Goal: Information Seeking & Learning: Find specific fact

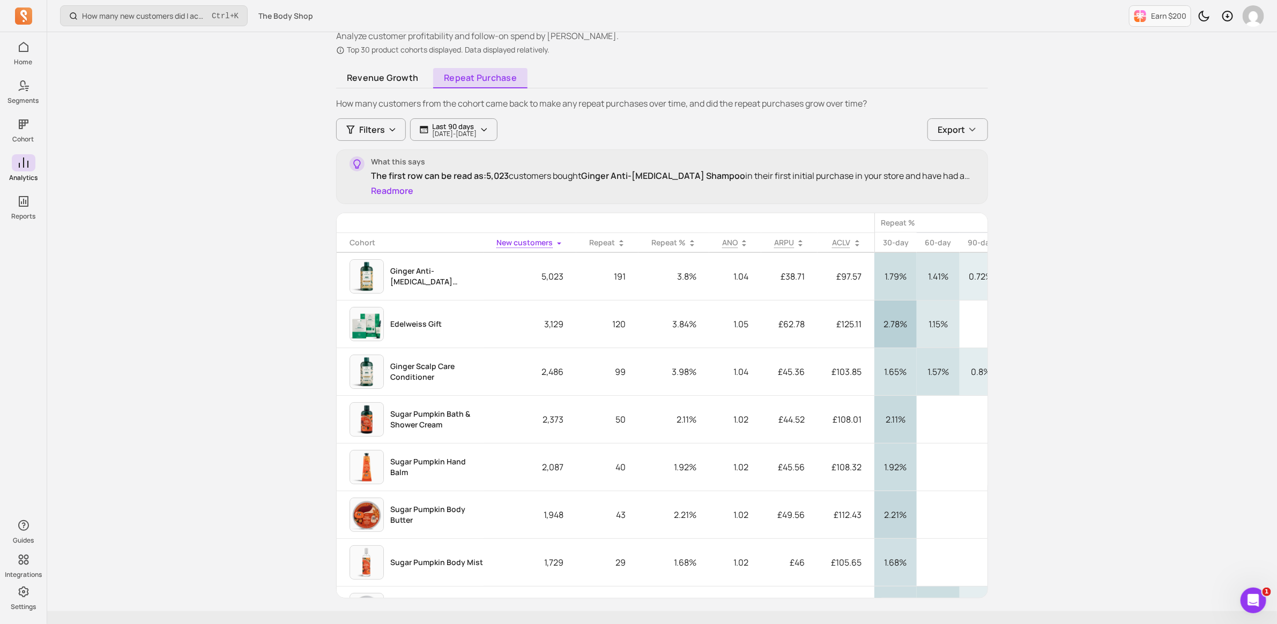
scroll to position [0, 17]
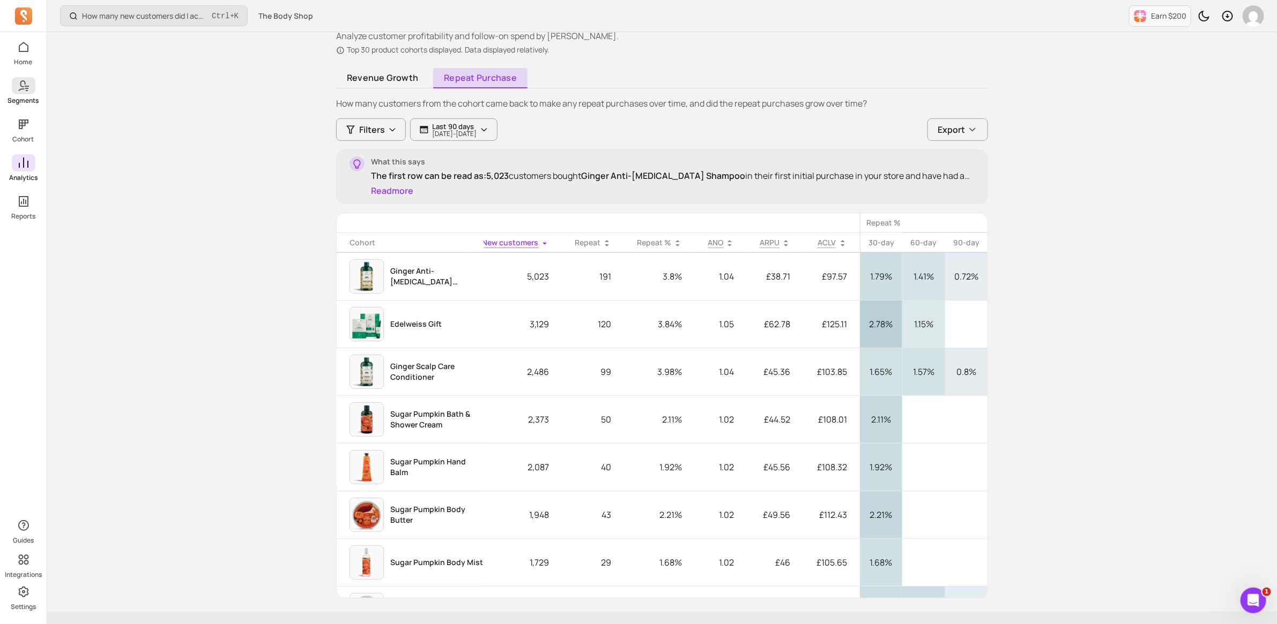
click at [25, 96] on p "Segments" at bounding box center [23, 100] width 31 height 9
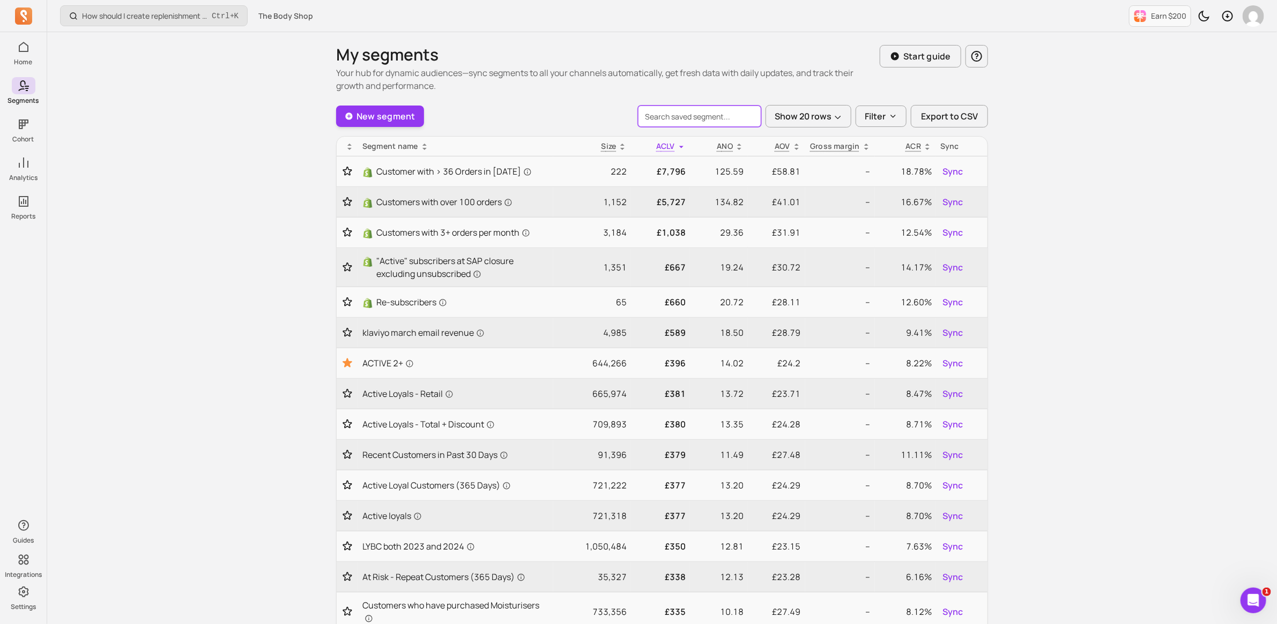
click at [708, 117] on input "search" at bounding box center [699, 116] width 123 height 21
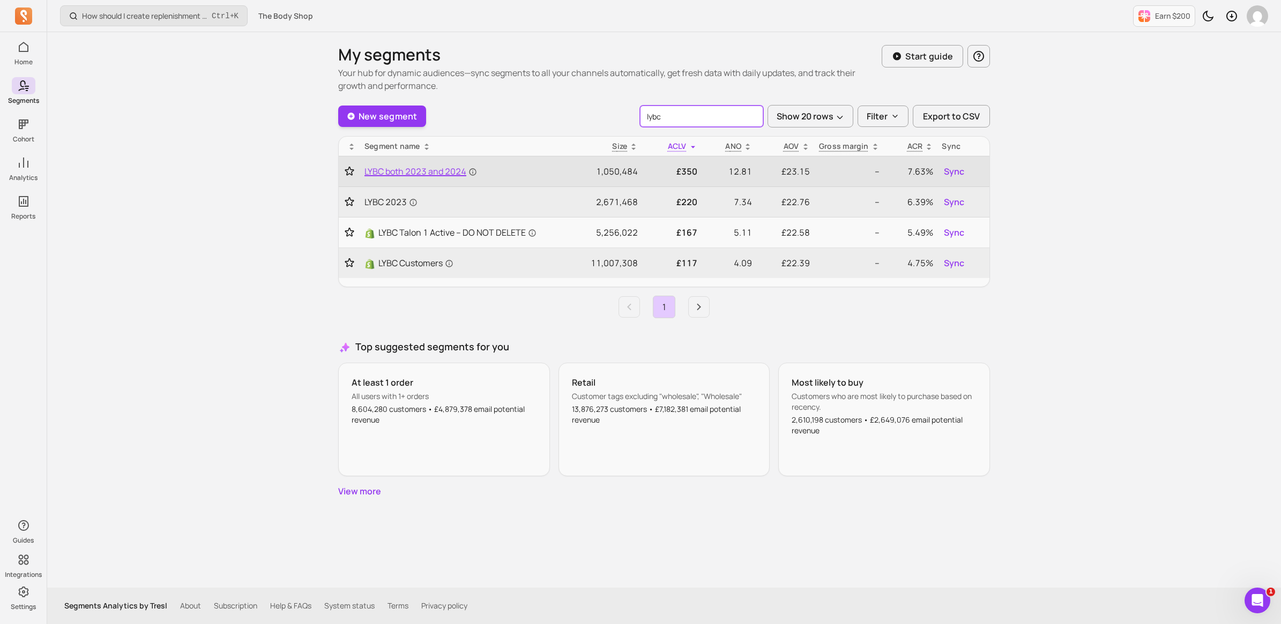
type input "lybc"
click at [435, 175] on span "LYBC both 2023 and 2024" at bounding box center [420, 171] width 113 height 13
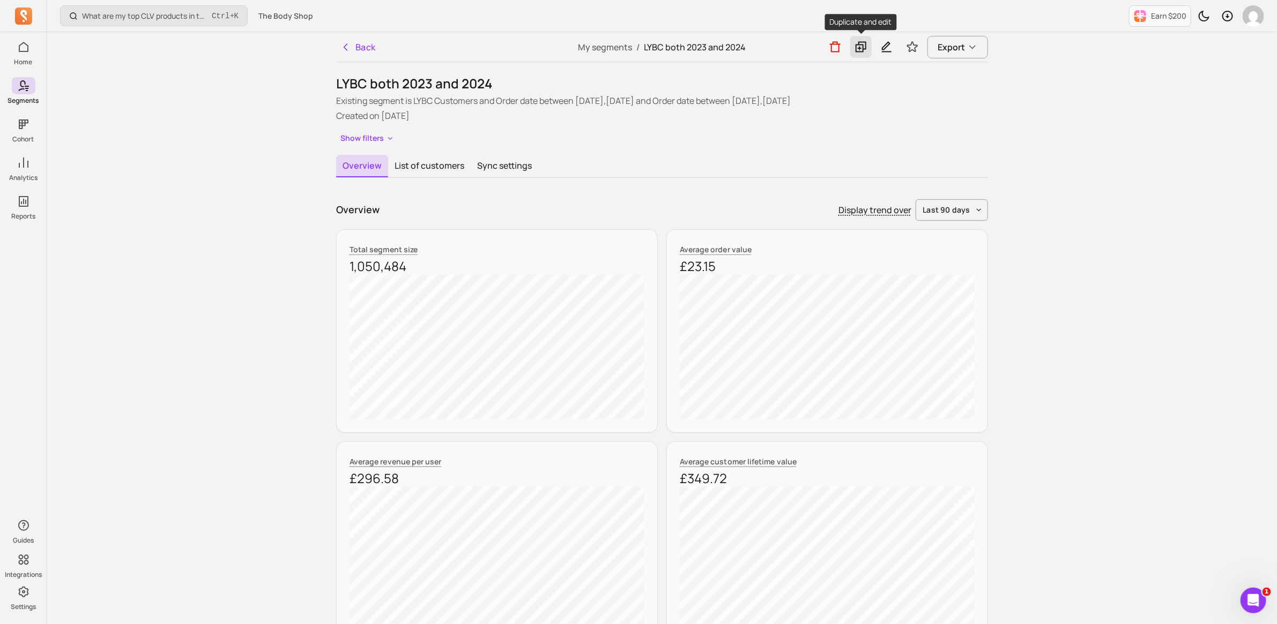
click at [858, 48] on icon at bounding box center [860, 47] width 11 height 11
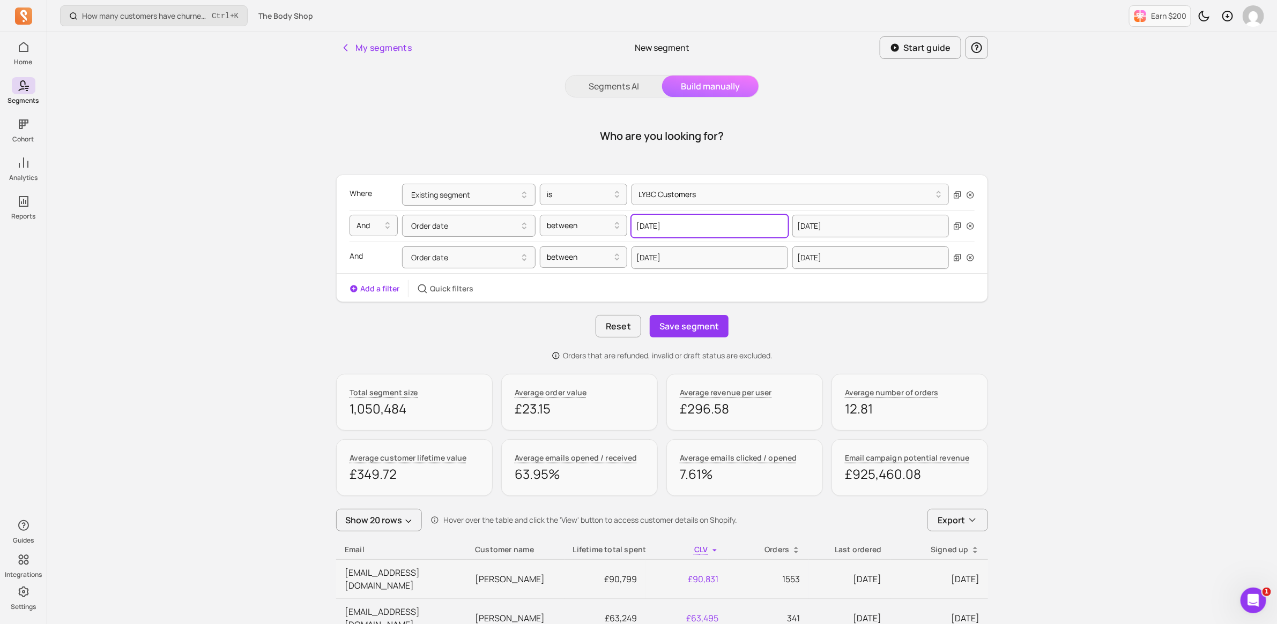
click at [666, 220] on input "[DATE]" at bounding box center [709, 226] width 157 height 23
select select "2023"
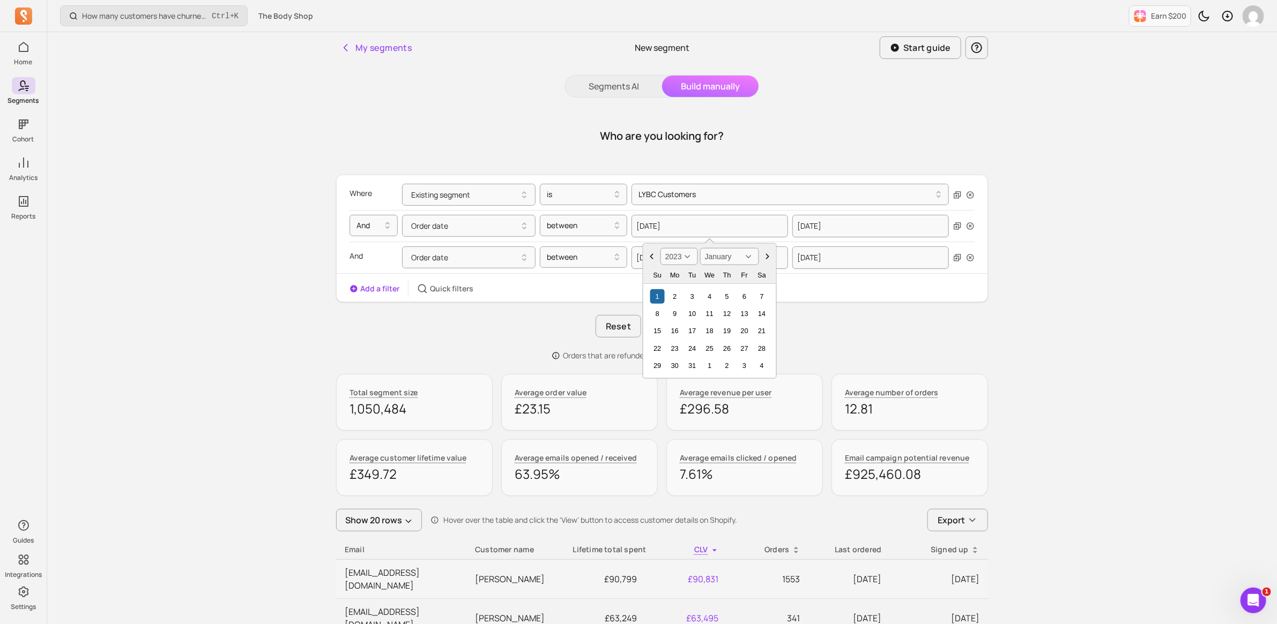
click at [751, 252] on select "January February March April May June July August September October November De…" at bounding box center [729, 256] width 59 height 17
select select "September"
click at [700, 248] on select "January February March April May June July August September October November De…" at bounding box center [729, 256] width 59 height 17
click at [746, 296] on div "1" at bounding box center [744, 296] width 14 height 14
type input "[DATE]"
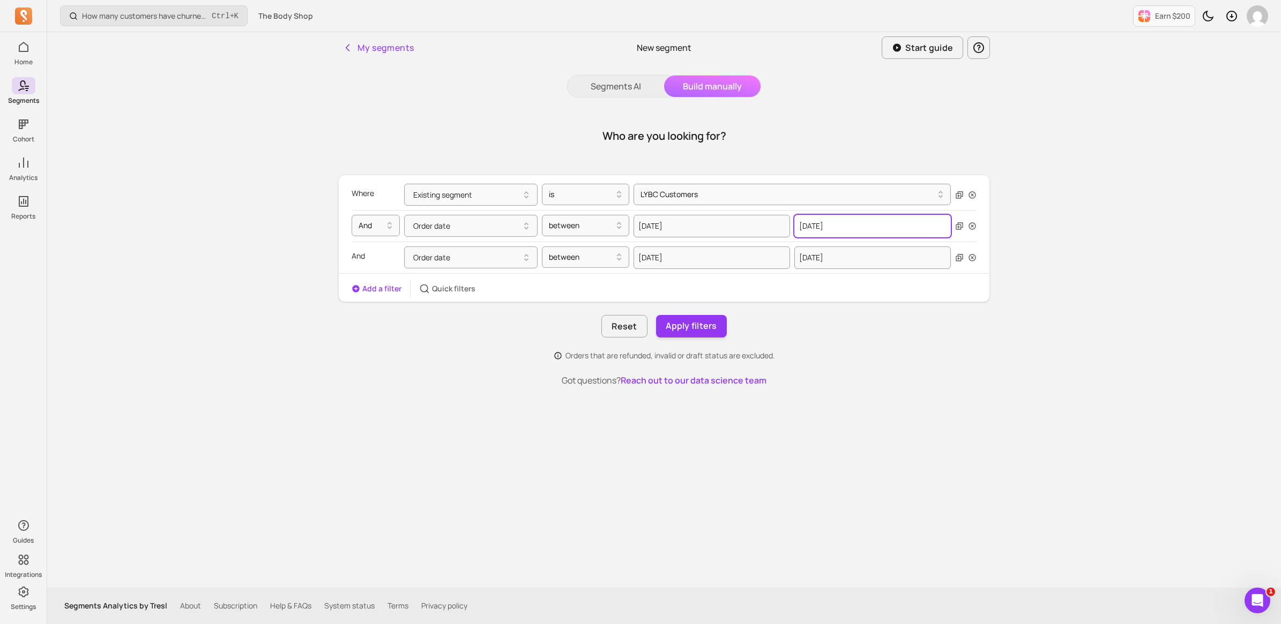
click at [859, 229] on input "[DATE]" at bounding box center [872, 226] width 157 height 23
select select "2023"
select select "December"
click at [844, 256] on select "2000 2001 2002 2003 2004 2005 2006 2007 2008 2009 2010 2011 2012 2013 2014 2015…" at bounding box center [840, 256] width 38 height 17
select select "2024"
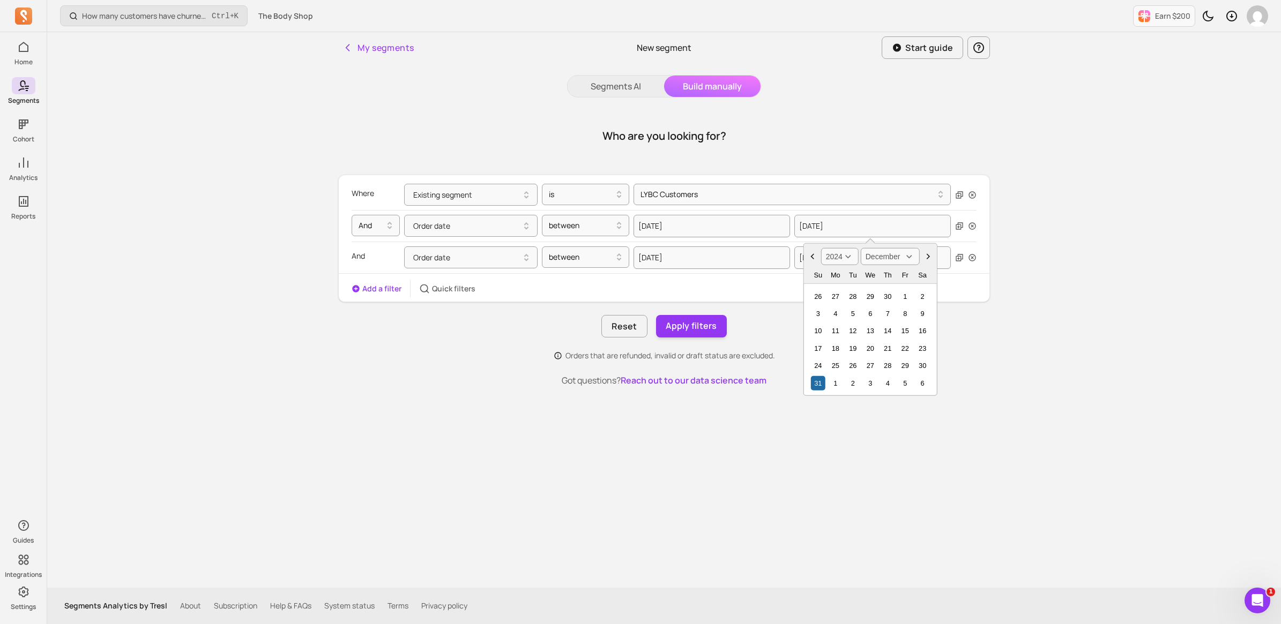
click at [821, 248] on select "2000 2001 2002 2003 2004 2005 2006 2007 2008 2009 2010 2011 2012 2013 2014 2015…" at bounding box center [840, 256] width 38 height 17
click at [910, 258] on select "January February March April May June July August September October November De…" at bounding box center [890, 256] width 59 height 17
select select "August"
click at [861, 248] on select "January February March April May June July August September October November De…" at bounding box center [890, 256] width 59 height 17
click at [924, 366] on div "31" at bounding box center [922, 366] width 14 height 14
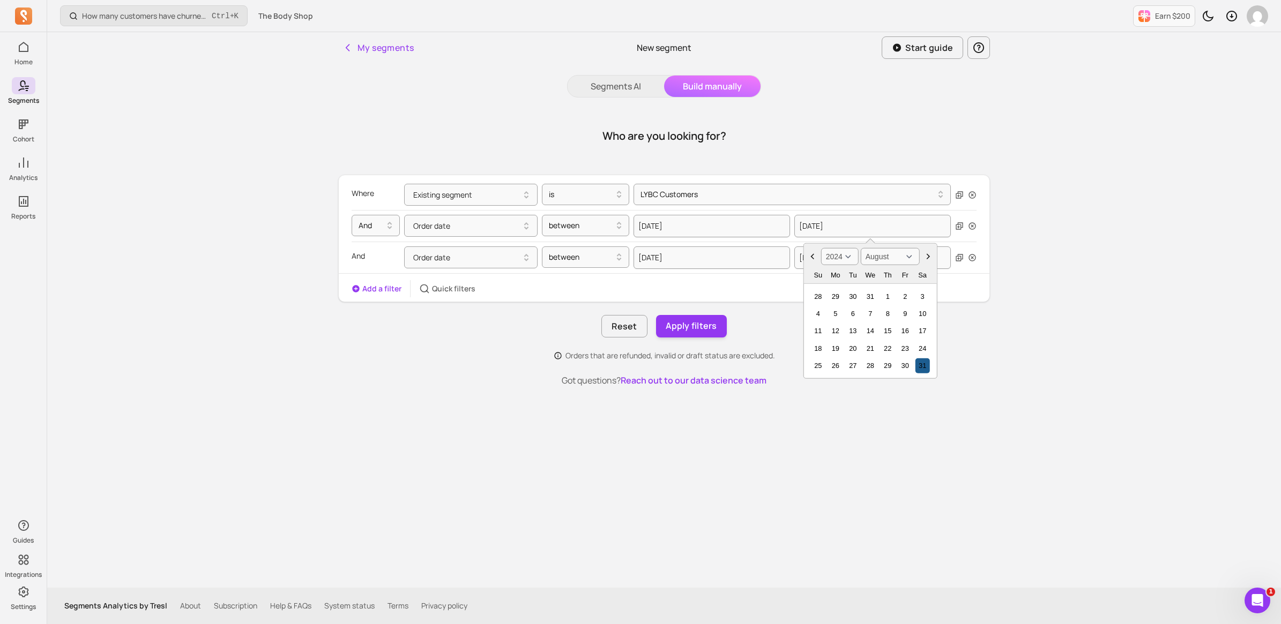
type input "[DATE]"
click at [691, 264] on input "[DATE]" at bounding box center [712, 258] width 157 height 23
select select "2024"
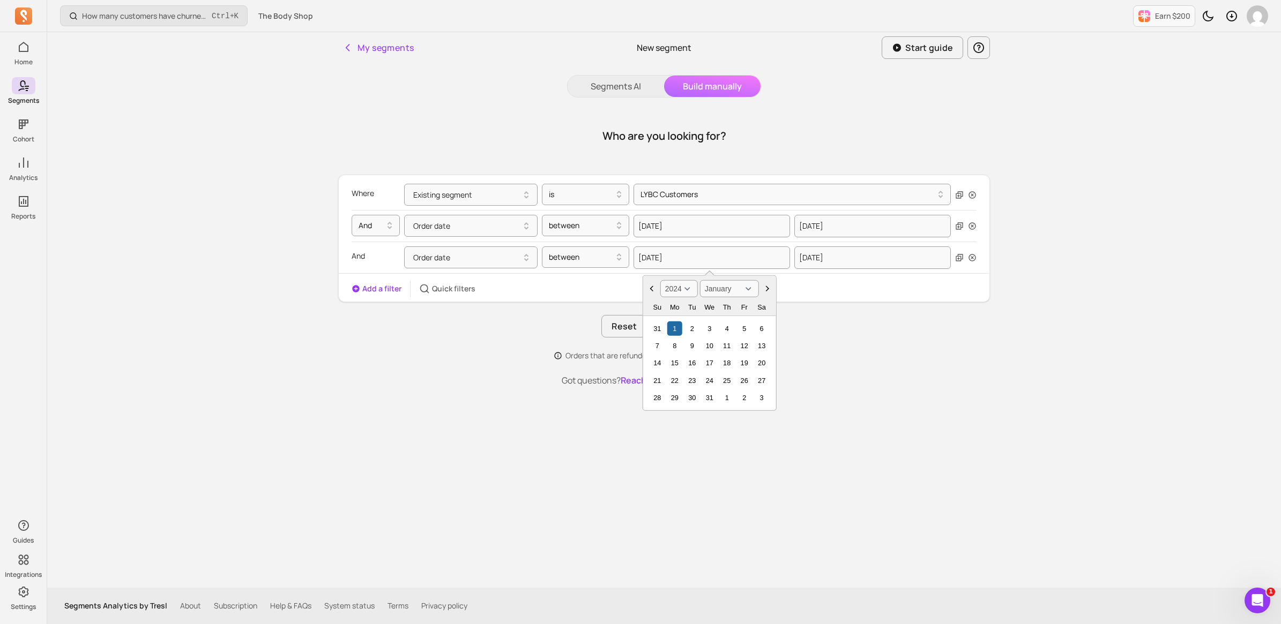
click at [724, 288] on select "January February March April May June July August September October November De…" at bounding box center [729, 288] width 59 height 17
select select "September"
click at [700, 280] on select "January February March April May June July August September October November De…" at bounding box center [729, 288] width 59 height 17
click at [653, 331] on div "1" at bounding box center [657, 328] width 14 height 14
type input "[DATE]"
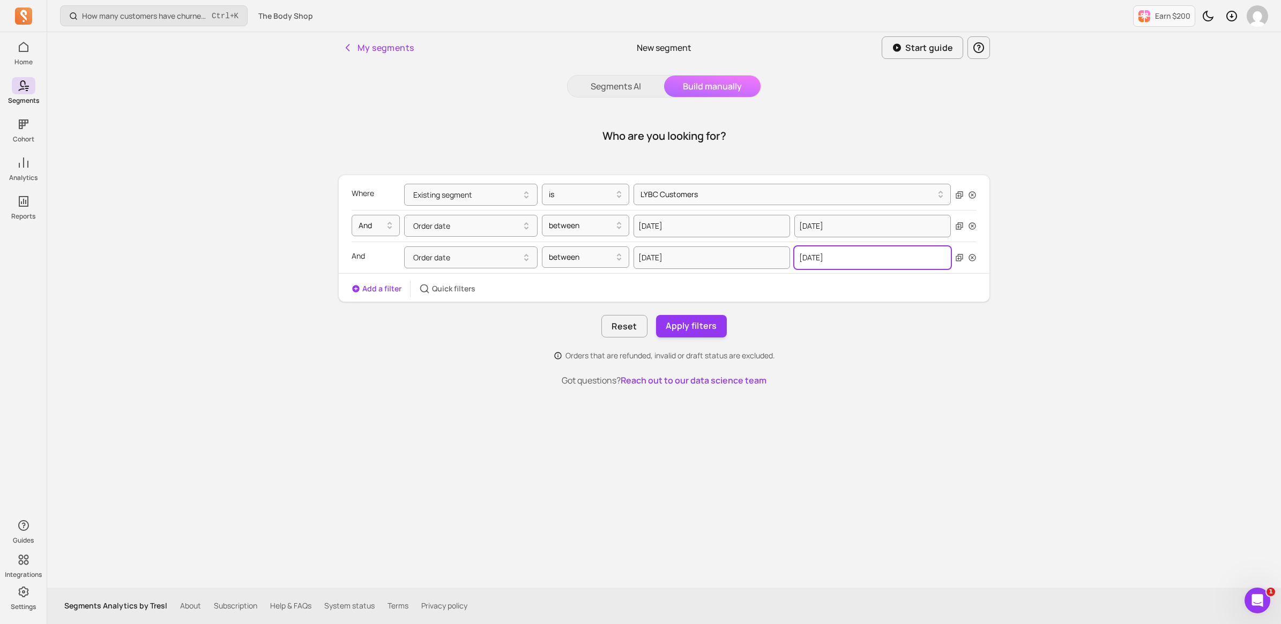
click at [853, 256] on input "[DATE]" at bounding box center [872, 258] width 157 height 23
select select "2024"
select select "December"
click at [826, 292] on select "2000 2001 2002 2003 2004 2005 2006 2007 2008 2009 2010 2011 2012 2013 2014 2015…" at bounding box center [840, 288] width 38 height 17
select select "2025"
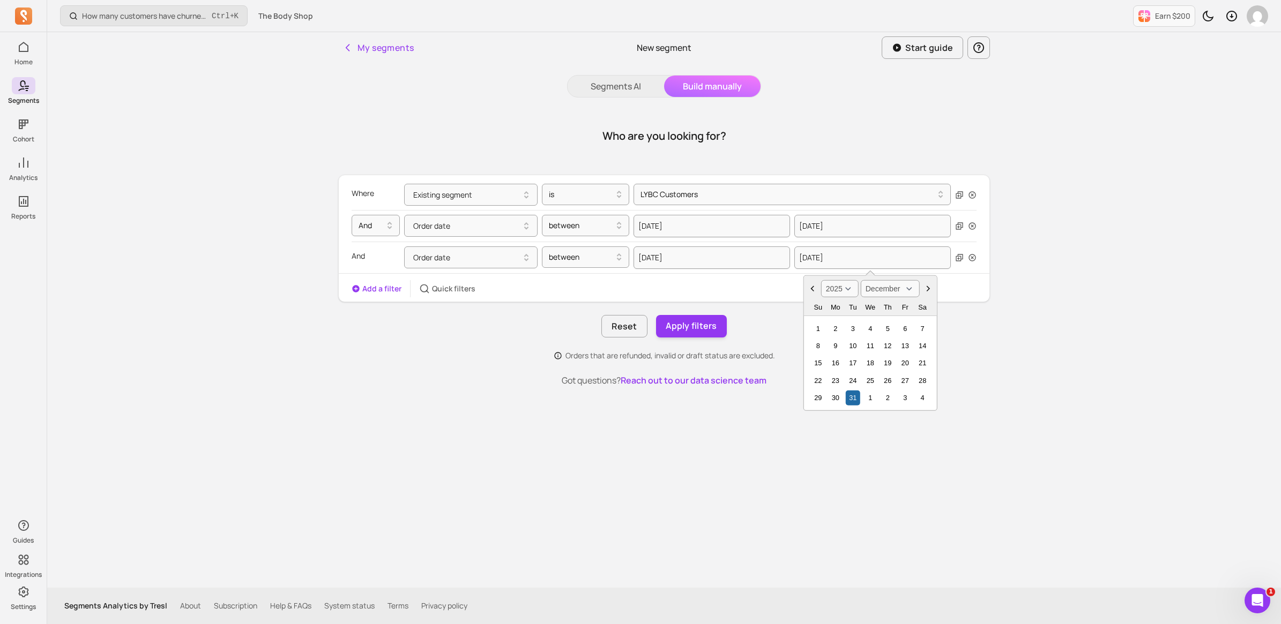
click at [821, 280] on select "2000 2001 2002 2003 2004 2005 2006 2007 2008 2009 2010 2011 2012 2013 2014 2015…" at bounding box center [840, 288] width 38 height 17
click at [907, 288] on select "January February March April May June July August September October November De…" at bounding box center [890, 288] width 59 height 17
select select "August"
click at [861, 280] on select "January February March April May June July August September October November De…" at bounding box center [890, 288] width 59 height 17
click at [816, 414] on div "31" at bounding box center [818, 415] width 14 height 14
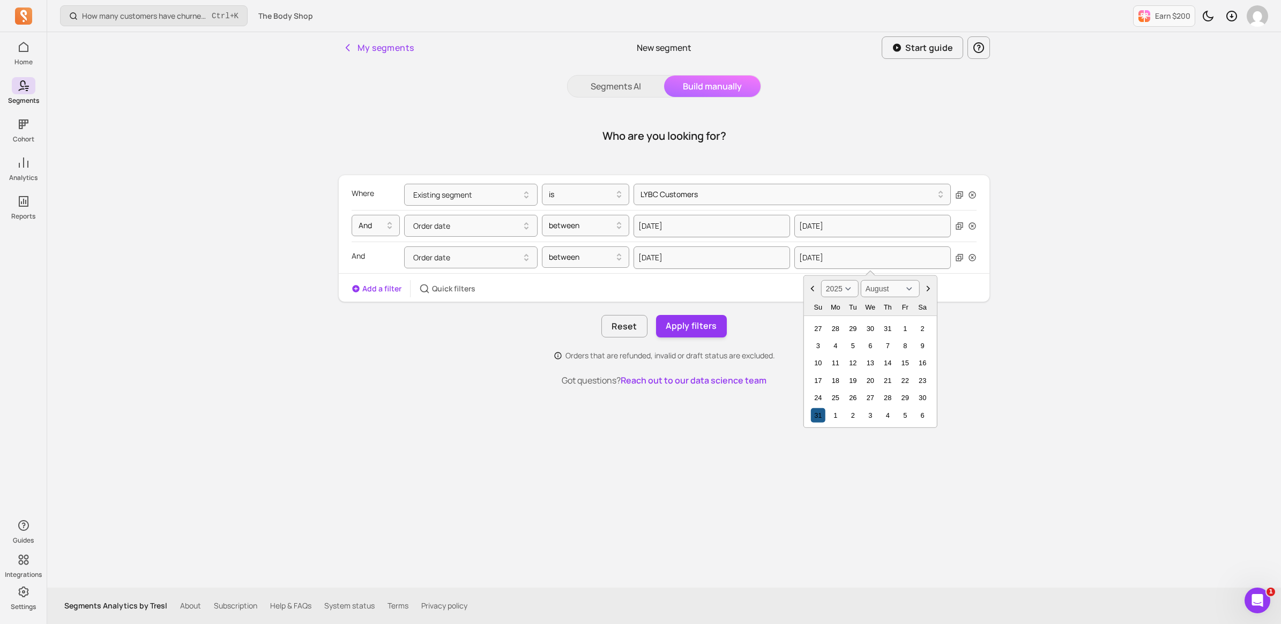
type input "[DATE]"
click at [700, 327] on button "Apply filters" at bounding box center [691, 326] width 71 height 23
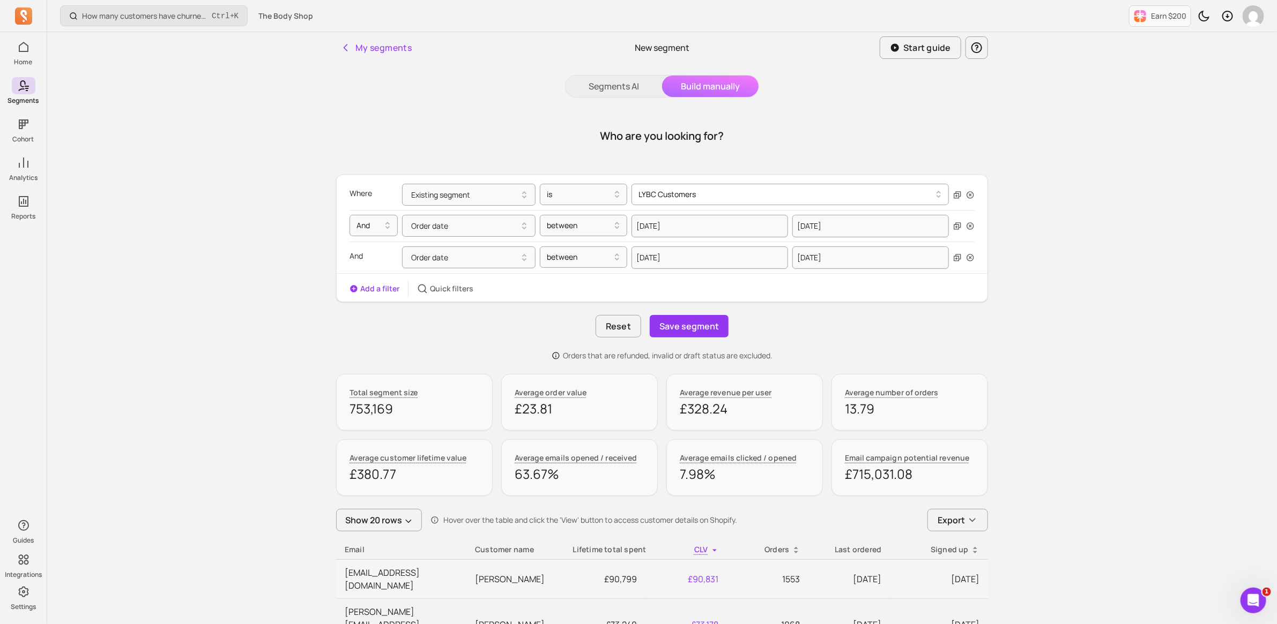
click at [735, 194] on div at bounding box center [785, 194] width 295 height 13
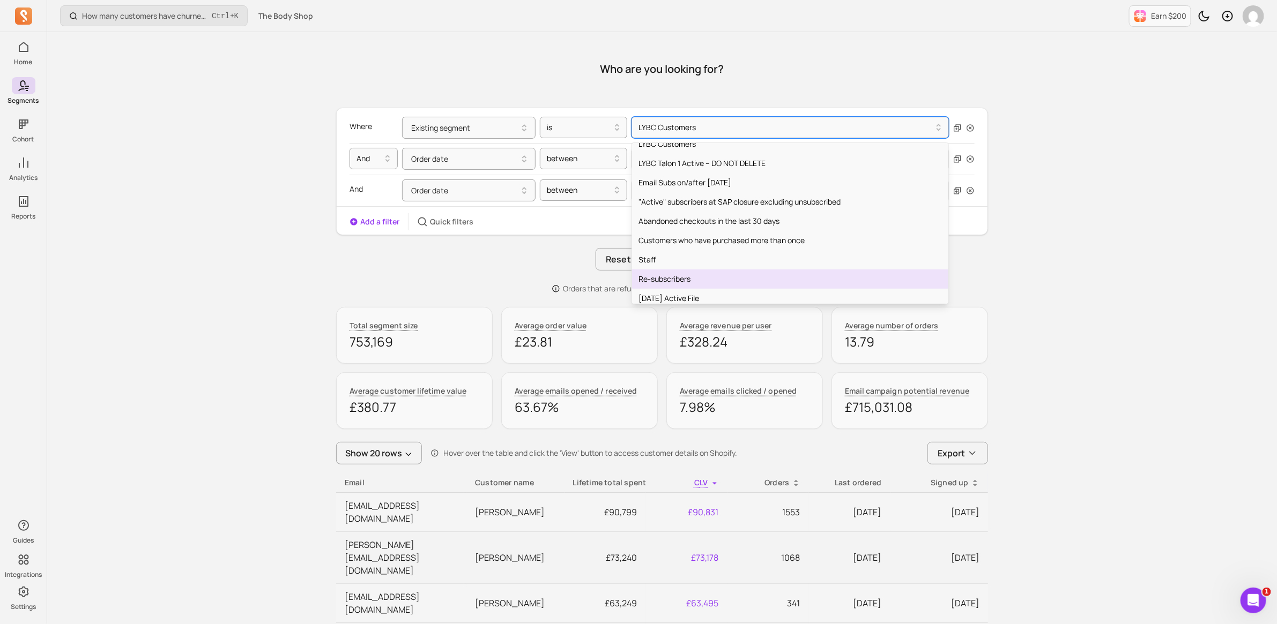
scroll to position [887, 0]
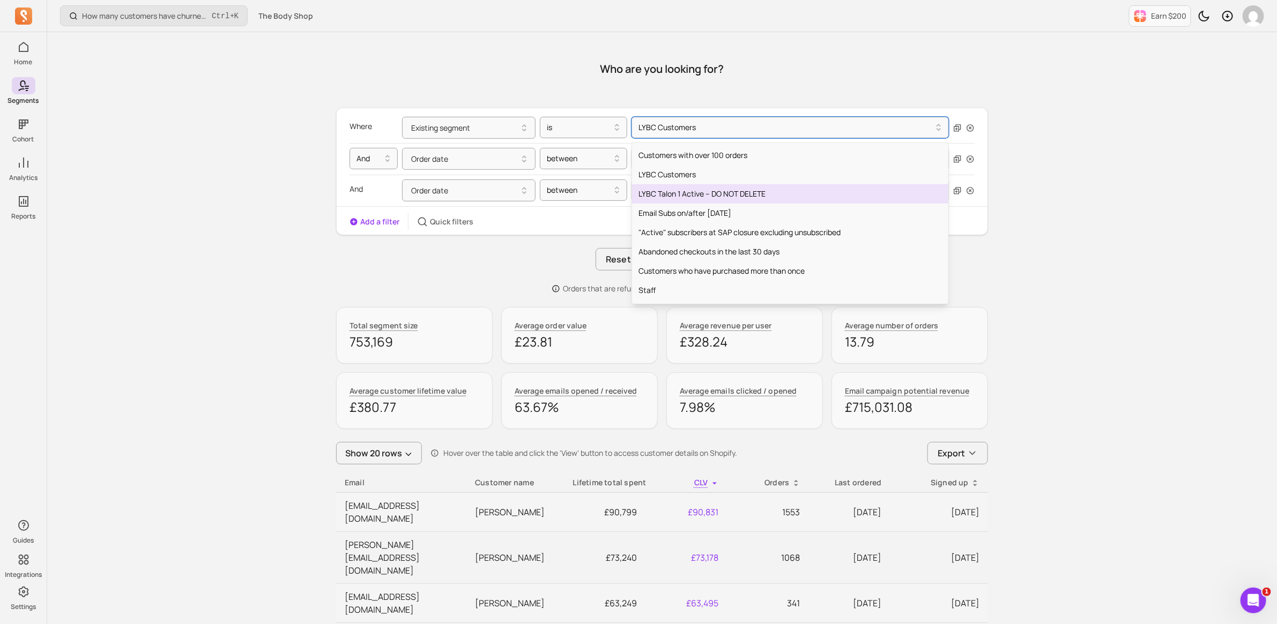
click at [679, 193] on div "LYBC Talon 1 Active – DO NOT DELETE" at bounding box center [790, 193] width 316 height 19
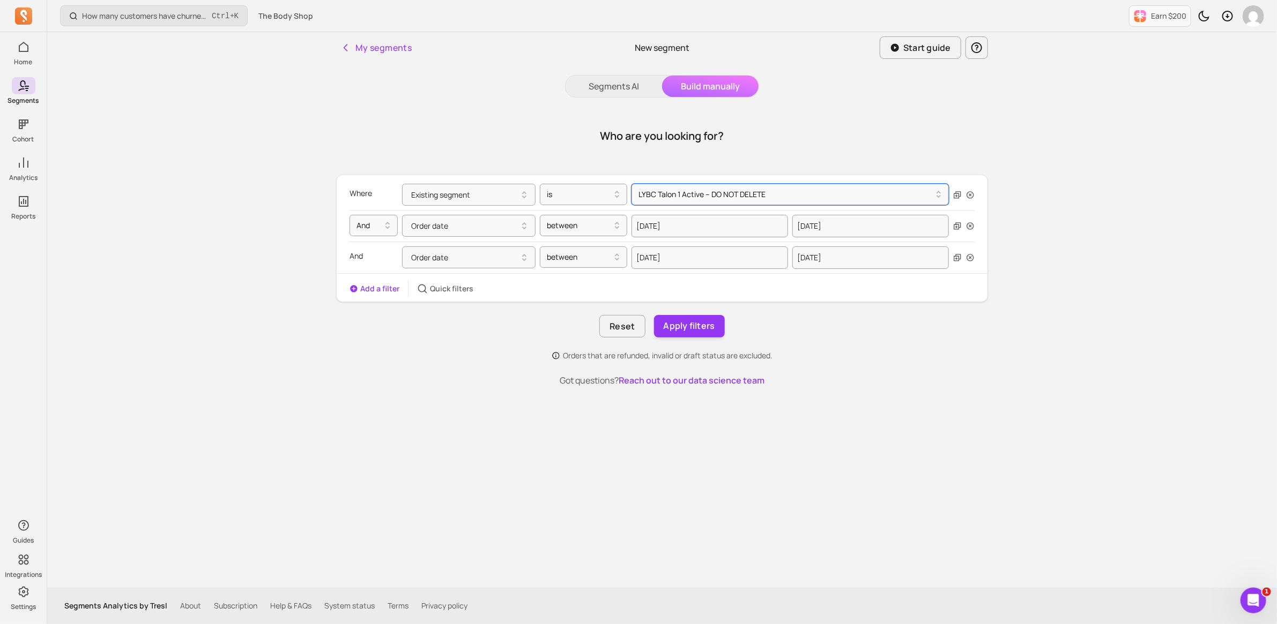
scroll to position [0, 0]
click at [704, 325] on button "Apply filters" at bounding box center [691, 326] width 71 height 23
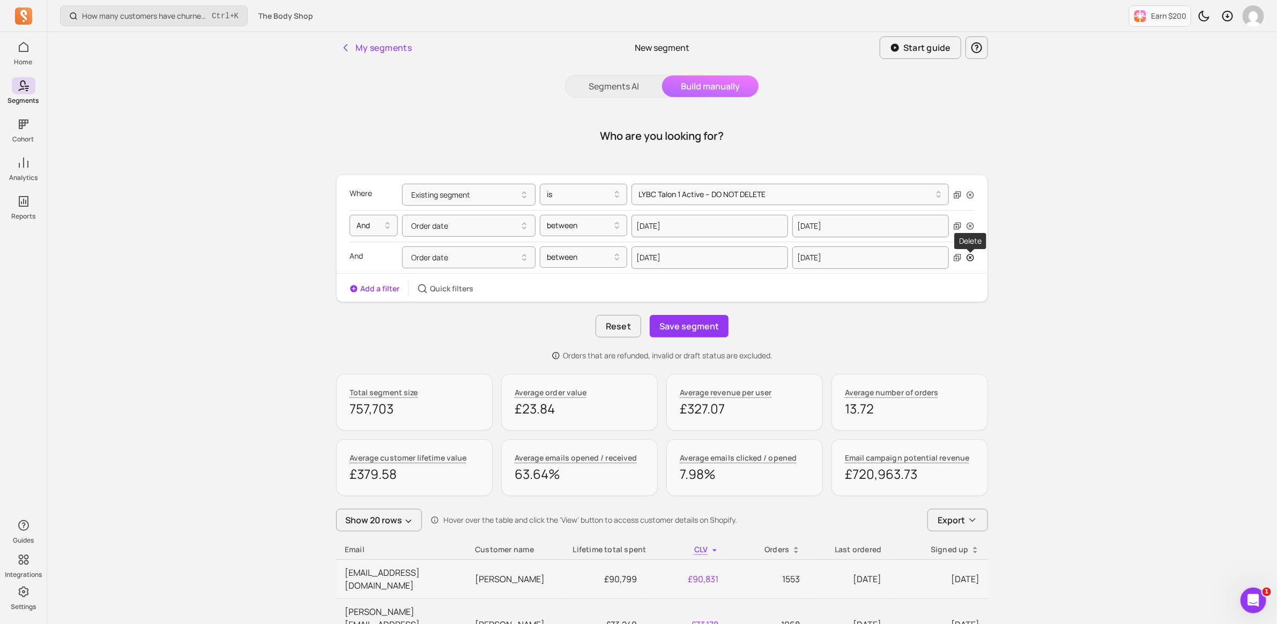
click at [973, 261] on icon "button" at bounding box center [970, 258] width 9 height 9
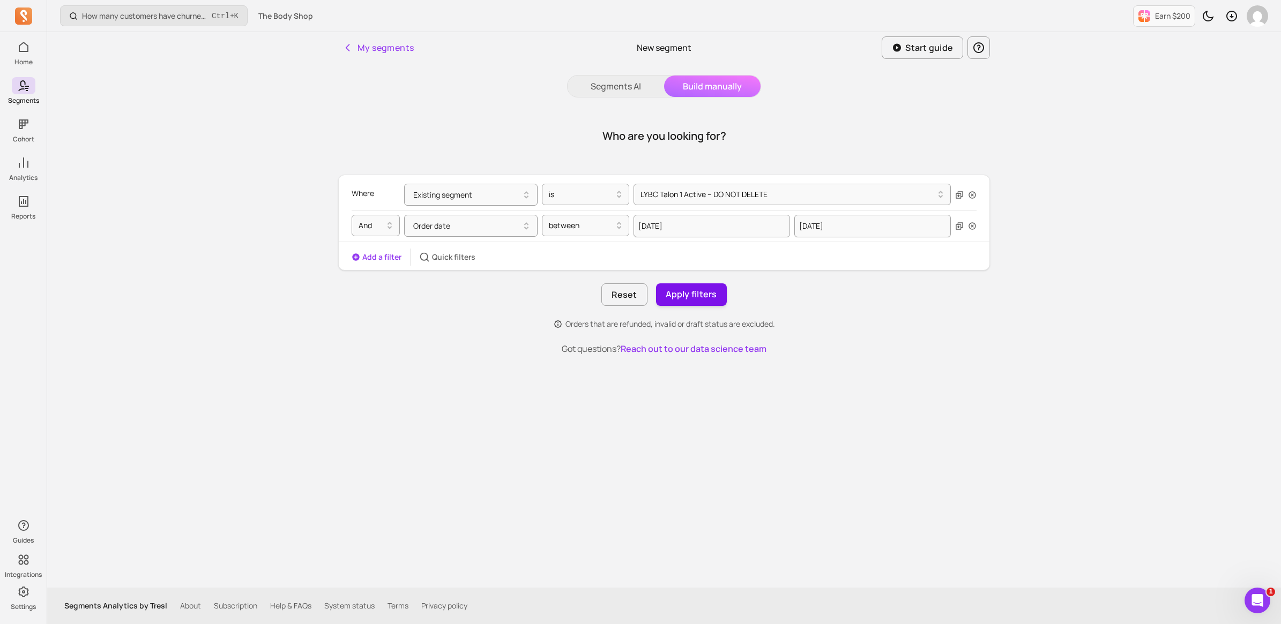
click at [684, 294] on button "Apply filters" at bounding box center [691, 295] width 71 height 23
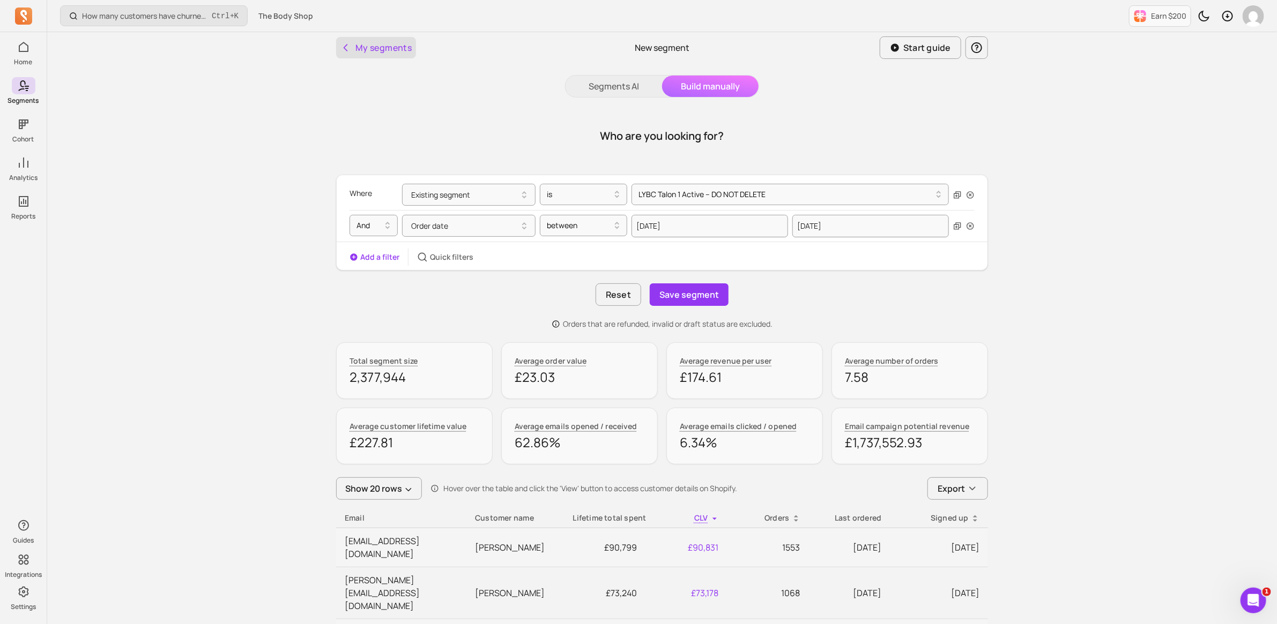
click at [374, 44] on button "My segments" at bounding box center [376, 47] width 80 height 21
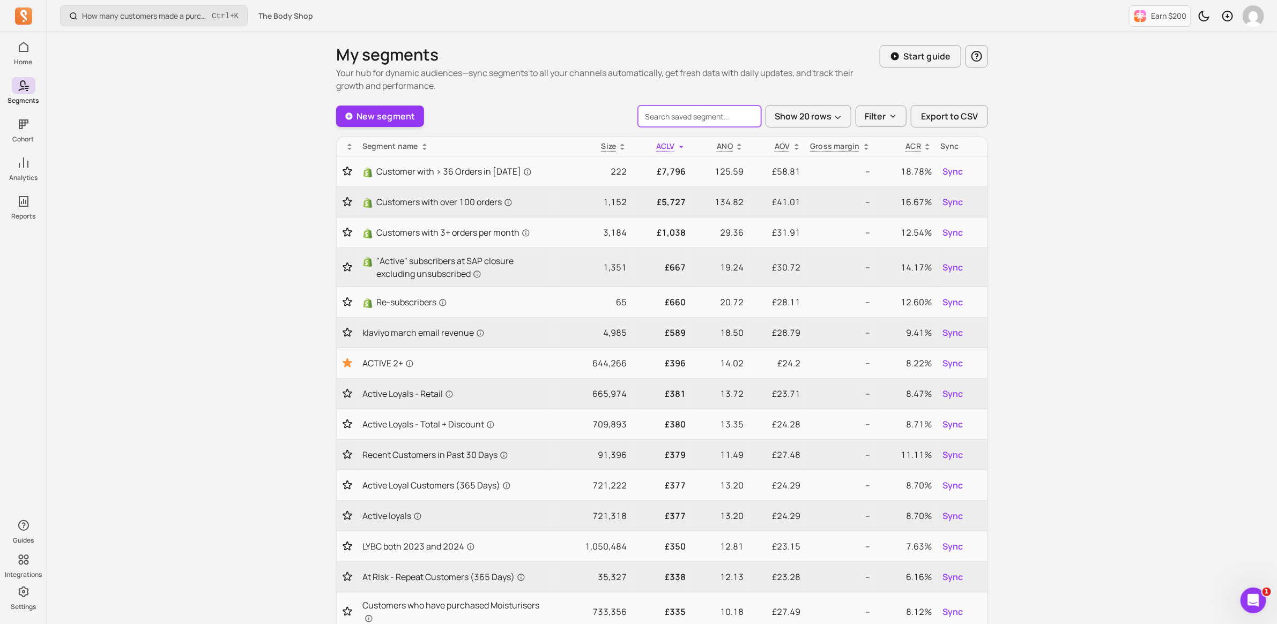
click at [714, 115] on input "search" at bounding box center [699, 116] width 123 height 21
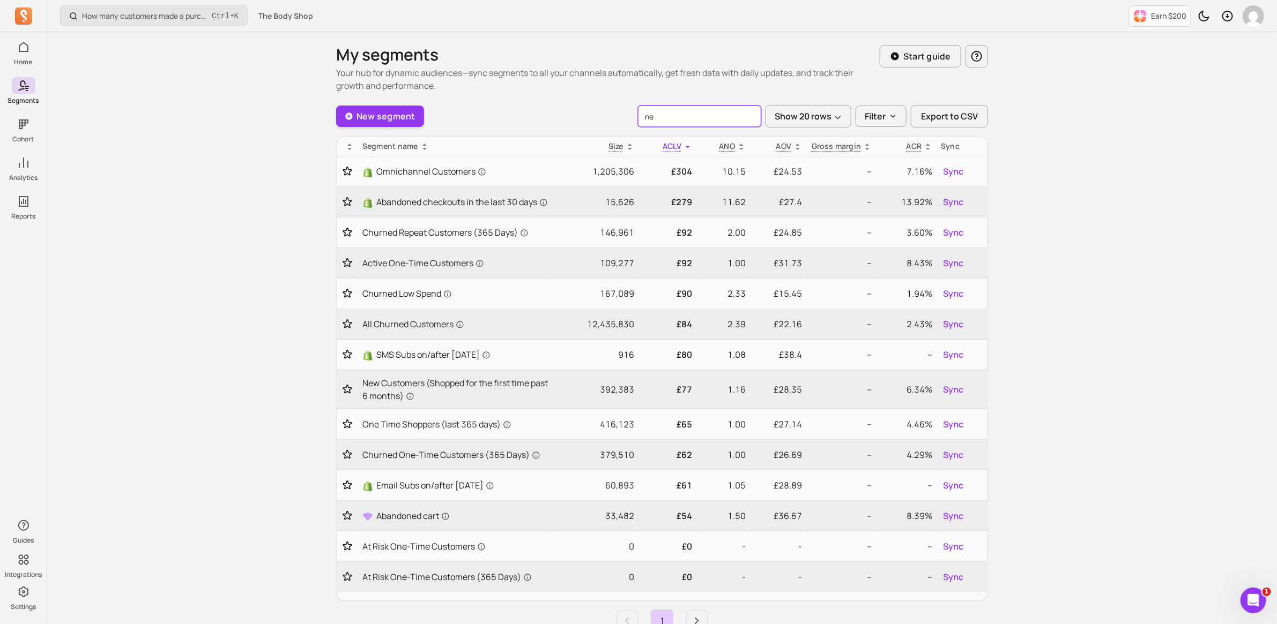
type input "n"
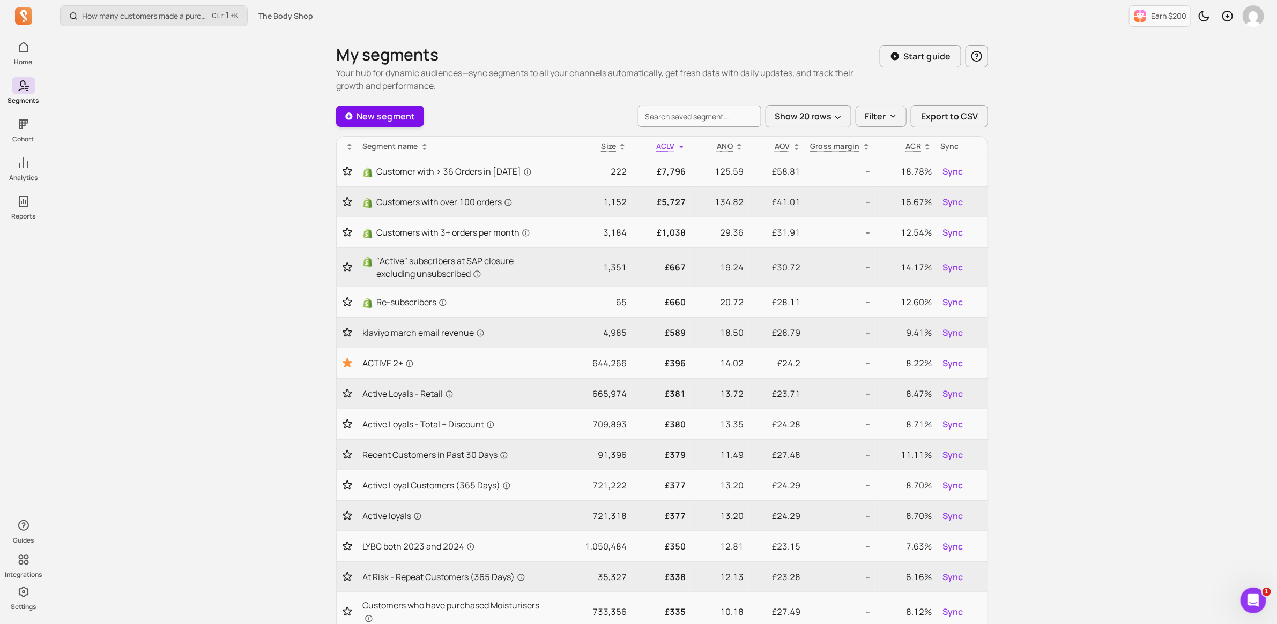
click at [386, 119] on link "New segment" at bounding box center [380, 116] width 88 height 21
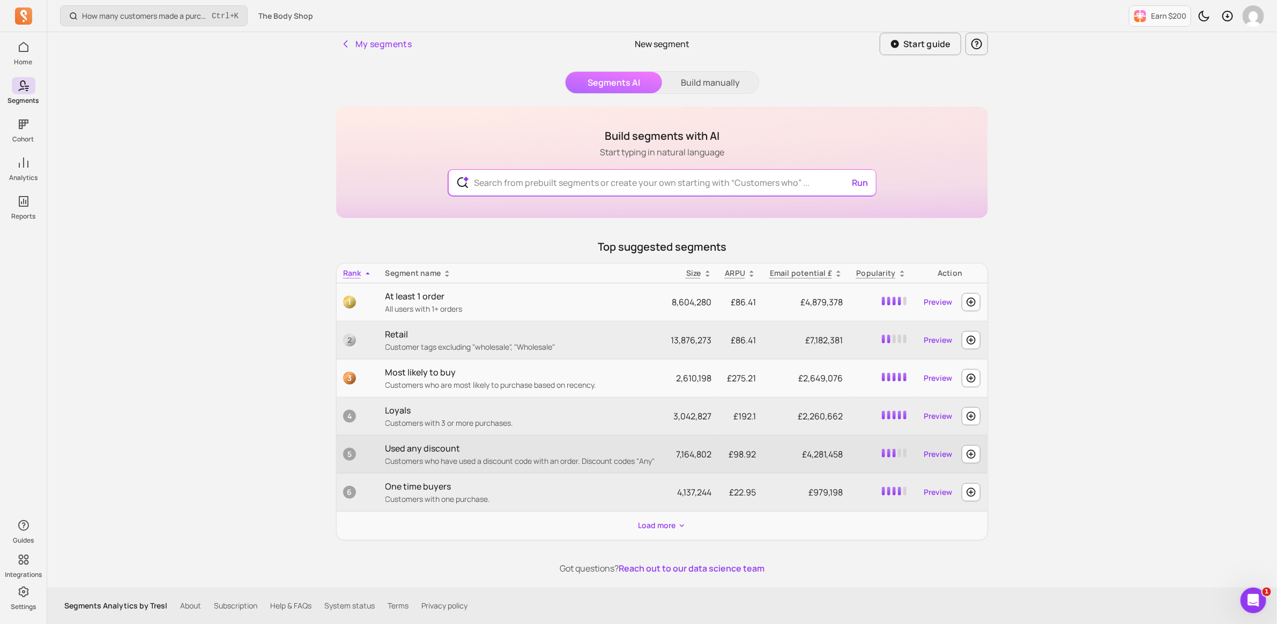
scroll to position [4, 0]
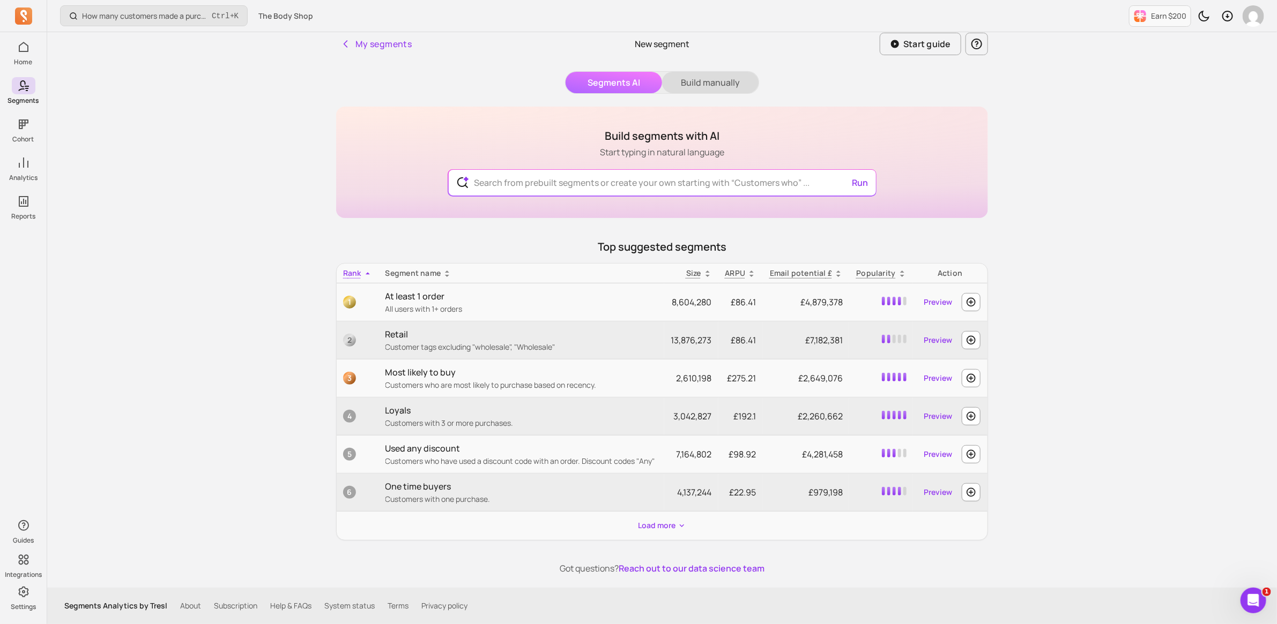
click at [684, 80] on button "Build manually" at bounding box center [710, 82] width 96 height 21
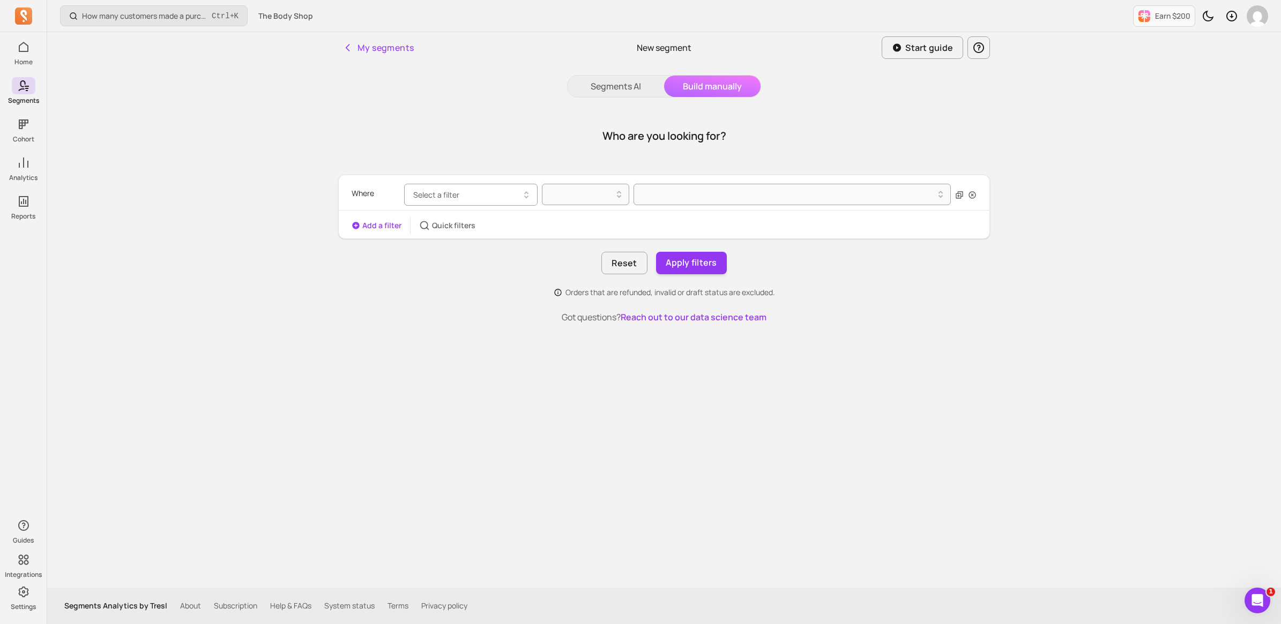
click at [507, 200] on button "Select a filter" at bounding box center [470, 195] width 133 height 22
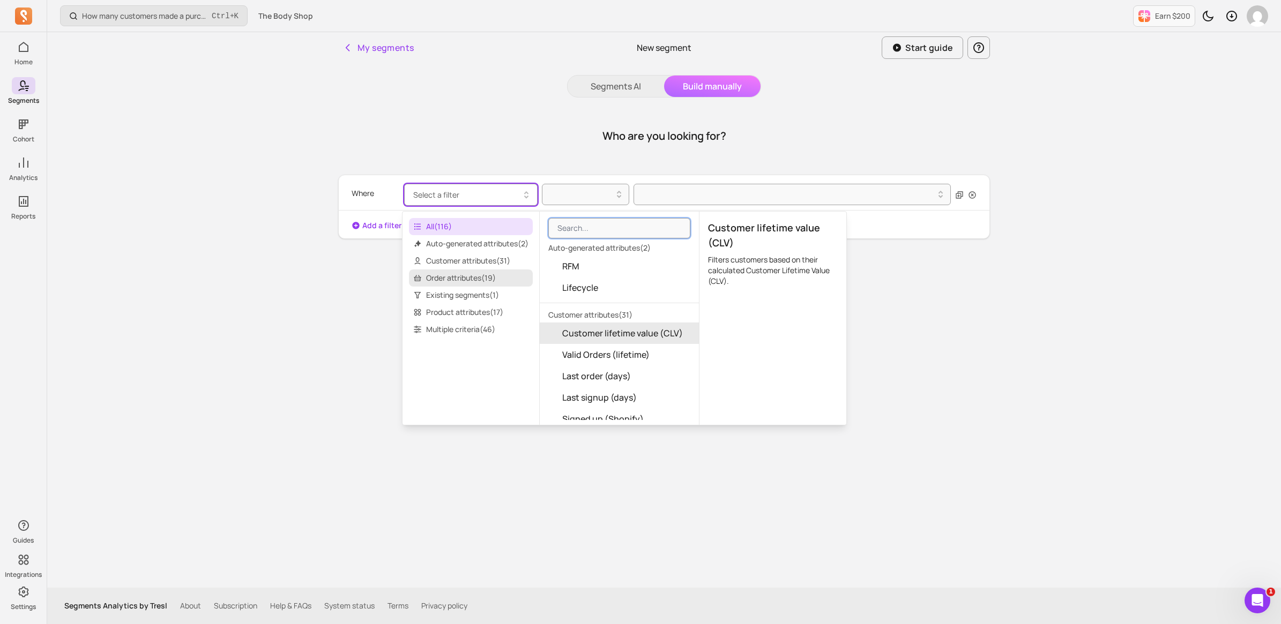
click at [468, 275] on span "Order attributes ( 19 )" at bounding box center [471, 278] width 124 height 17
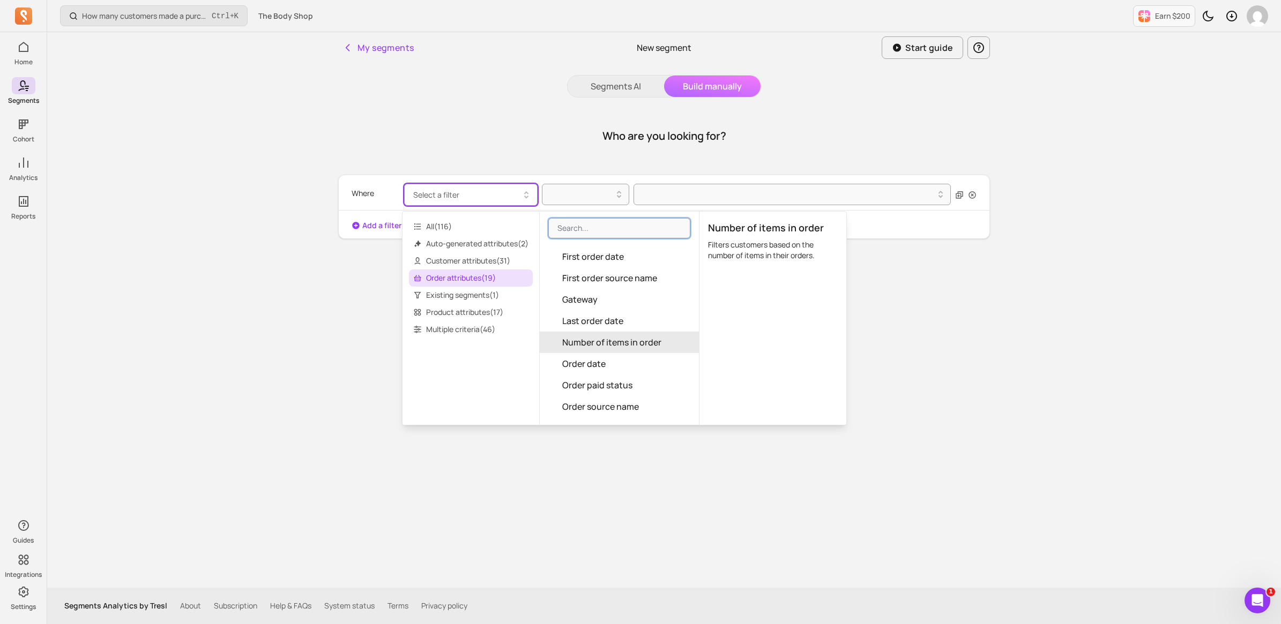
scroll to position [134, 0]
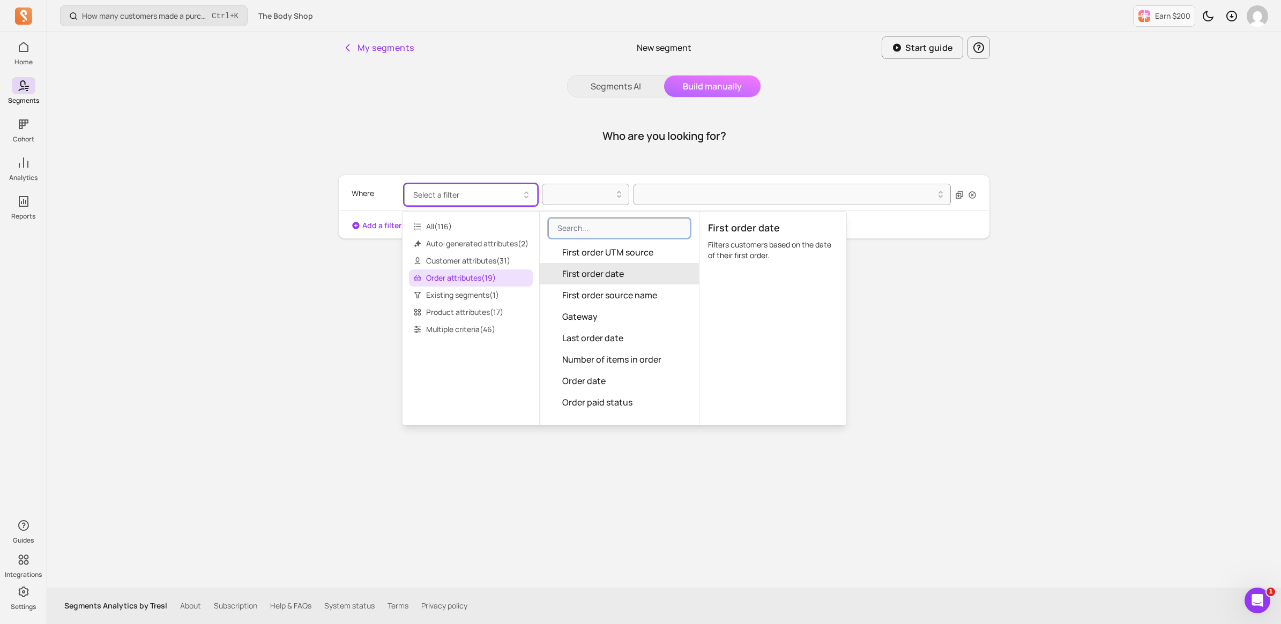
click at [607, 271] on span "First order date" at bounding box center [593, 273] width 62 height 13
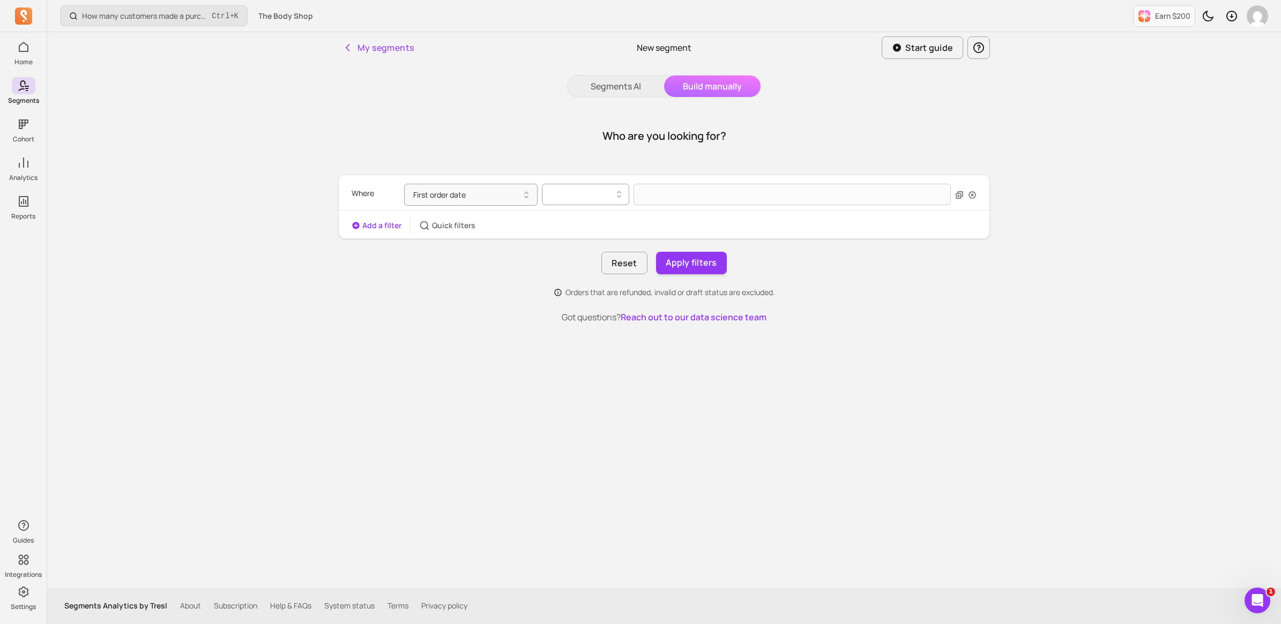
click at [586, 191] on div at bounding box center [581, 194] width 65 height 13
click at [577, 279] on div "last (days)" at bounding box center [585, 279] width 86 height 19
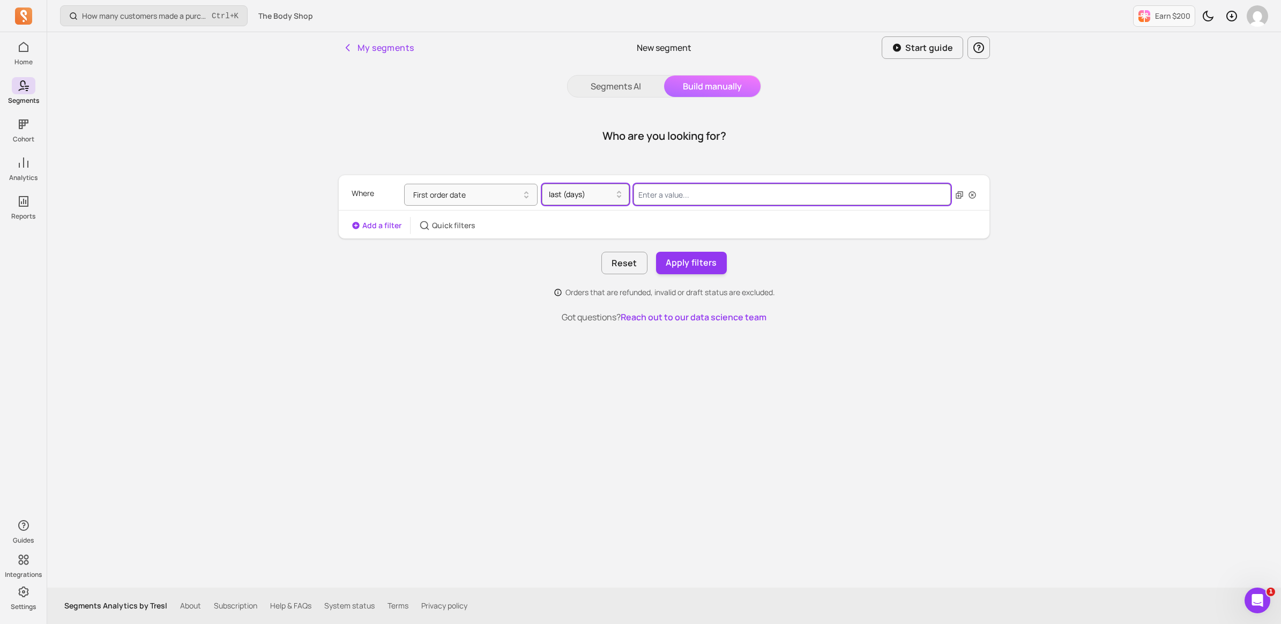
click at [682, 192] on input "Value for filter clause" at bounding box center [792, 194] width 317 height 21
type input "365"
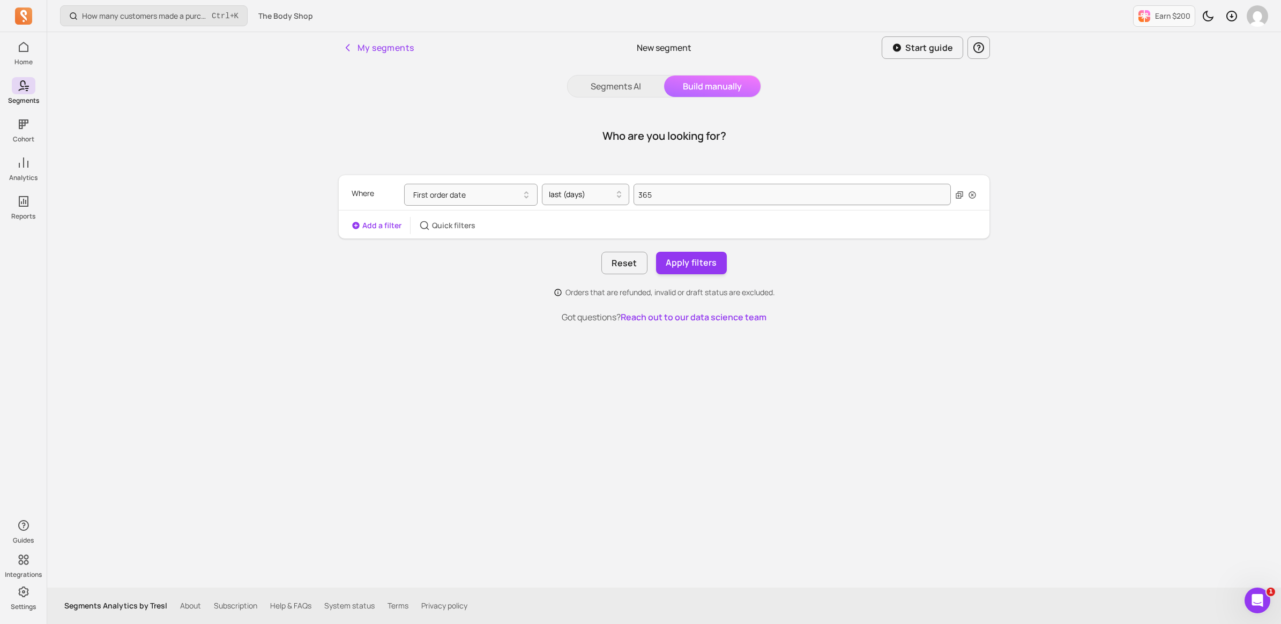
click at [382, 224] on button "Add a filter" at bounding box center [377, 225] width 50 height 11
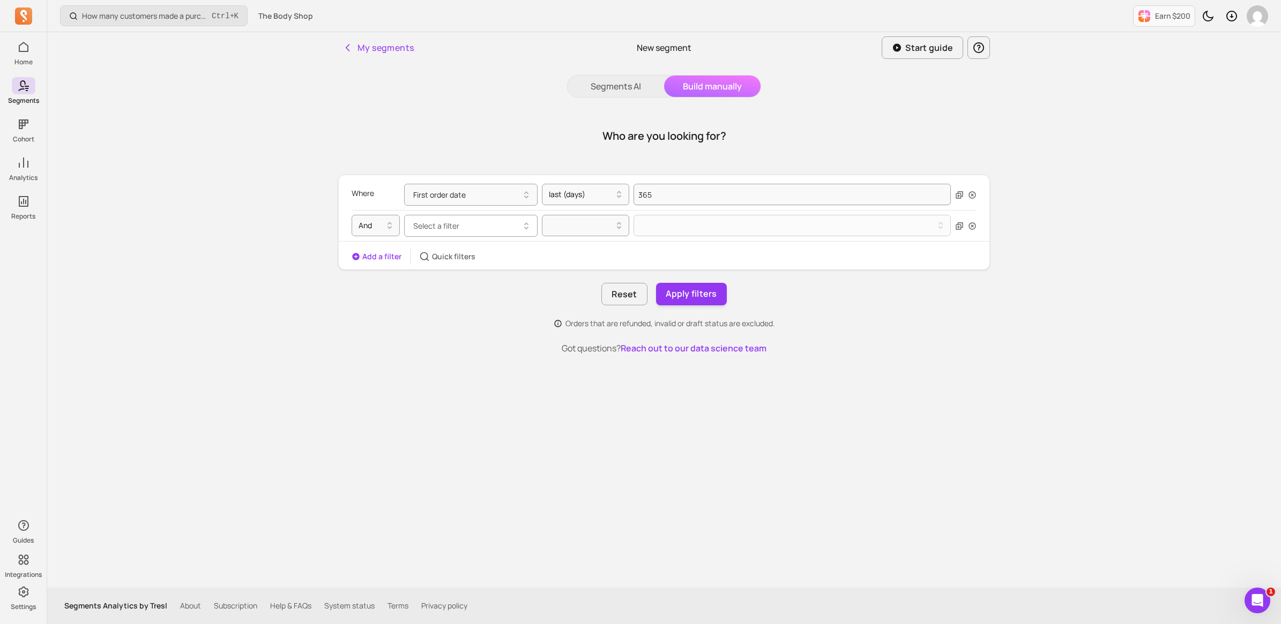
click at [451, 229] on span "Select a filter" at bounding box center [436, 226] width 46 height 10
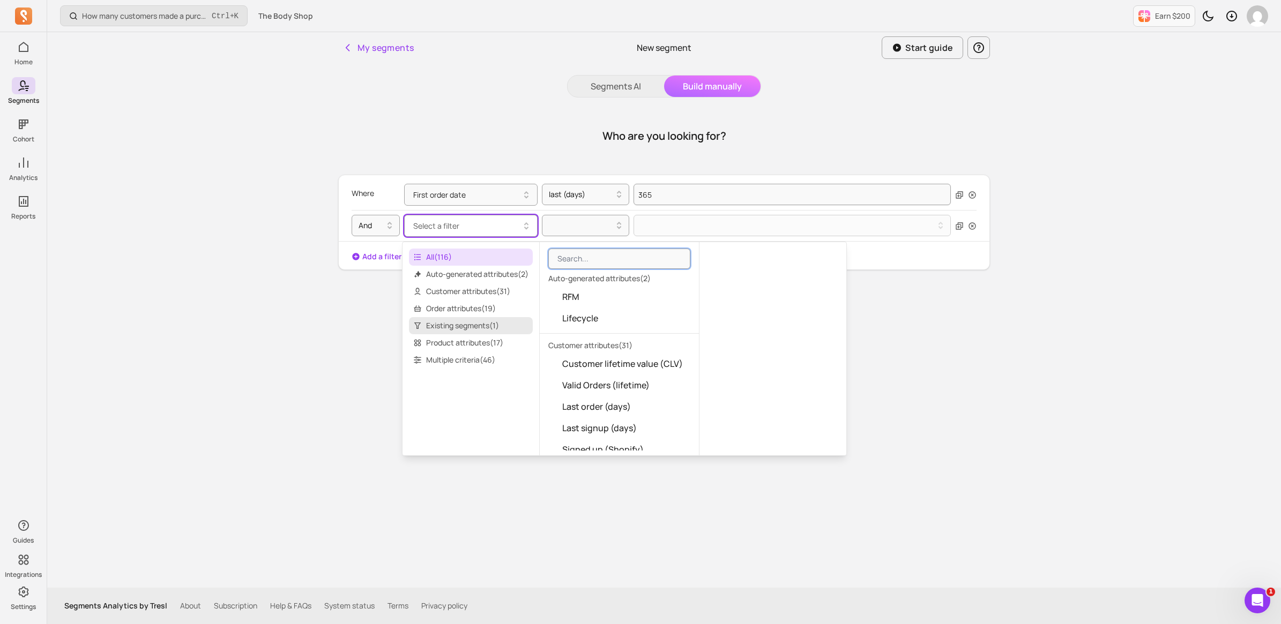
click at [472, 325] on span "Existing segments ( 1 )" at bounding box center [471, 325] width 124 height 17
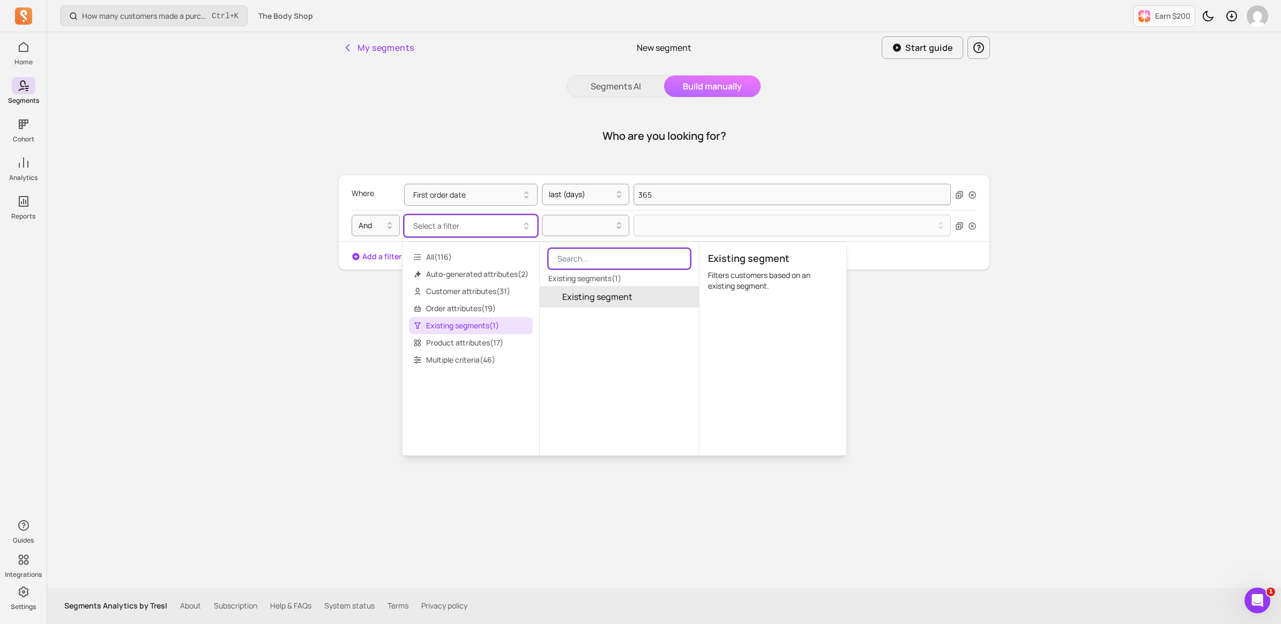
click at [615, 261] on input "search" at bounding box center [619, 259] width 142 height 20
click at [623, 260] on input "lybc" at bounding box center [619, 259] width 142 height 20
click at [481, 226] on button "Select a filter" at bounding box center [470, 226] width 133 height 22
type input "lybc"
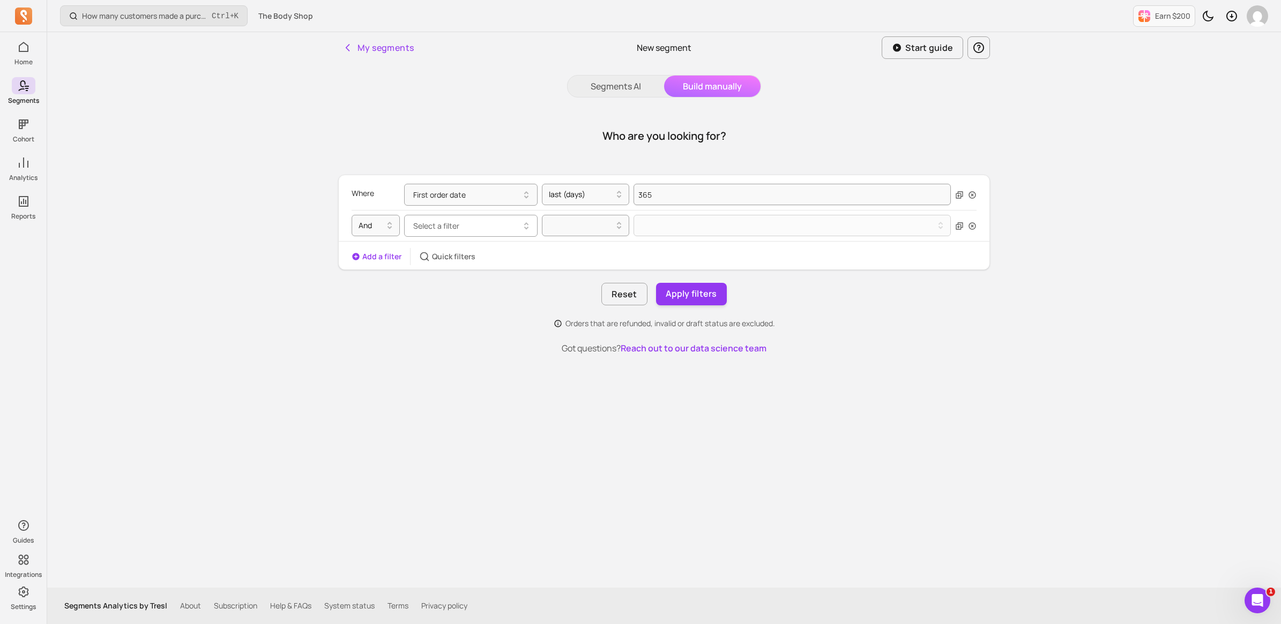
click at [481, 226] on button "Select a filter" at bounding box center [470, 226] width 133 height 22
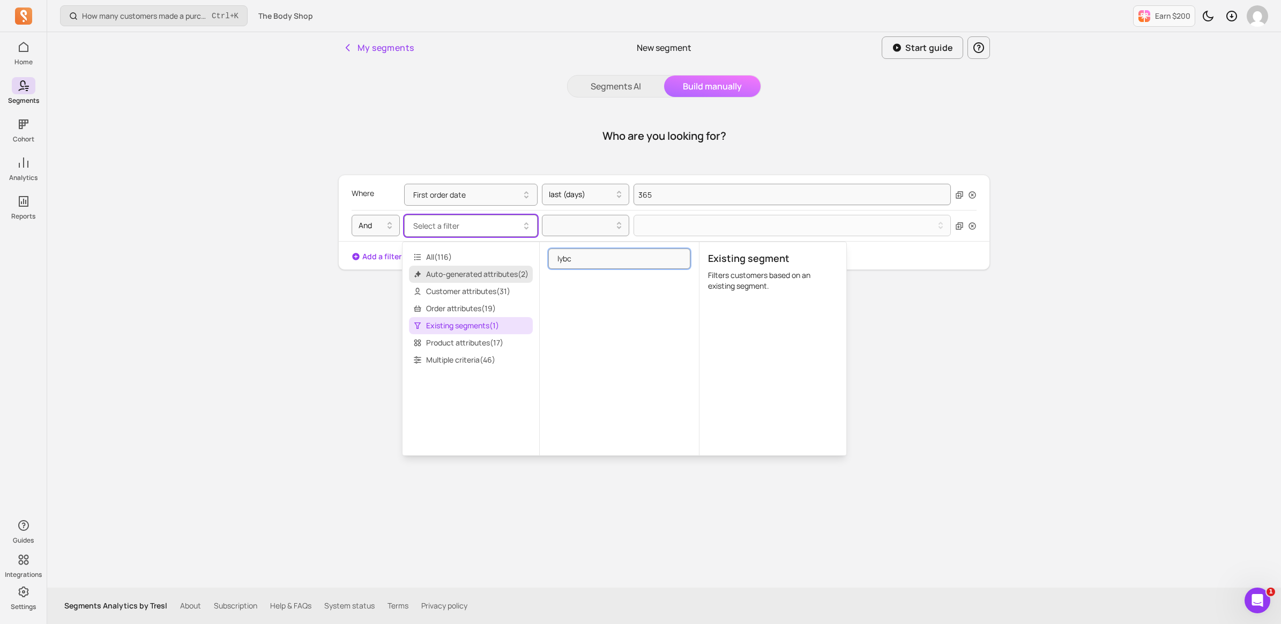
click at [450, 272] on span "Auto-generated attributes ( 2 )" at bounding box center [471, 274] width 124 height 17
click at [451, 271] on span "Auto-generated attributes ( 2 )" at bounding box center [471, 274] width 124 height 17
click at [445, 295] on span "Customer attributes ( 31 )" at bounding box center [471, 291] width 124 height 17
click at [449, 292] on span "Customer attributes ( 31 )" at bounding box center [471, 291] width 124 height 17
click at [681, 259] on input "lybc" at bounding box center [619, 259] width 142 height 20
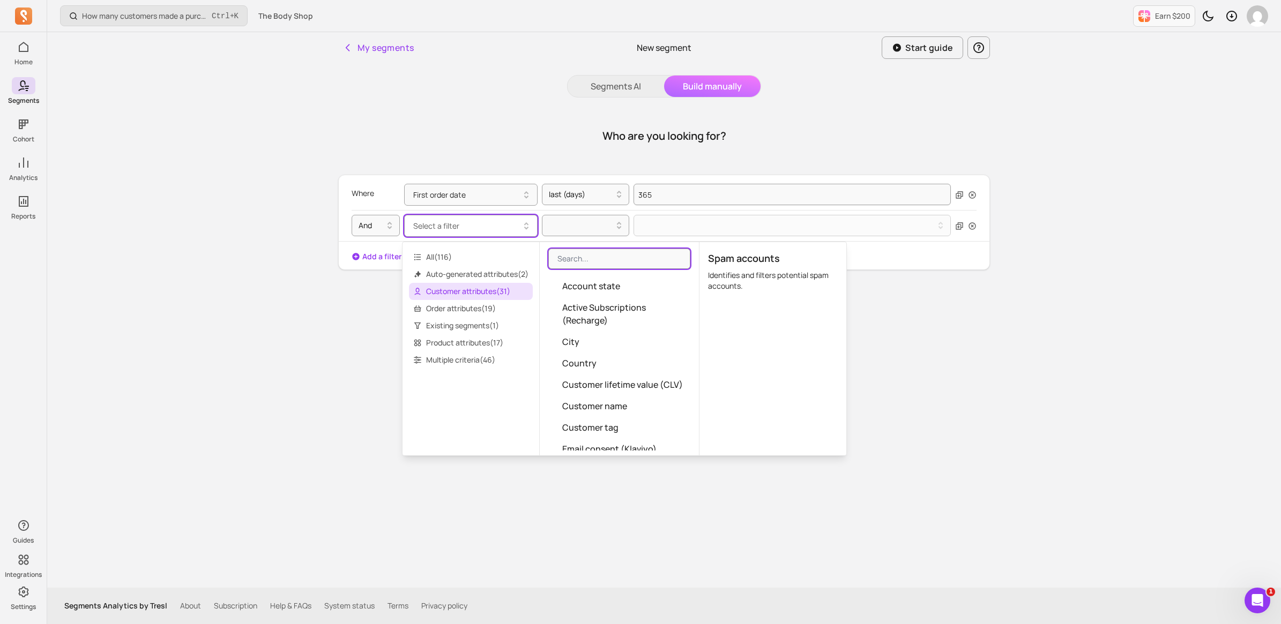
scroll to position [0, 0]
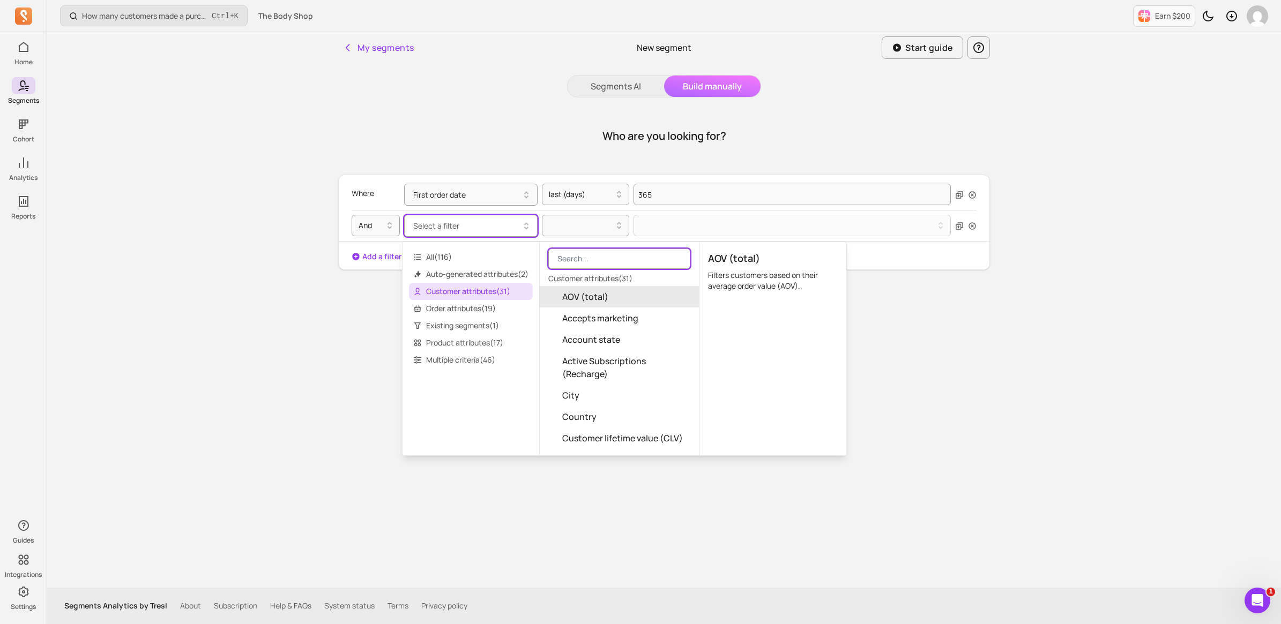
click at [608, 260] on input "search" at bounding box center [619, 259] width 142 height 20
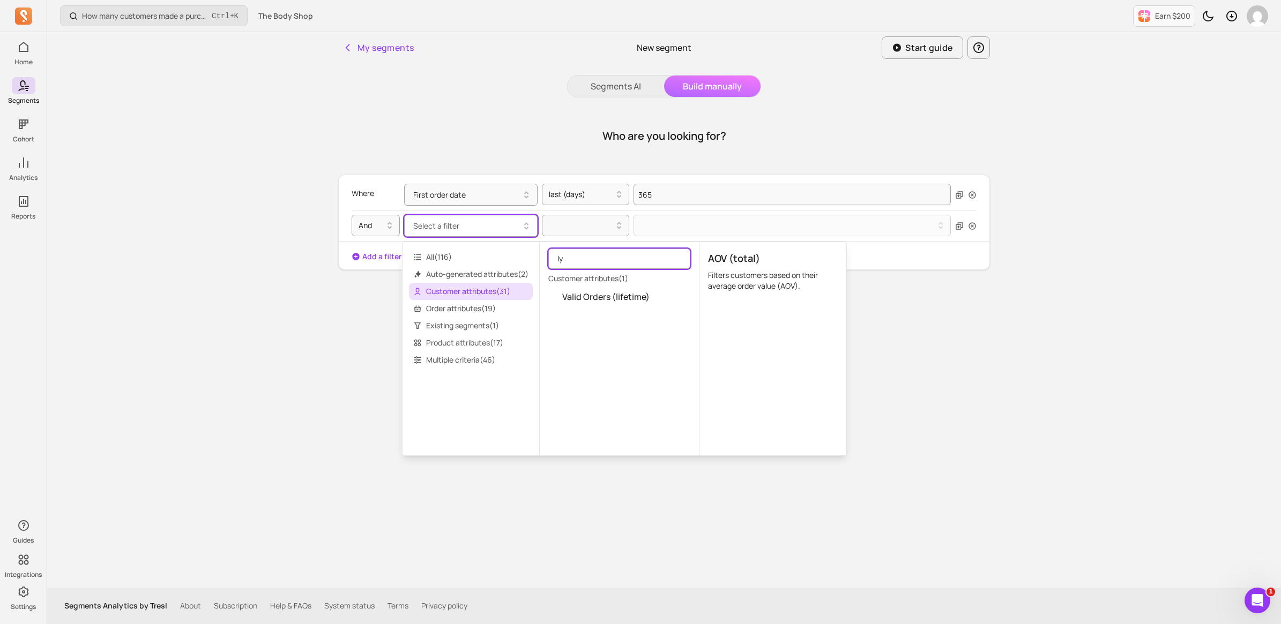
type input "l"
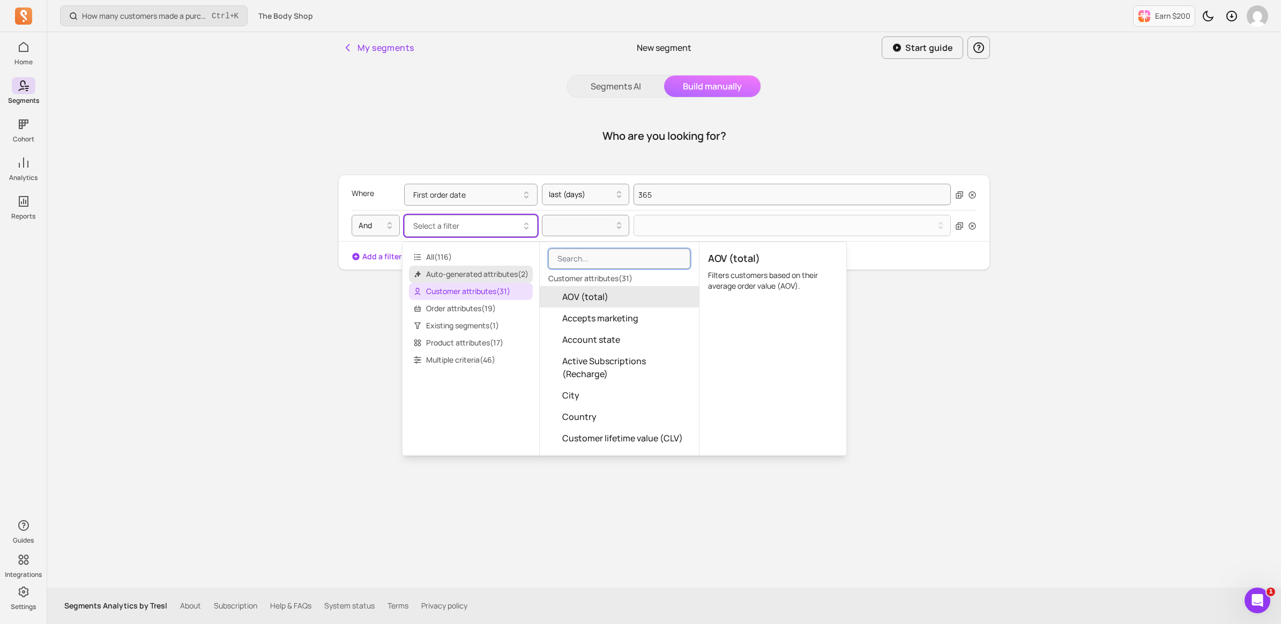
click at [432, 271] on span "Auto-generated attributes ( 2 )" at bounding box center [471, 274] width 124 height 17
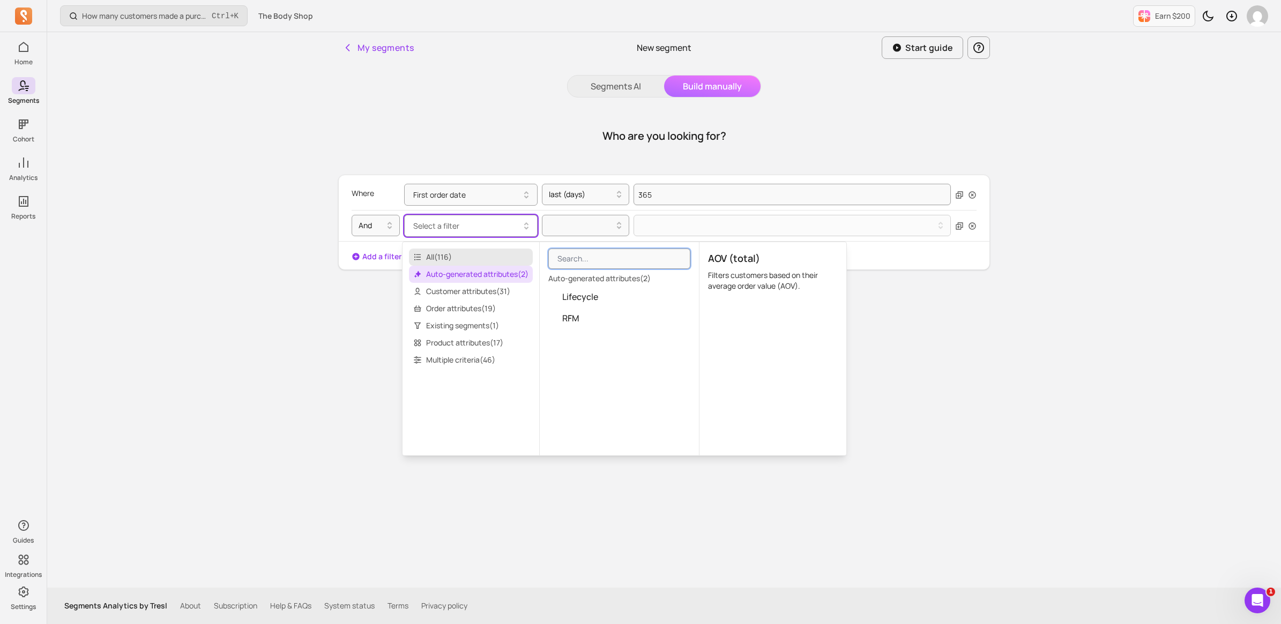
click at [430, 255] on span "All ( 116 )" at bounding box center [471, 257] width 124 height 17
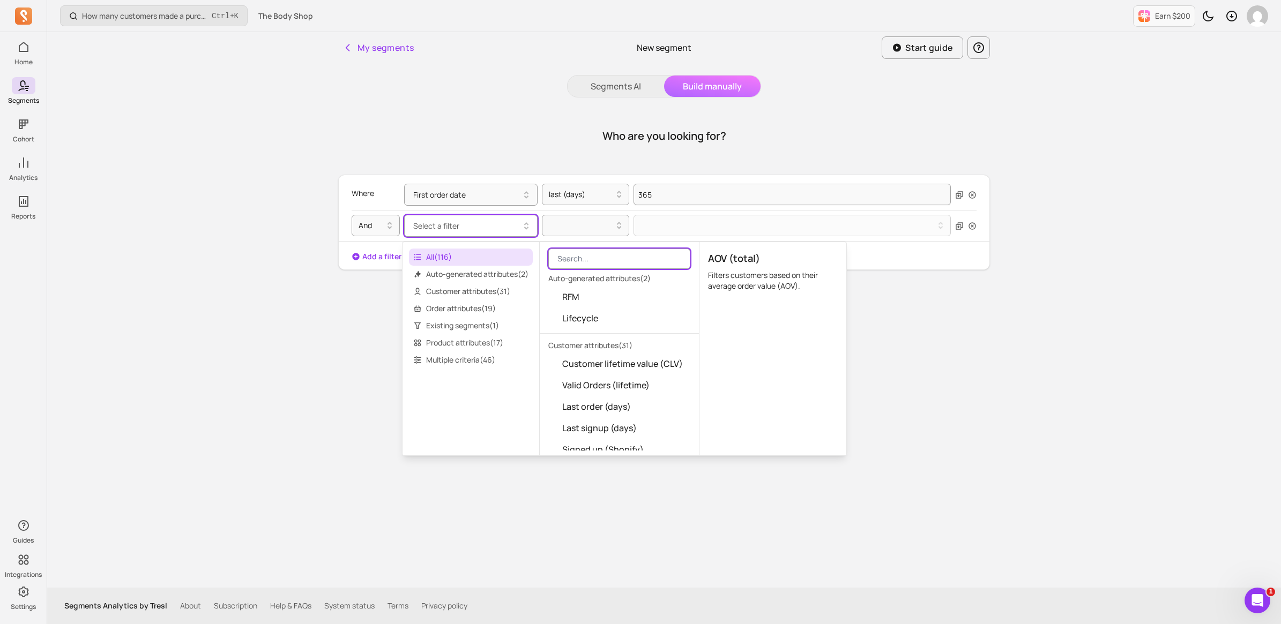
click at [578, 255] on input "search" at bounding box center [619, 259] width 142 height 20
click at [587, 258] on input "search" at bounding box center [619, 259] width 142 height 20
type input "l"
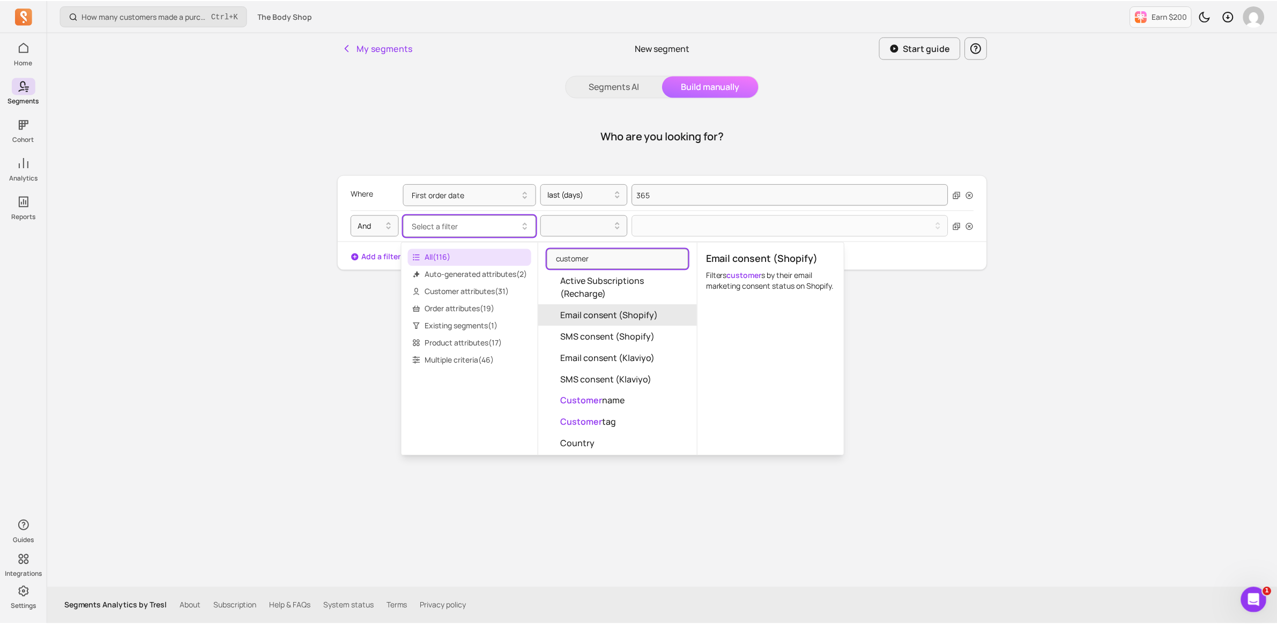
scroll to position [536, 0]
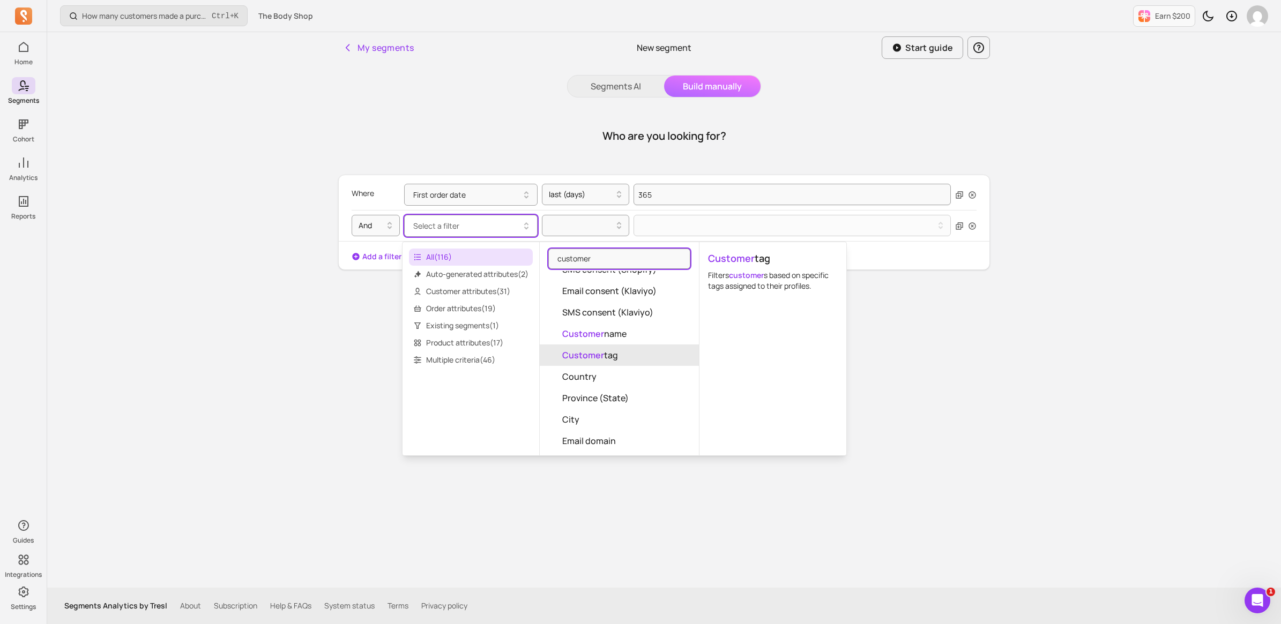
type input "customer"
click at [591, 361] on mark "Customer" at bounding box center [583, 355] width 42 height 12
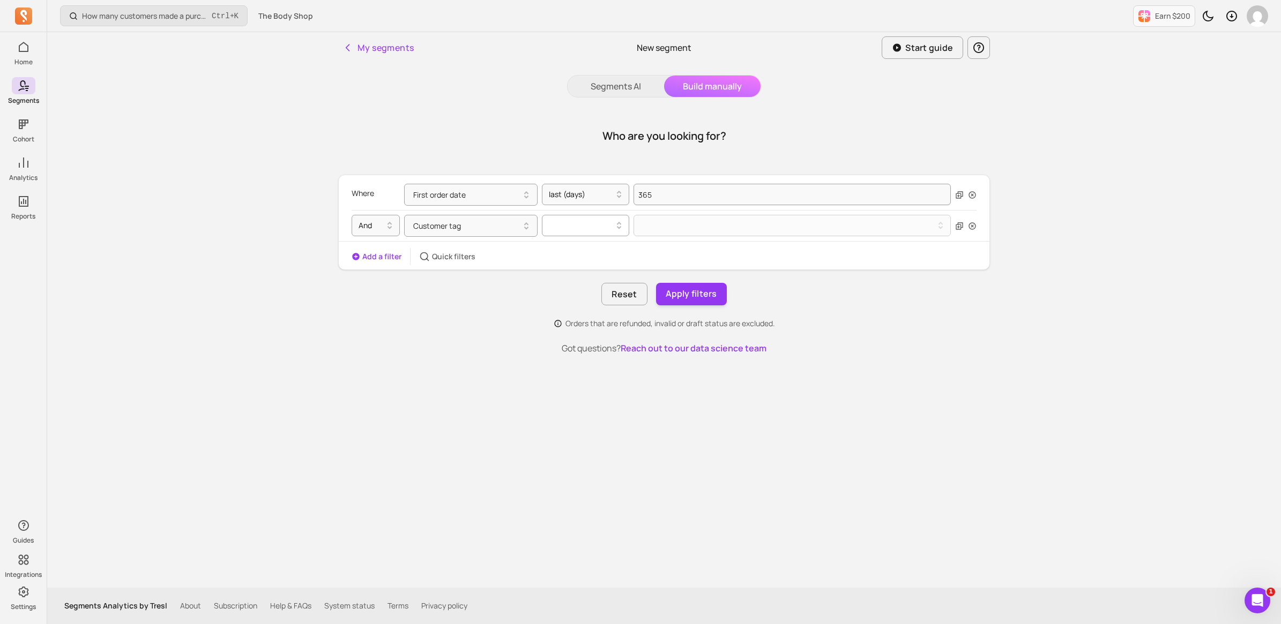
click at [585, 220] on div at bounding box center [581, 225] width 65 height 13
click at [580, 253] on div "contains" at bounding box center [585, 252] width 86 height 19
click at [669, 228] on button at bounding box center [792, 225] width 317 height 21
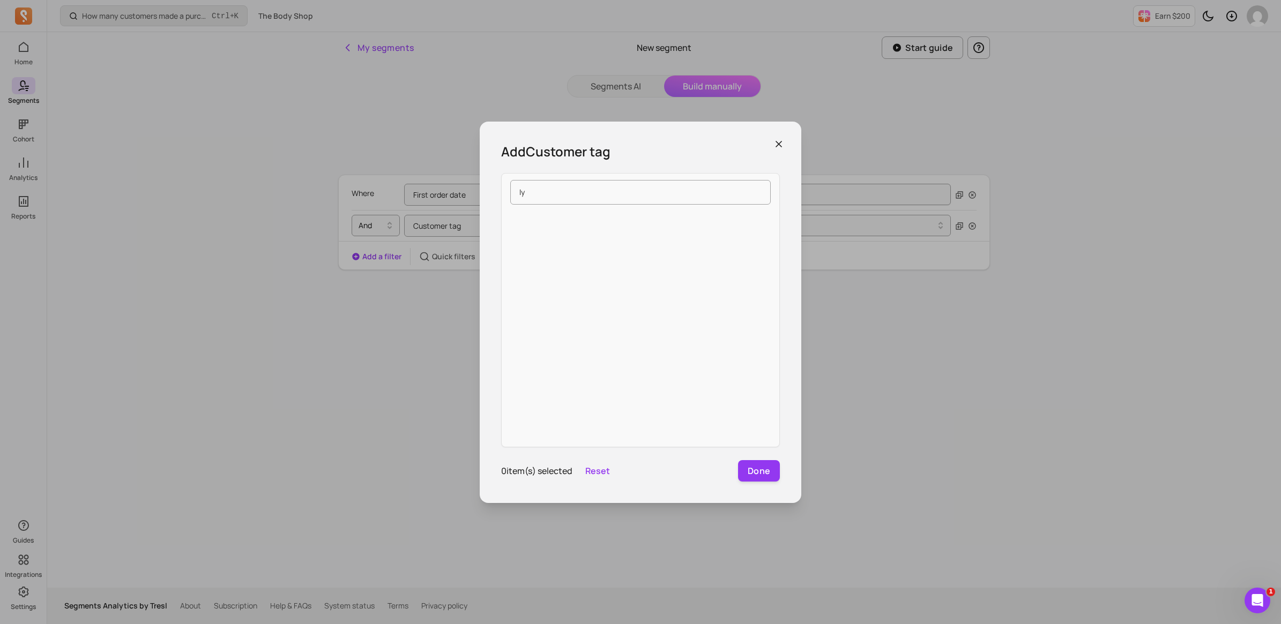
type input "l"
click at [779, 140] on icon "button" at bounding box center [778, 144] width 11 height 11
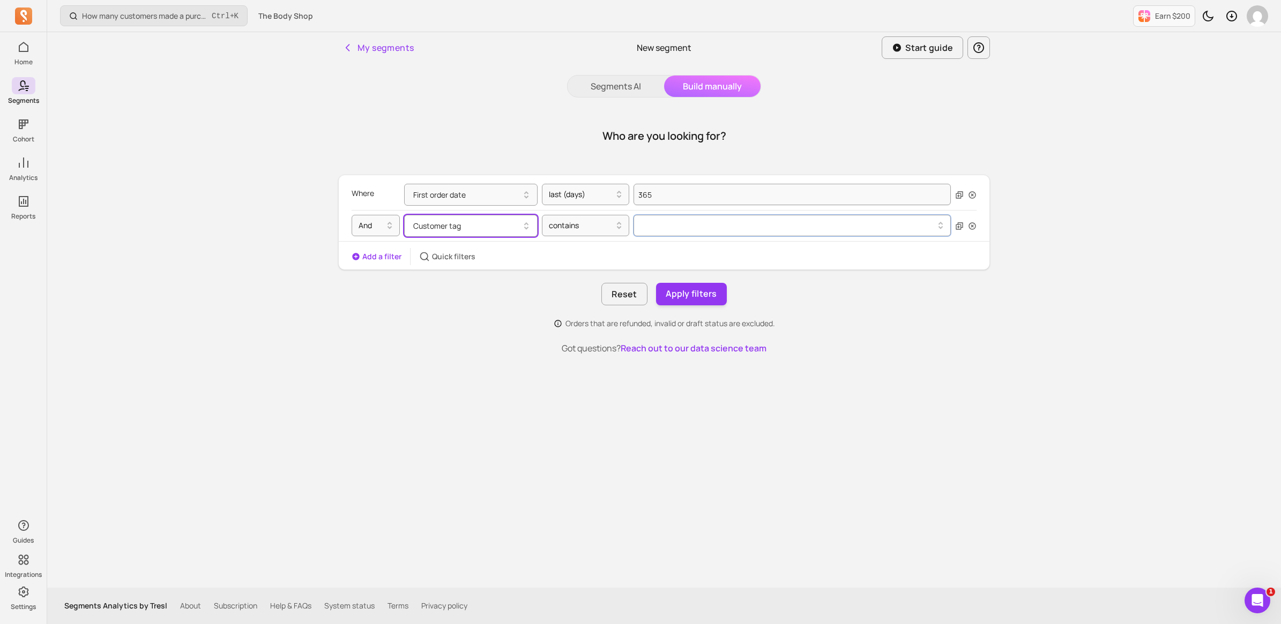
click at [505, 228] on button "Customer tag" at bounding box center [470, 226] width 133 height 22
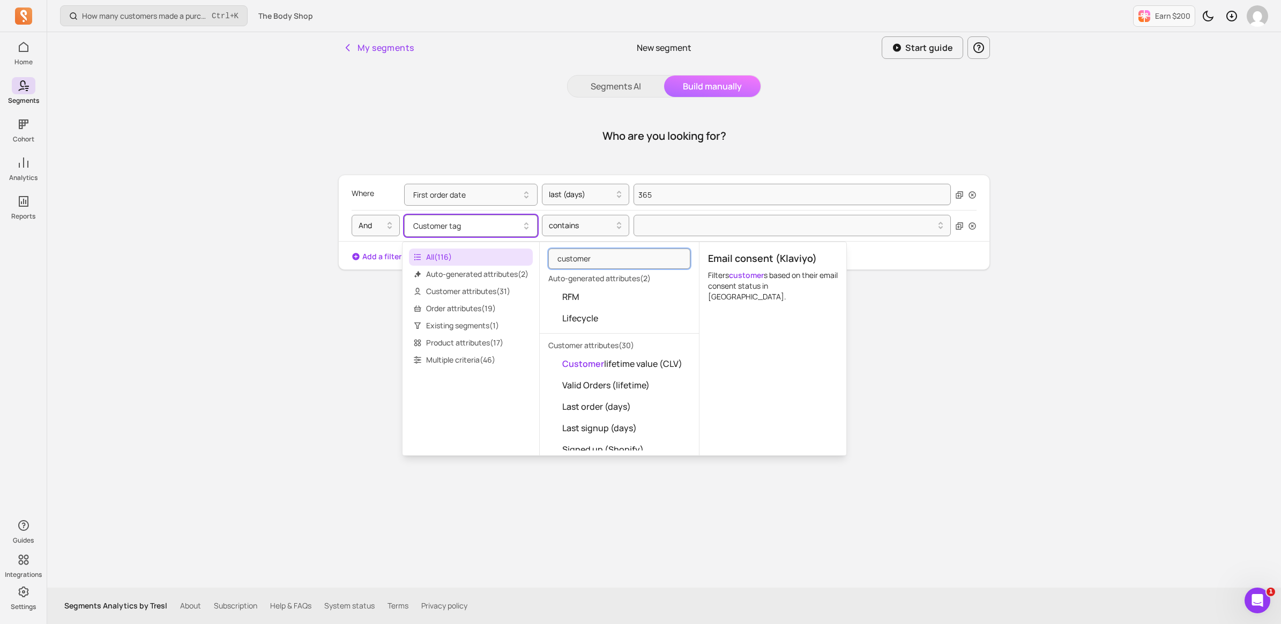
click at [465, 256] on span "All ( 116 )" at bounding box center [471, 257] width 124 height 17
click at [606, 259] on input "customer" at bounding box center [619, 259] width 142 height 20
type input "c"
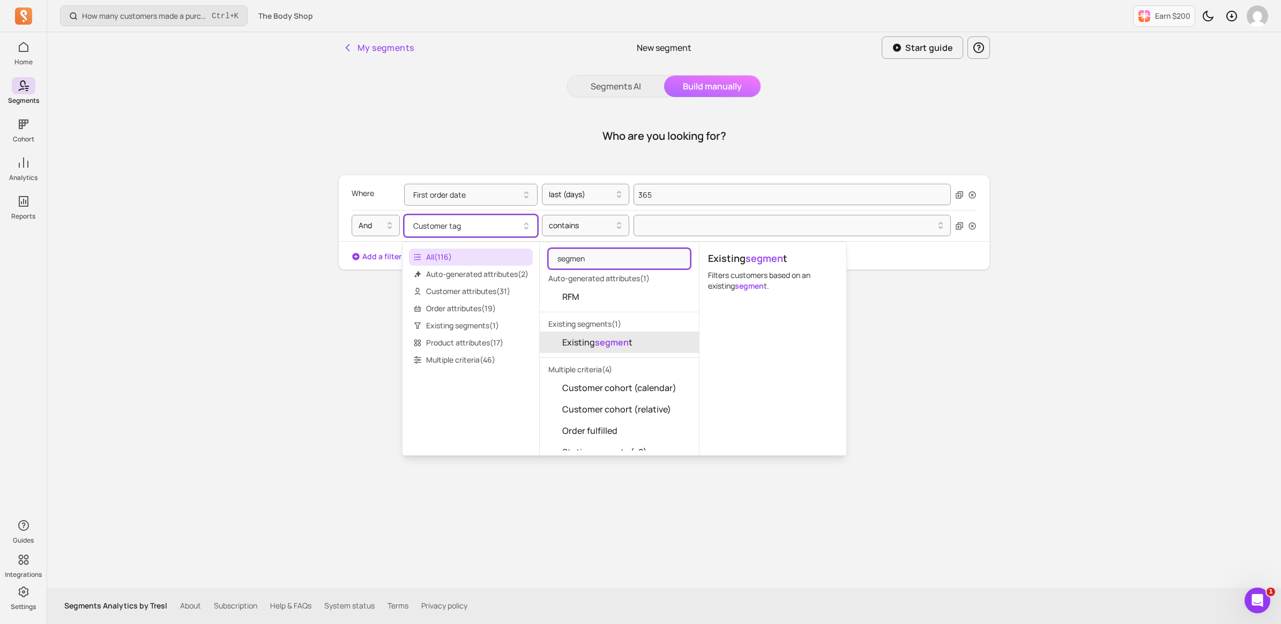
type input "segmen"
click at [617, 340] on mark "segmen" at bounding box center [612, 343] width 34 height 12
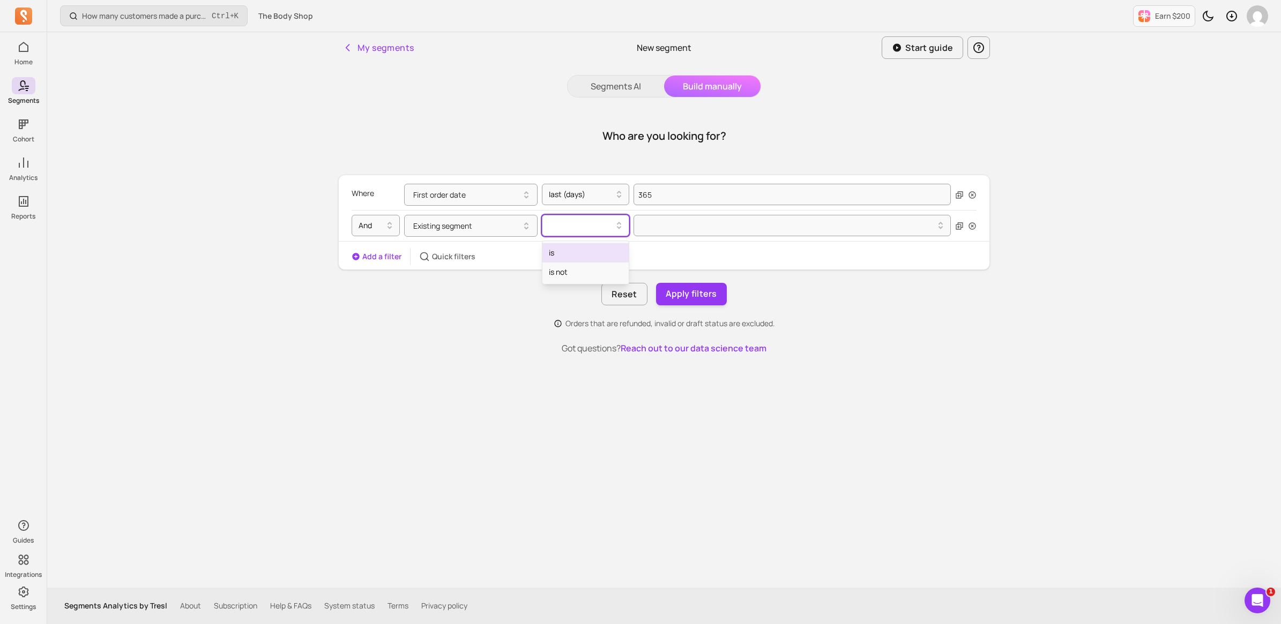
click at [609, 224] on div at bounding box center [581, 225] width 65 height 13
click at [583, 251] on div "is" at bounding box center [585, 252] width 86 height 19
click at [708, 224] on div at bounding box center [788, 225] width 295 height 13
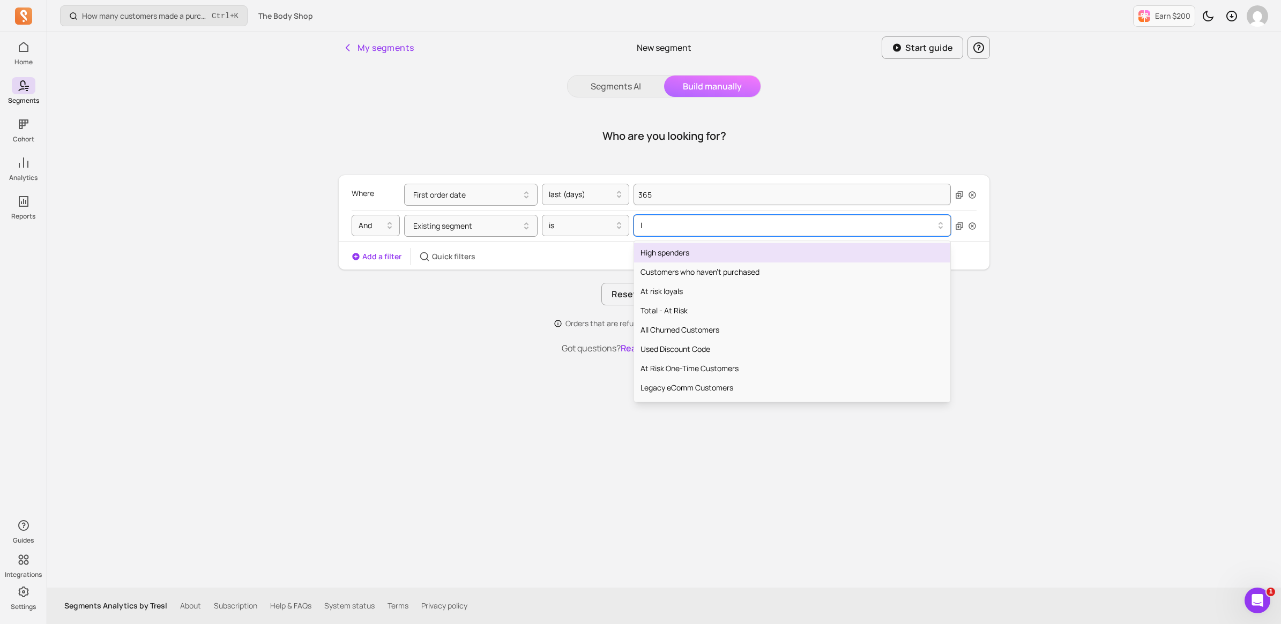
type input "ly"
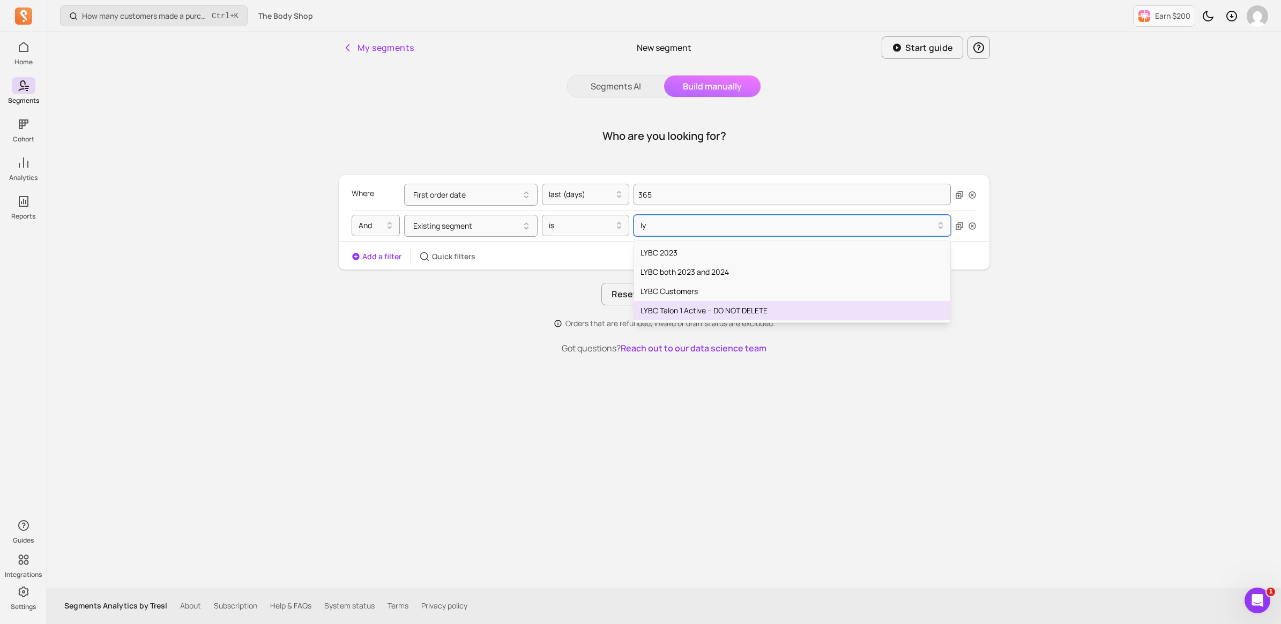
click at [692, 308] on div "LYBC Talon 1 Active – DO NOT DELETE" at bounding box center [792, 310] width 316 height 19
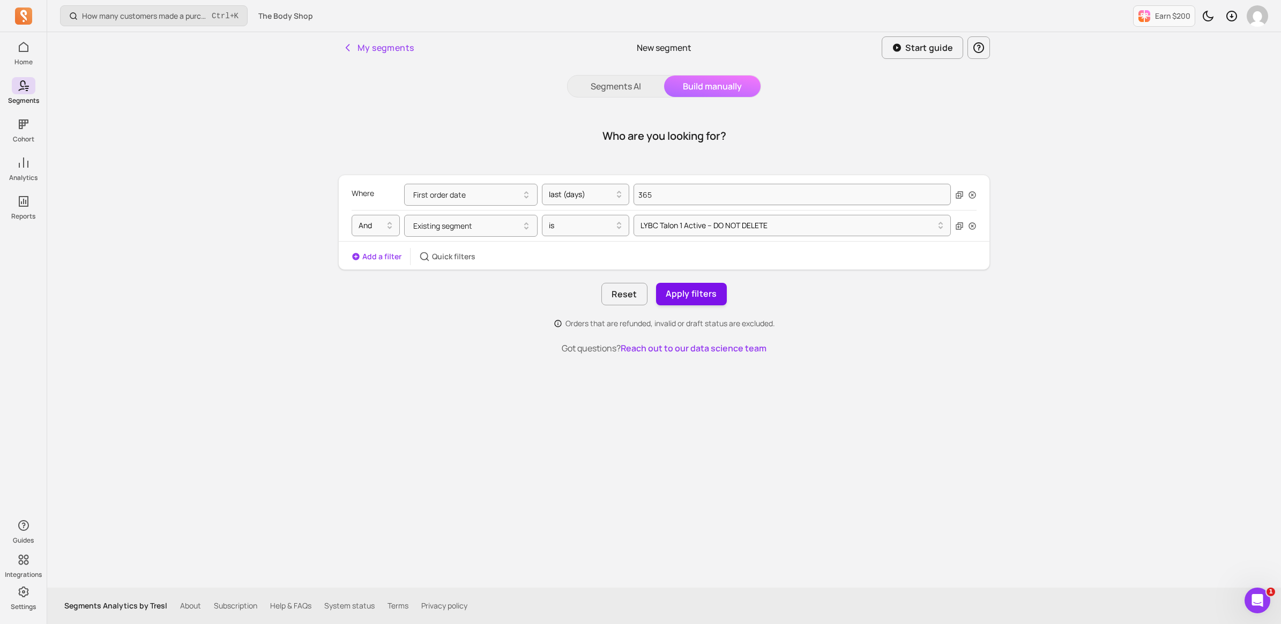
click at [695, 291] on button "Apply filters" at bounding box center [691, 294] width 71 height 23
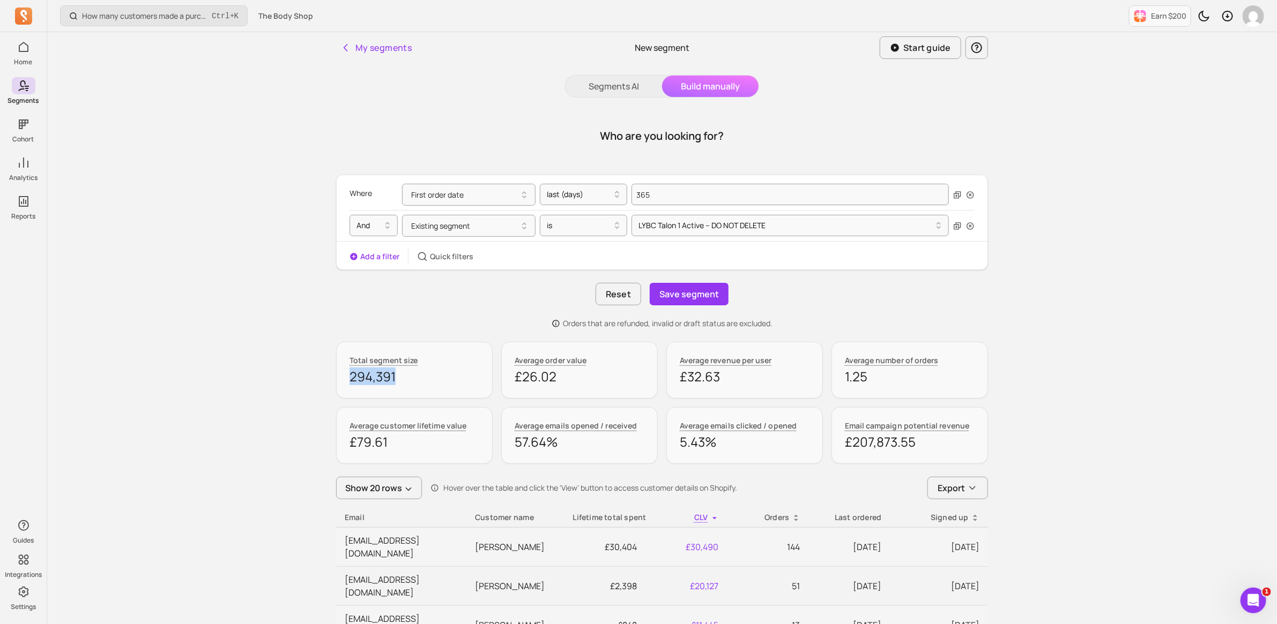
drag, startPoint x: 397, startPoint y: 382, endPoint x: 352, endPoint y: 382, distance: 45.0
click at [352, 382] on p "294,391" at bounding box center [414, 376] width 130 height 17
drag, startPoint x: 352, startPoint y: 382, endPoint x: 373, endPoint y: 381, distance: 21.4
copy p "294,391"
click at [491, 196] on button "First order date" at bounding box center [468, 195] width 133 height 22
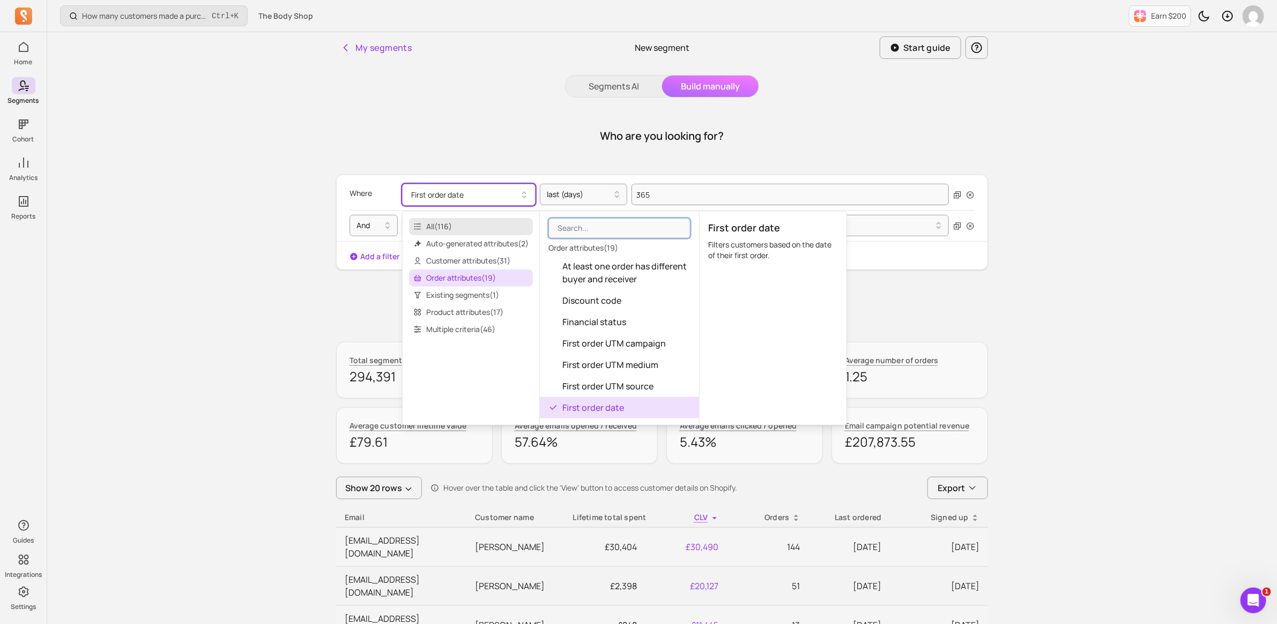
click at [472, 229] on span "All ( 116 )" at bounding box center [471, 226] width 124 height 17
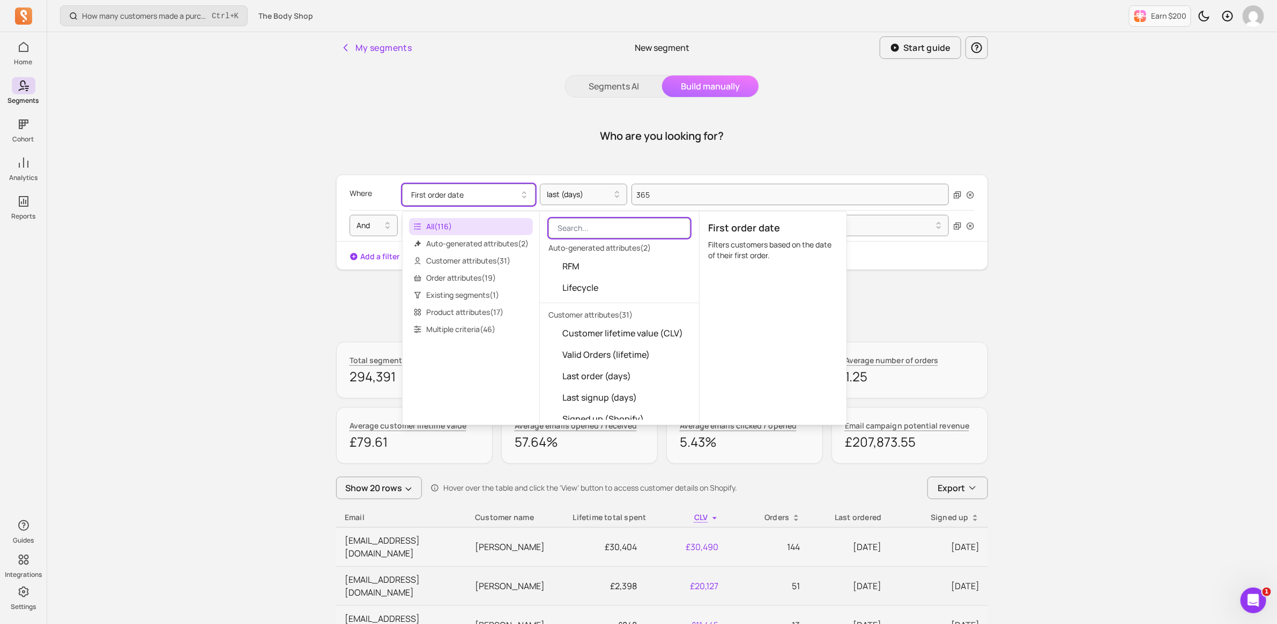
click at [605, 228] on input "search" at bounding box center [619, 228] width 142 height 20
type input "ex"
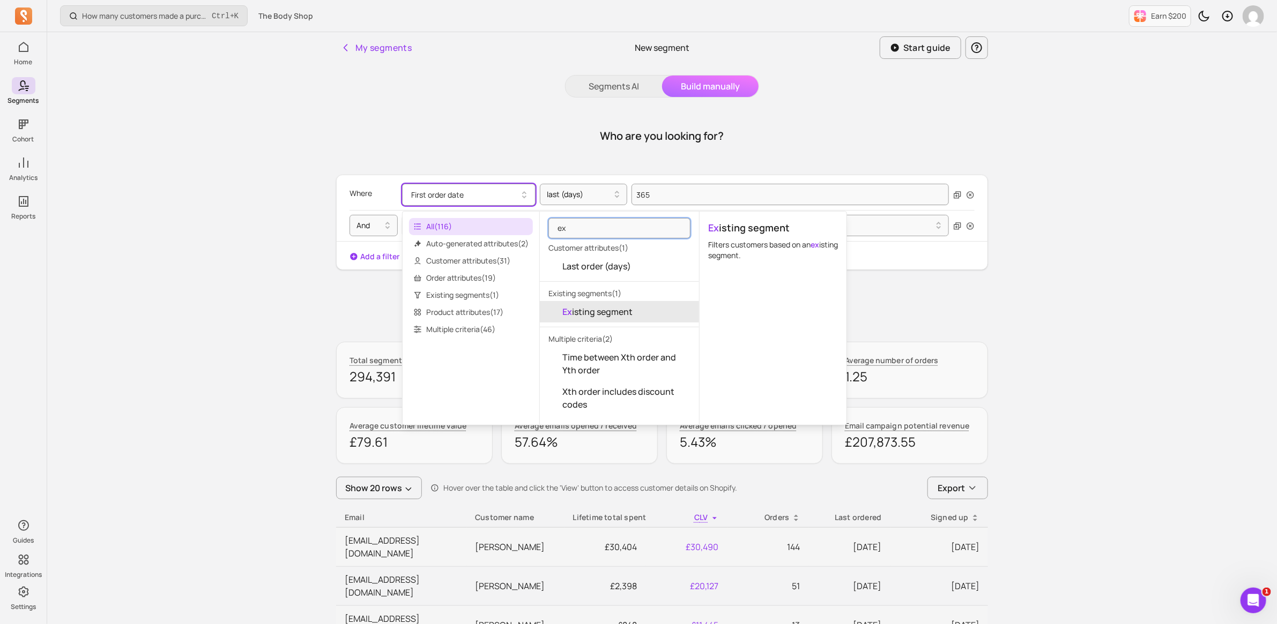
click at [630, 312] on span "Ex isting segment" at bounding box center [597, 312] width 70 height 13
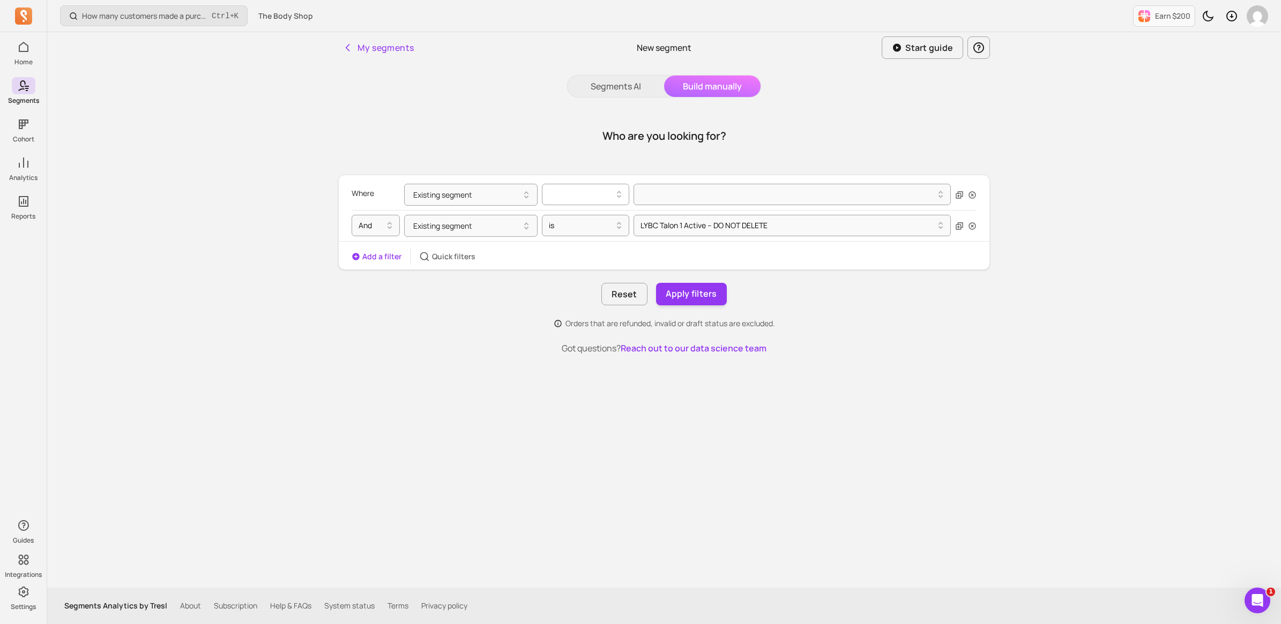
click at [585, 202] on div at bounding box center [581, 194] width 76 height 17
click at [575, 221] on div "is" at bounding box center [585, 221] width 86 height 19
click at [716, 190] on div at bounding box center [788, 194] width 295 height 13
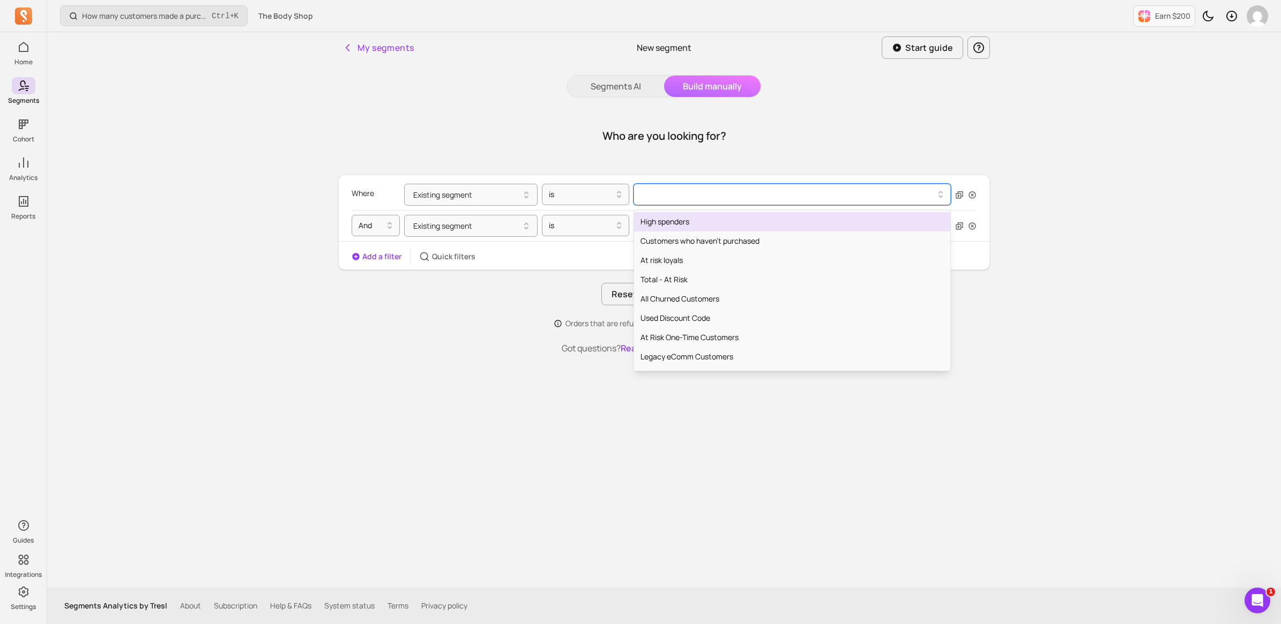
paste input "102725"
type input "102725"
click at [679, 189] on div at bounding box center [788, 194] width 295 height 13
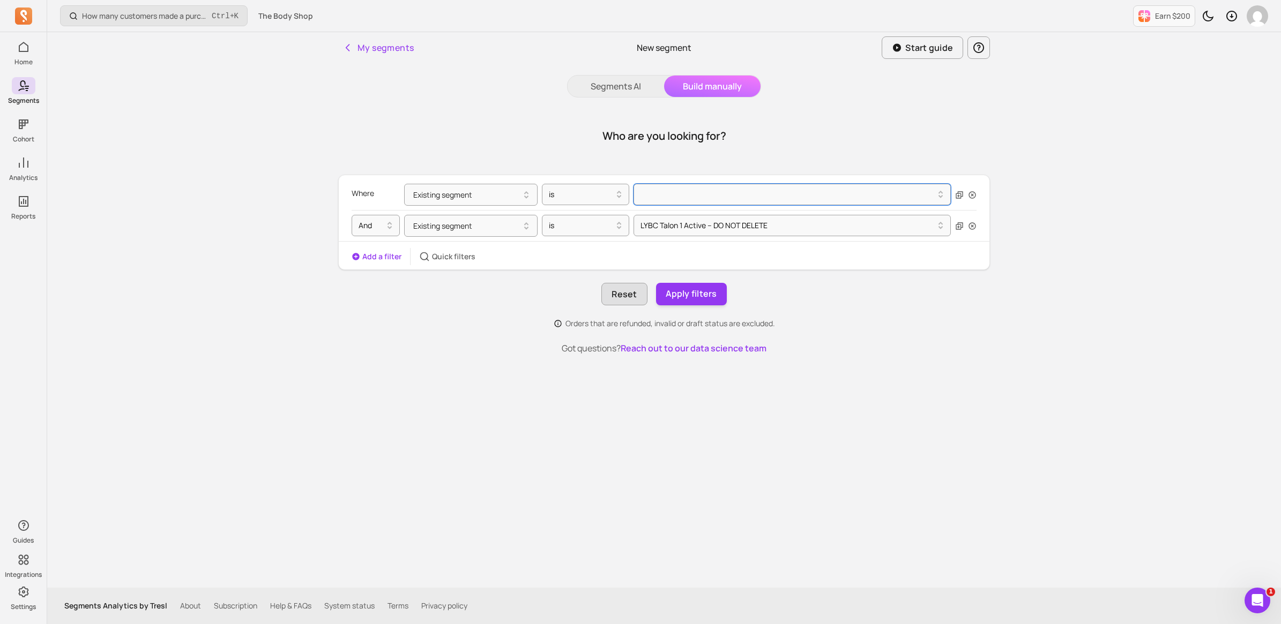
click at [630, 295] on button "Reset" at bounding box center [624, 294] width 46 height 23
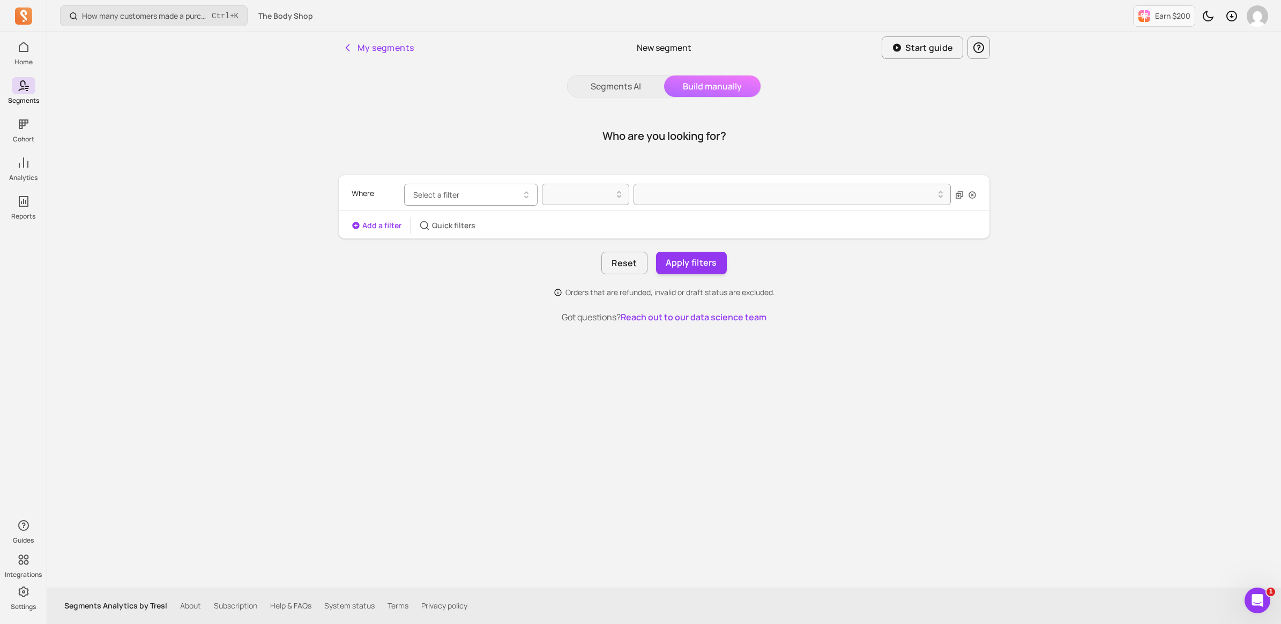
click at [516, 184] on button "Select a filter" at bounding box center [470, 195] width 133 height 22
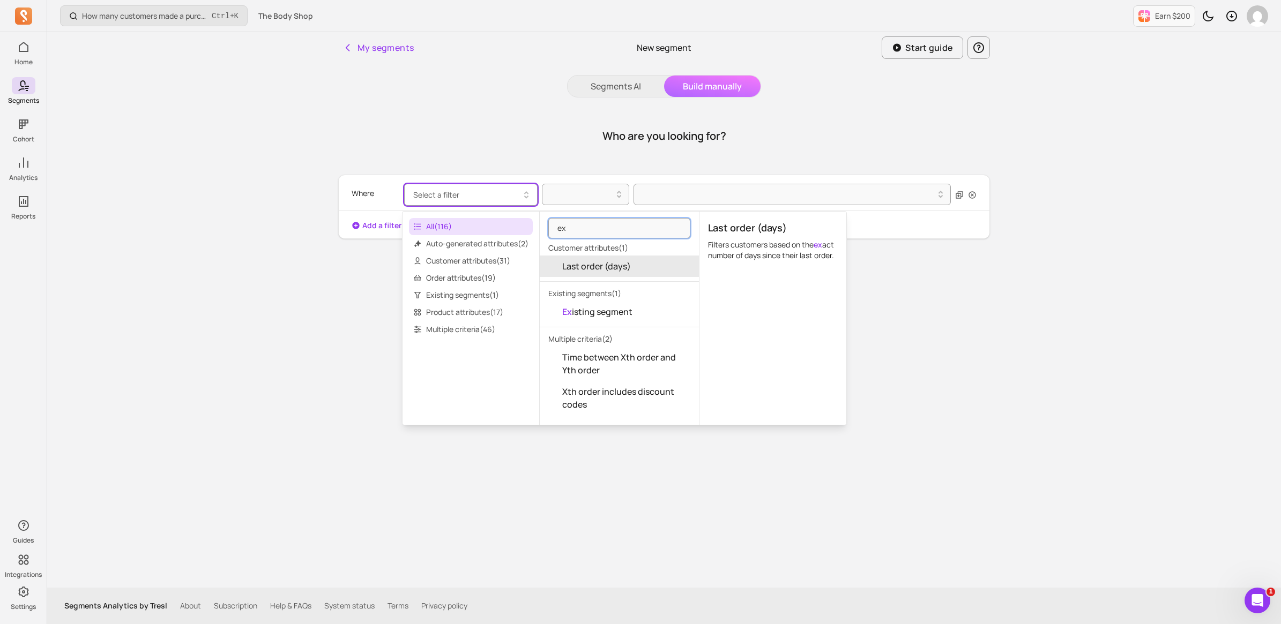
click at [477, 227] on span "All ( 116 )" at bounding box center [471, 226] width 124 height 17
click at [607, 306] on span "Ex isting segment" at bounding box center [597, 312] width 70 height 13
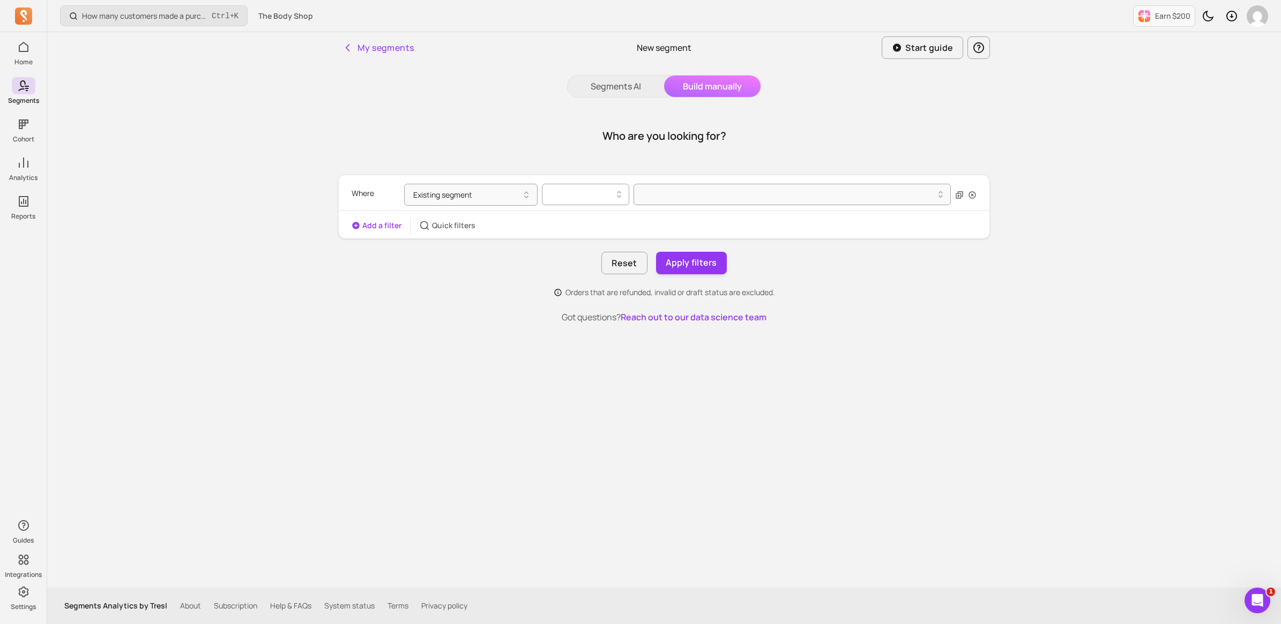
click at [583, 200] on div at bounding box center [581, 194] width 65 height 13
click at [580, 226] on div "is" at bounding box center [585, 221] width 86 height 19
click at [683, 194] on div at bounding box center [788, 194] width 295 height 13
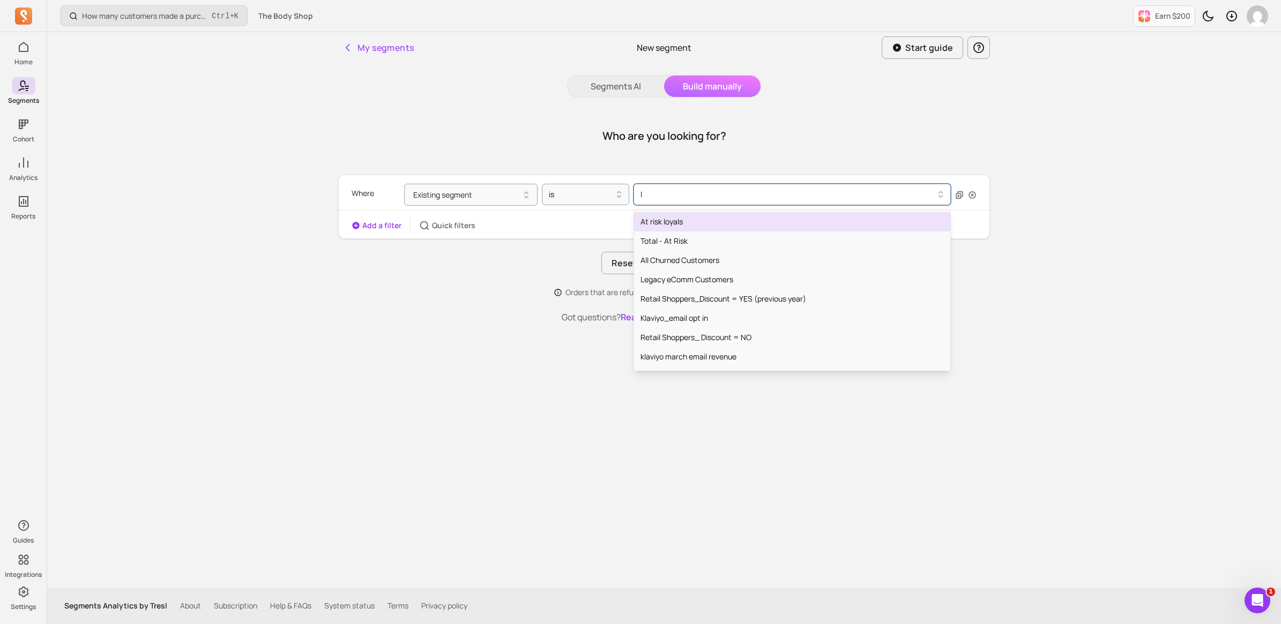
type input "ly"
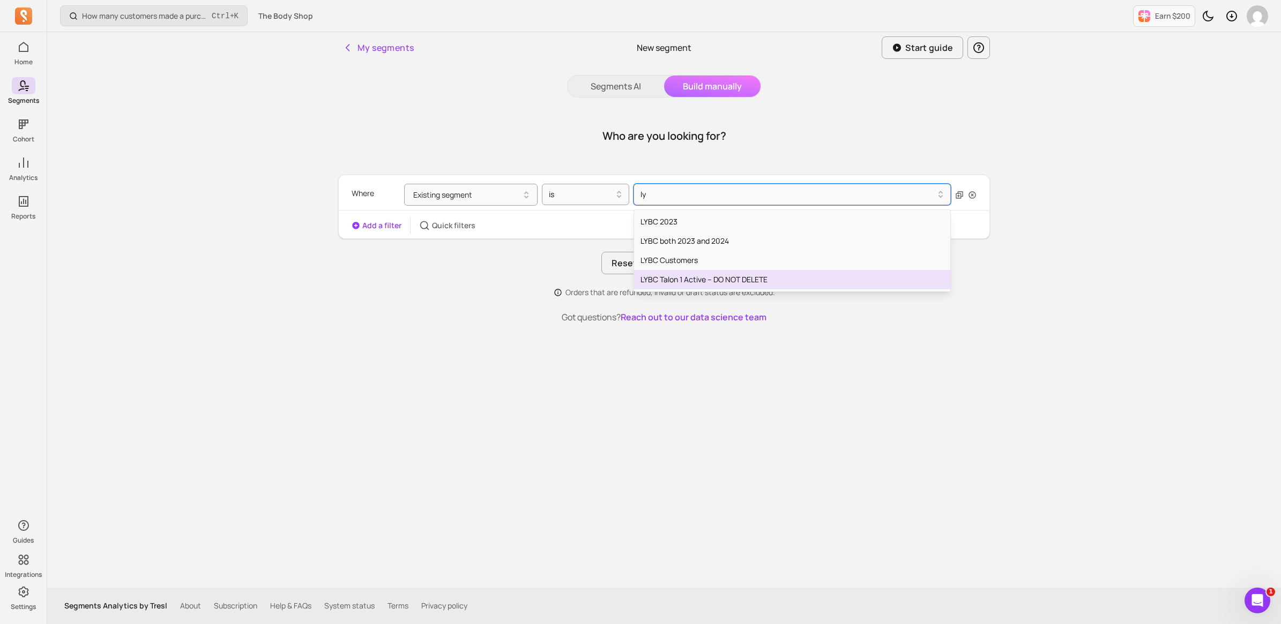
click at [699, 279] on div "LYBC Talon 1 Active – DO NOT DELETE" at bounding box center [792, 279] width 316 height 19
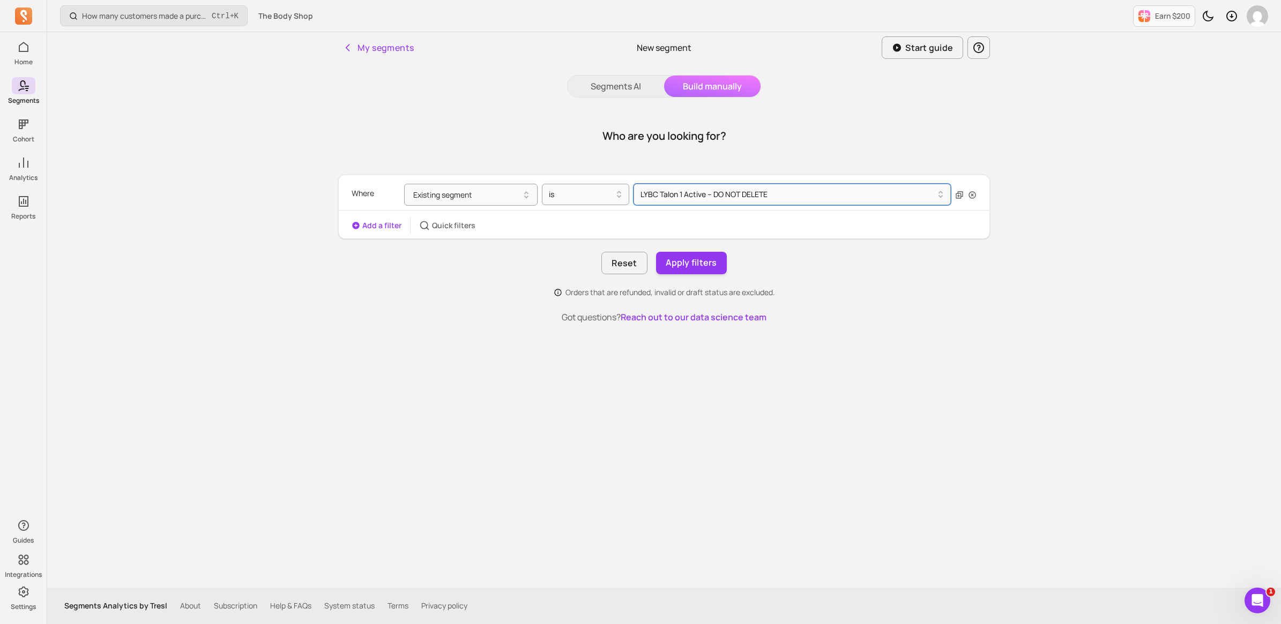
click at [375, 233] on div "Add a filter Quick filters" at bounding box center [414, 225] width 124 height 17
click at [373, 218] on div "Add a filter Quick filters" at bounding box center [414, 225] width 124 height 17
click at [376, 227] on button "Add a filter" at bounding box center [377, 225] width 50 height 11
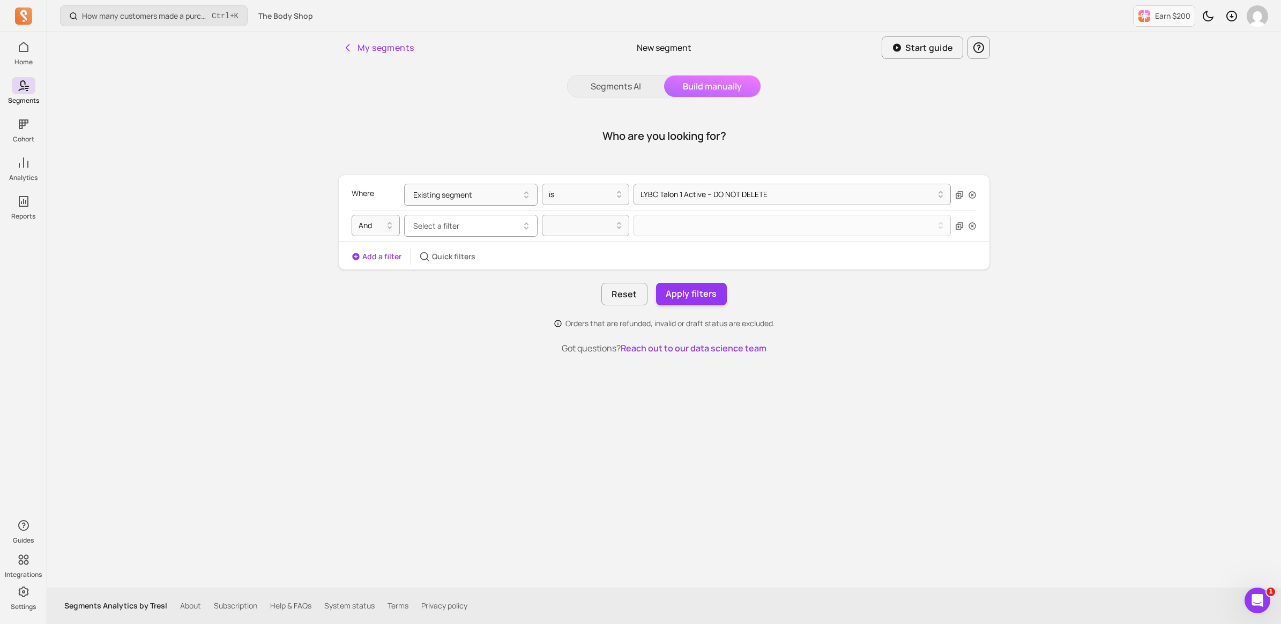
click at [481, 227] on button "Select a filter" at bounding box center [470, 226] width 133 height 22
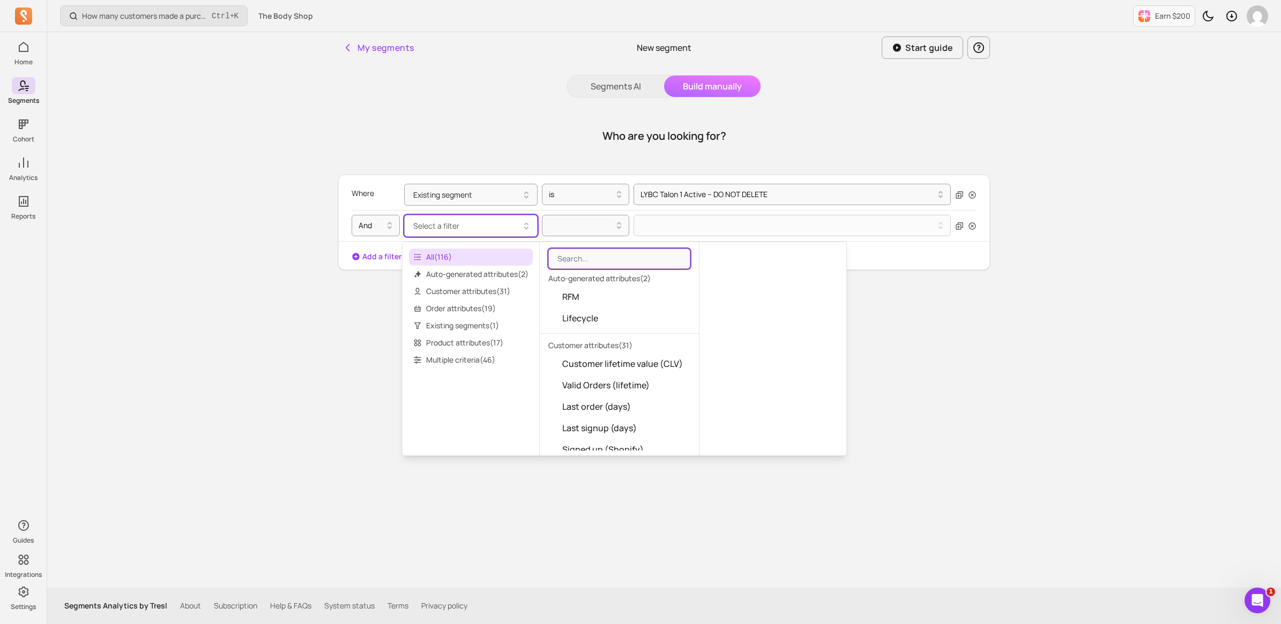
type input "l"
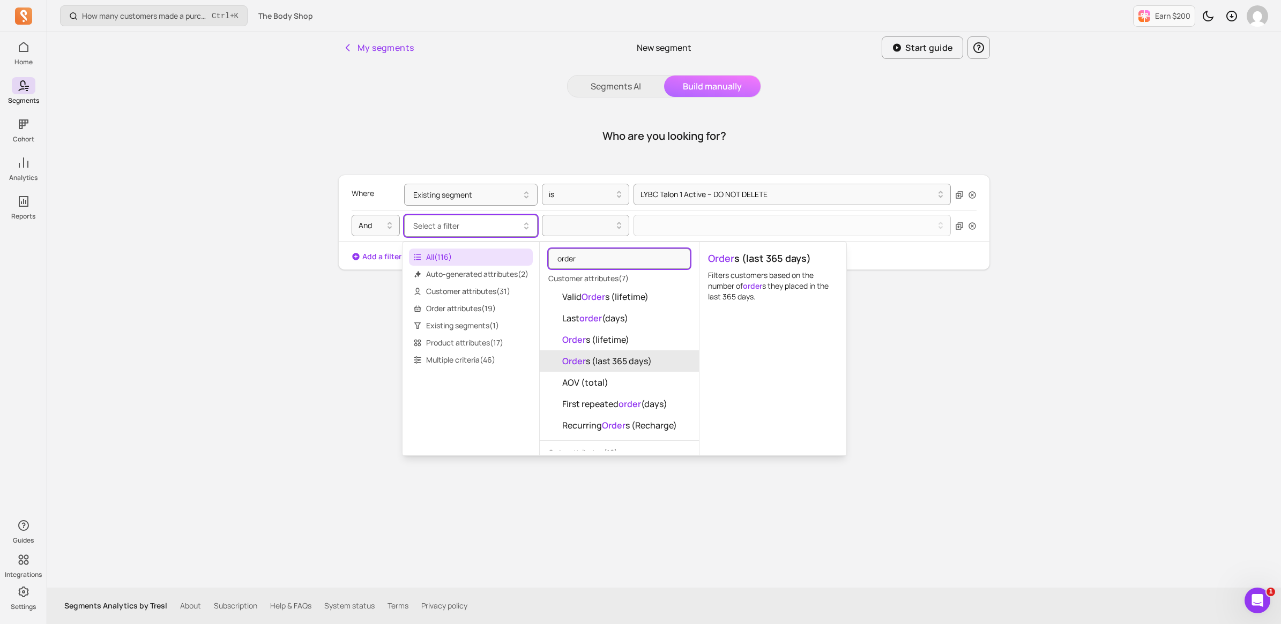
type input "order"
click at [632, 358] on span "Order s (last 365 days)" at bounding box center [607, 361] width 90 height 13
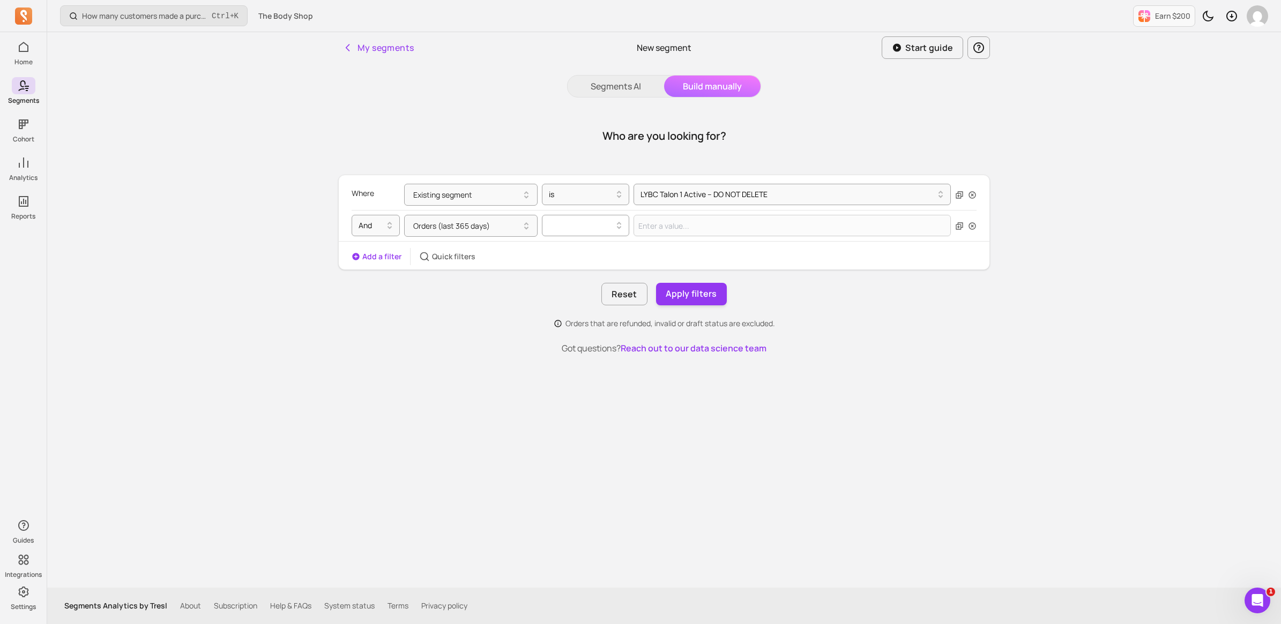
click at [571, 236] on div at bounding box center [585, 225] width 87 height 21
click at [560, 271] on div ">=" at bounding box center [585, 272] width 86 height 19
click at [721, 221] on input "Value for filter clause" at bounding box center [792, 225] width 317 height 21
type input "1"
click at [706, 294] on button "Apply filters" at bounding box center [691, 294] width 71 height 23
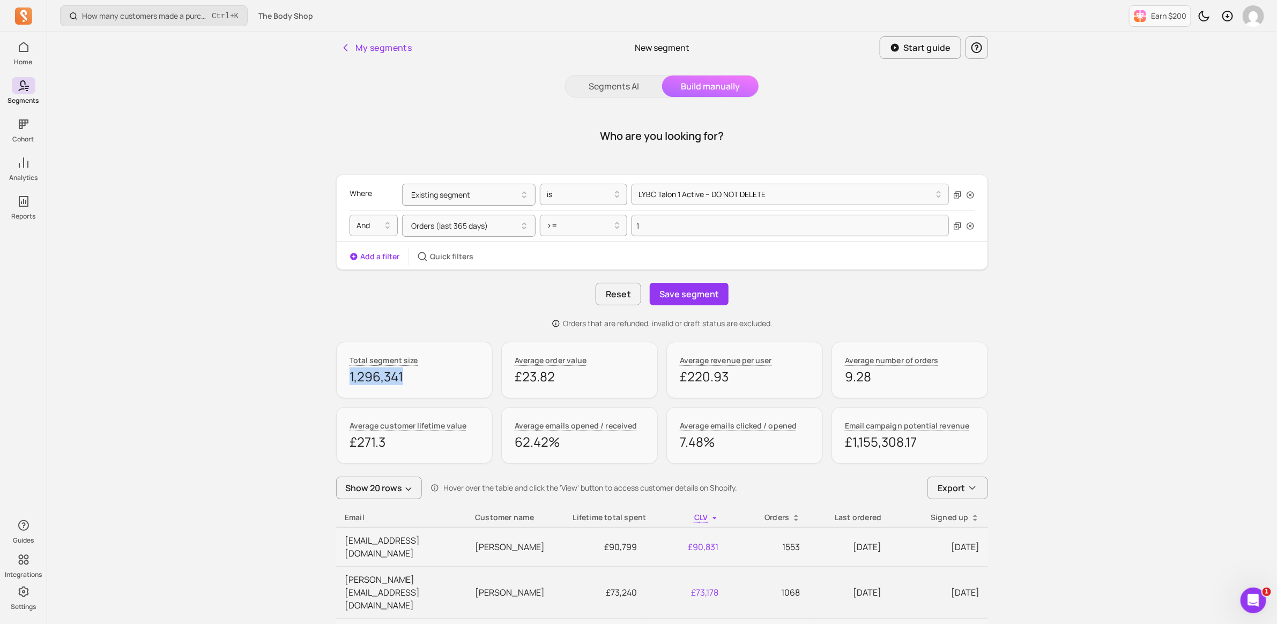
drag, startPoint x: 407, startPoint y: 378, endPoint x: 350, endPoint y: 381, distance: 57.4
click at [350, 381] on p "1,296,341" at bounding box center [414, 376] width 130 height 17
drag, startPoint x: 350, startPoint y: 381, endPoint x: 368, endPoint y: 378, distance: 17.9
copy p "1,296,341"
click at [698, 195] on div at bounding box center [785, 194] width 295 height 13
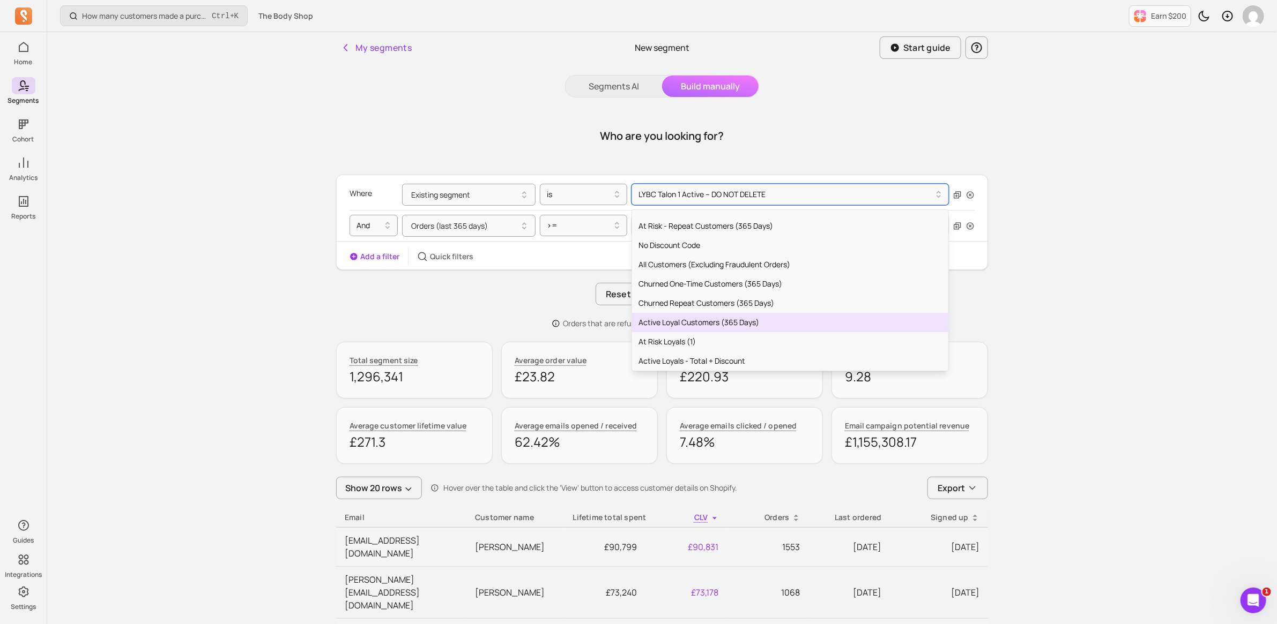
scroll to position [603, 0]
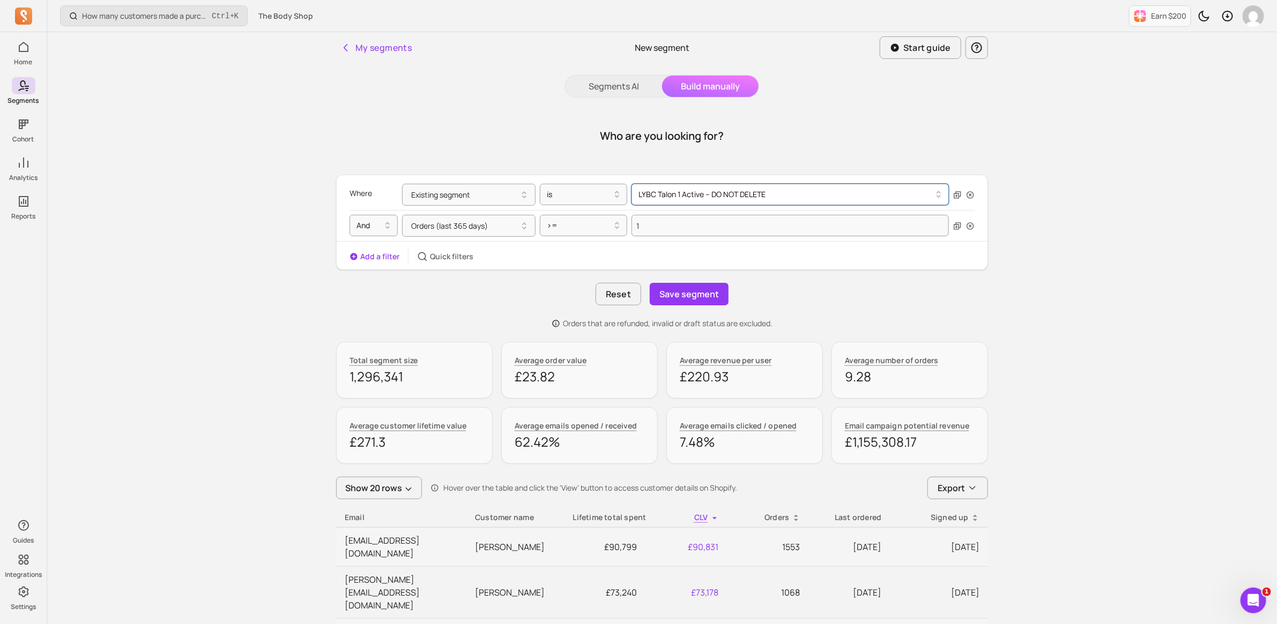
click at [783, 191] on div at bounding box center [785, 194] width 295 height 13
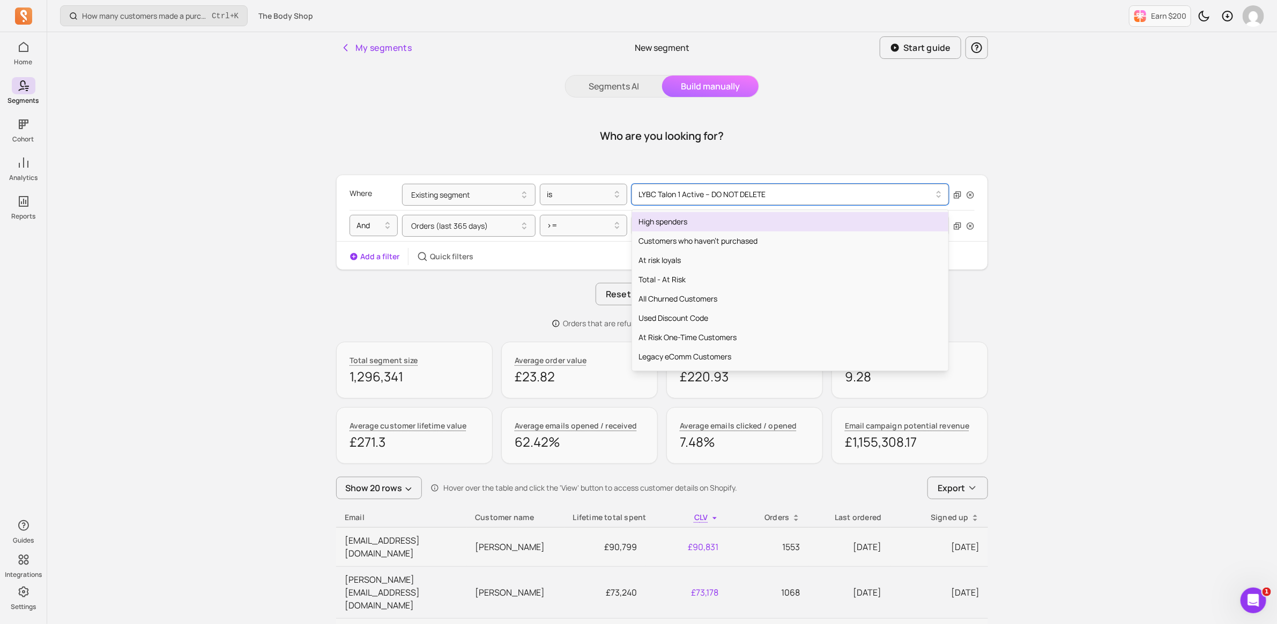
drag, startPoint x: 783, startPoint y: 191, endPoint x: 646, endPoint y: 200, distance: 136.4
click at [646, 200] on div at bounding box center [785, 194] width 295 height 13
type input "ly"
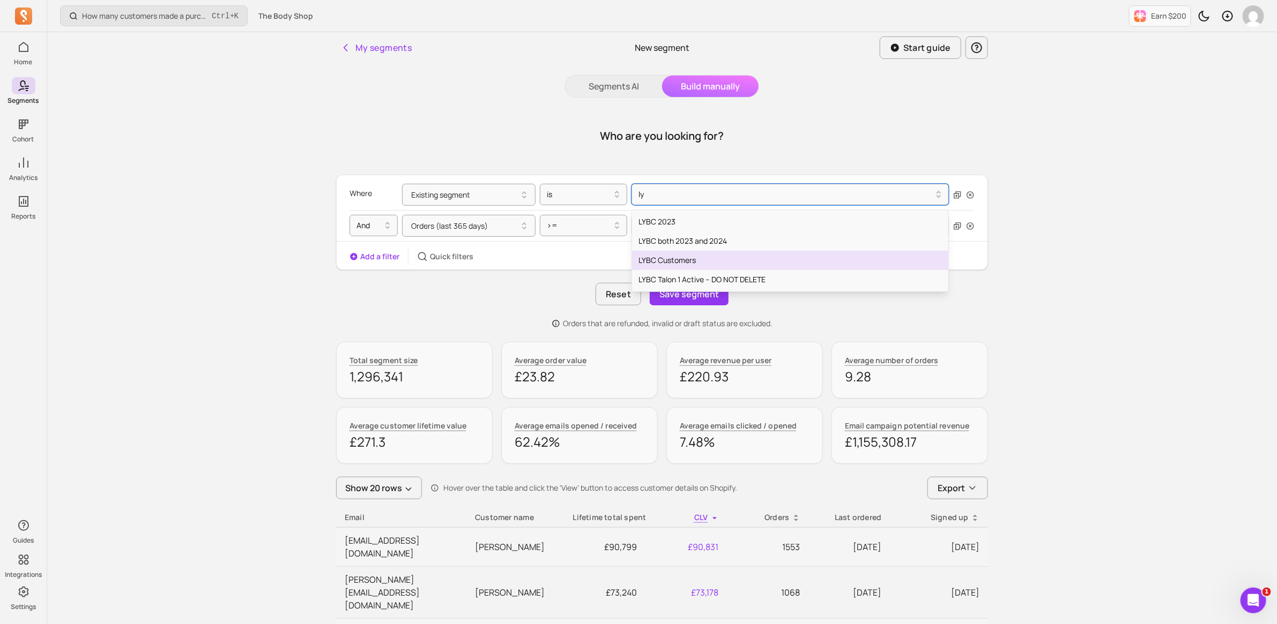
click at [669, 260] on div "LYBC Customers" at bounding box center [790, 260] width 316 height 19
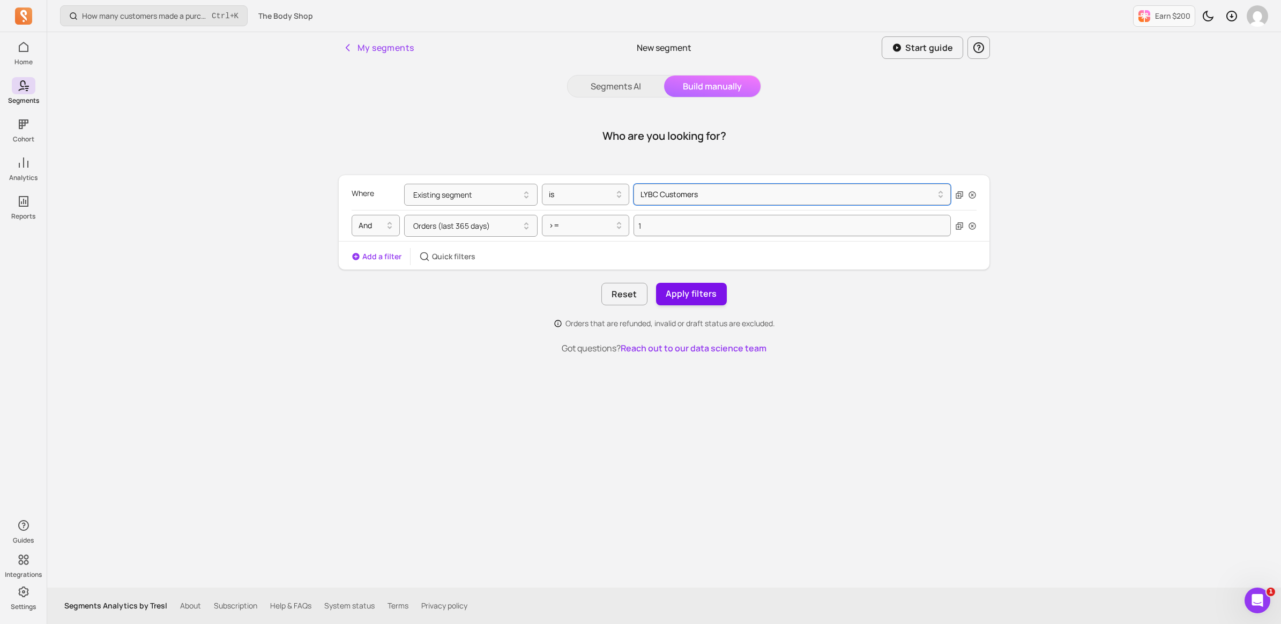
click at [695, 295] on button "Apply filters" at bounding box center [691, 294] width 71 height 23
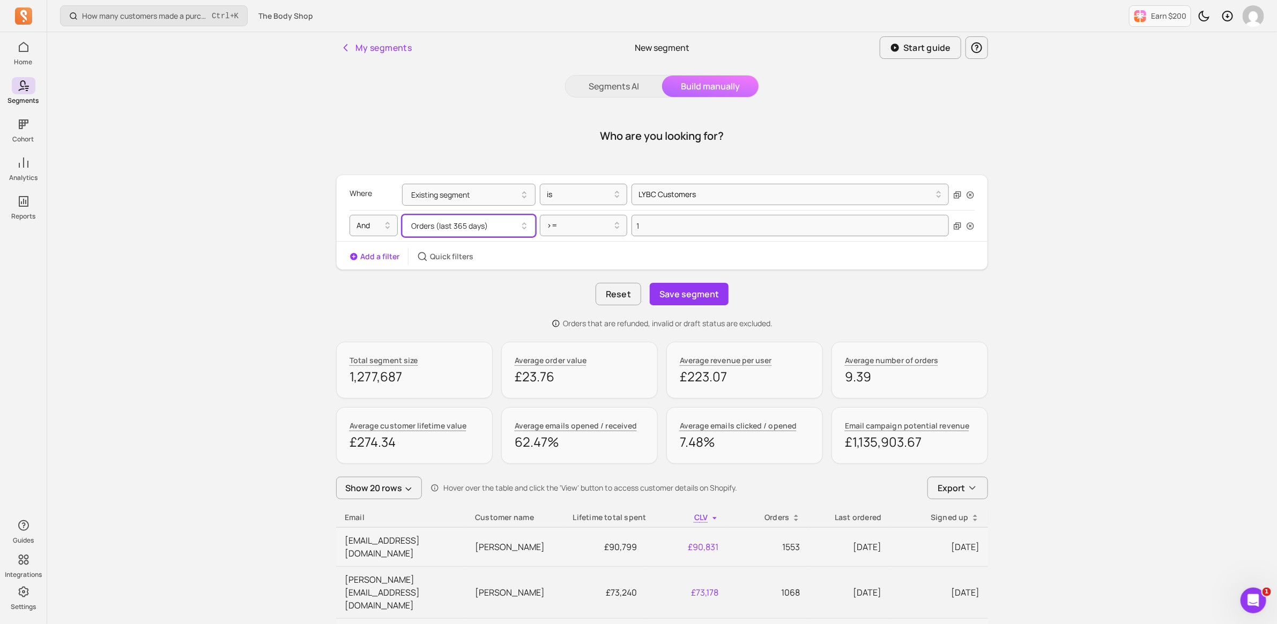
click at [500, 228] on button "Orders (last 365 days)" at bounding box center [468, 226] width 133 height 22
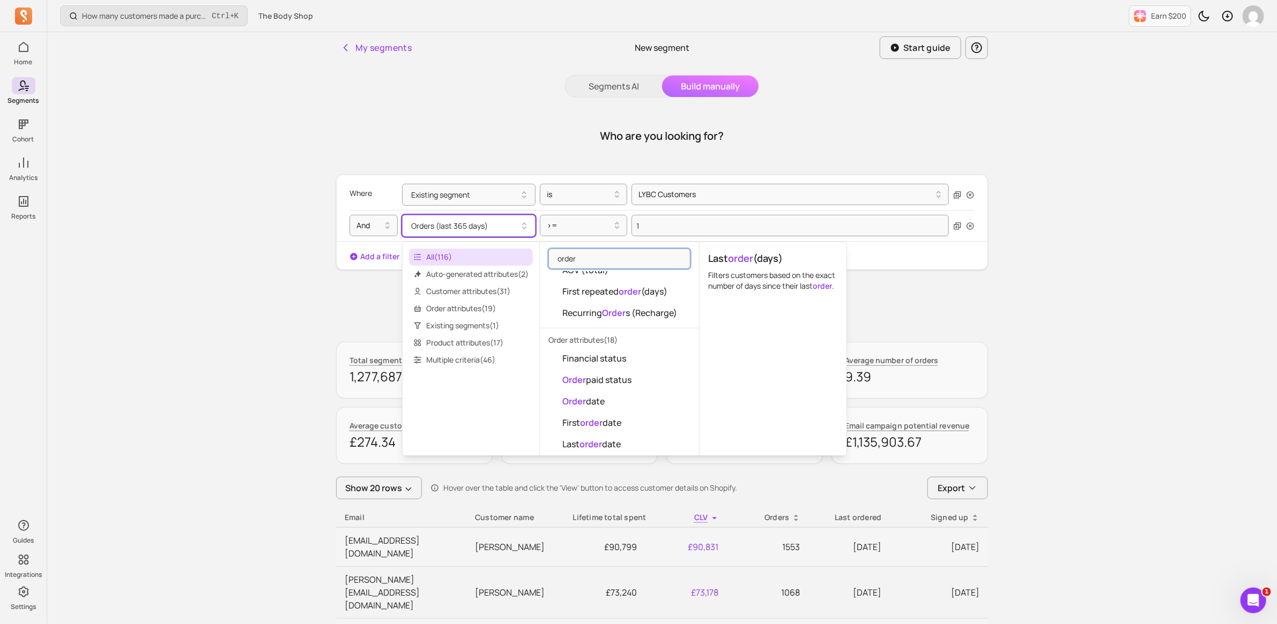
scroll to position [134, 0]
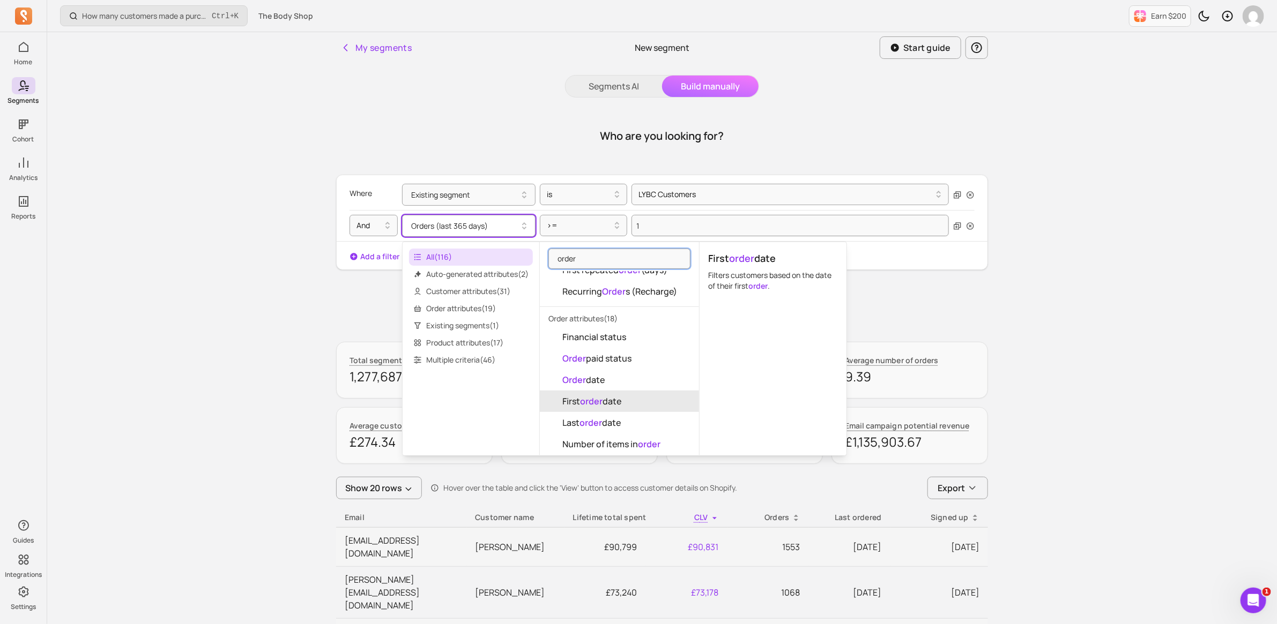
click at [621, 401] on span "First order date" at bounding box center [591, 401] width 59 height 13
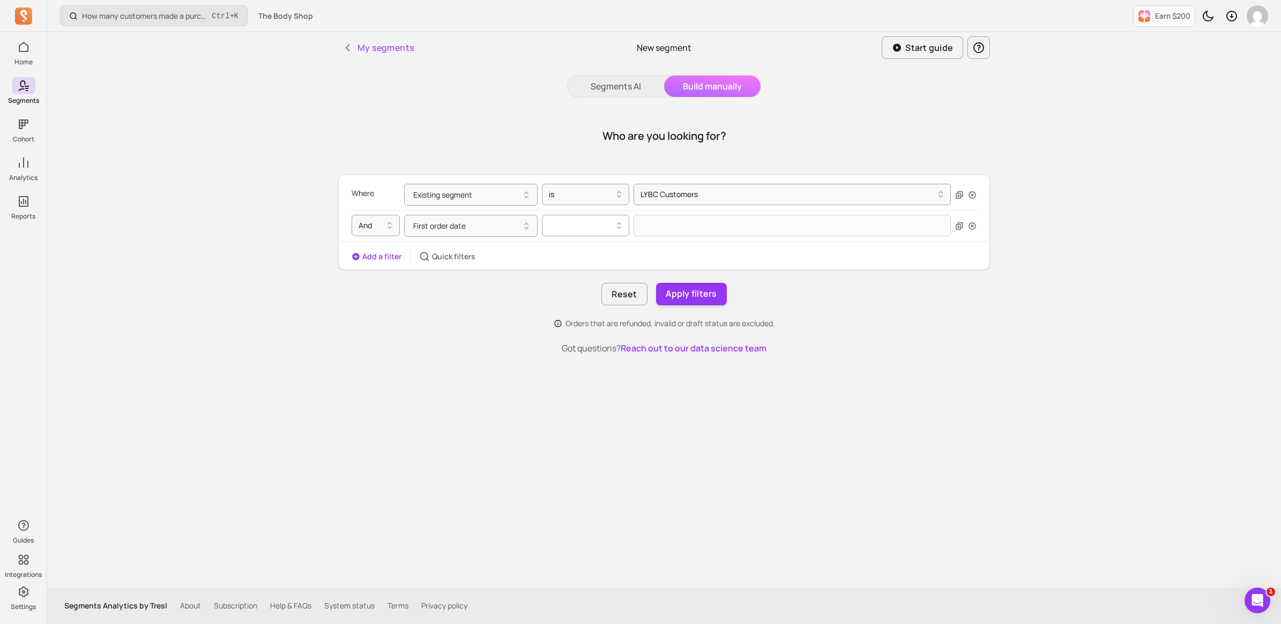
click at [569, 224] on div at bounding box center [581, 225] width 65 height 13
click at [577, 307] on div "last (days)" at bounding box center [585, 310] width 86 height 19
click at [660, 225] on input "Value for filter clause" at bounding box center [792, 225] width 317 height 21
type input "365"
click at [704, 302] on button "Apply filters" at bounding box center [691, 294] width 71 height 23
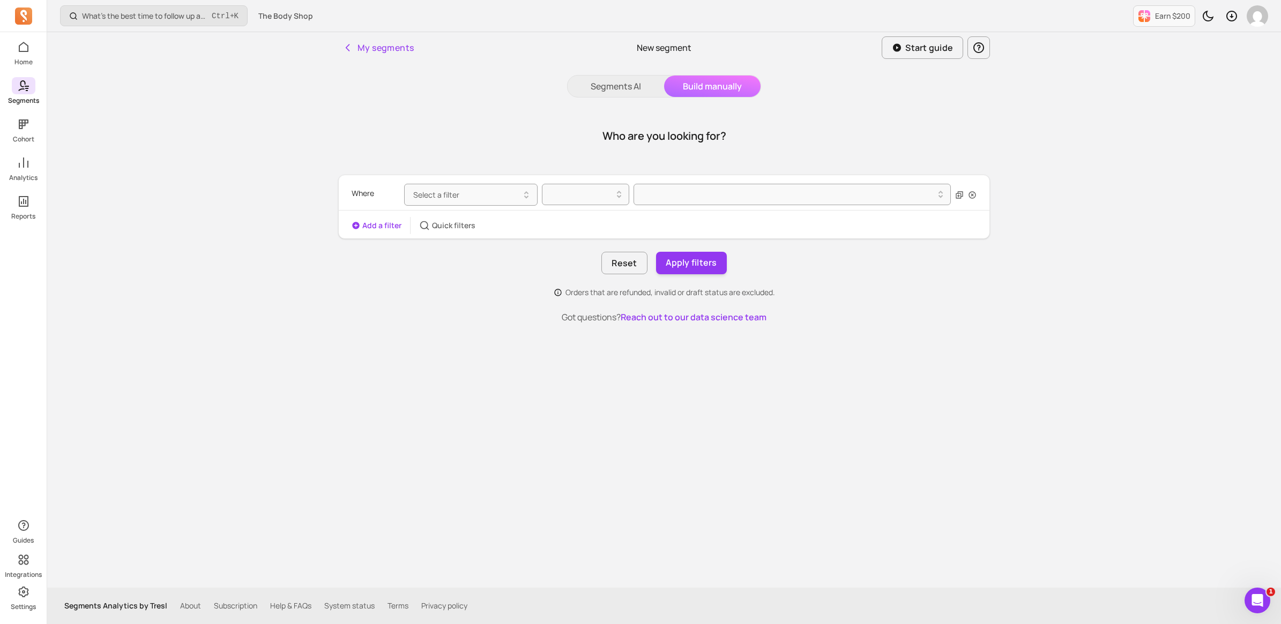
click at [27, 90] on icon at bounding box center [23, 85] width 13 height 13
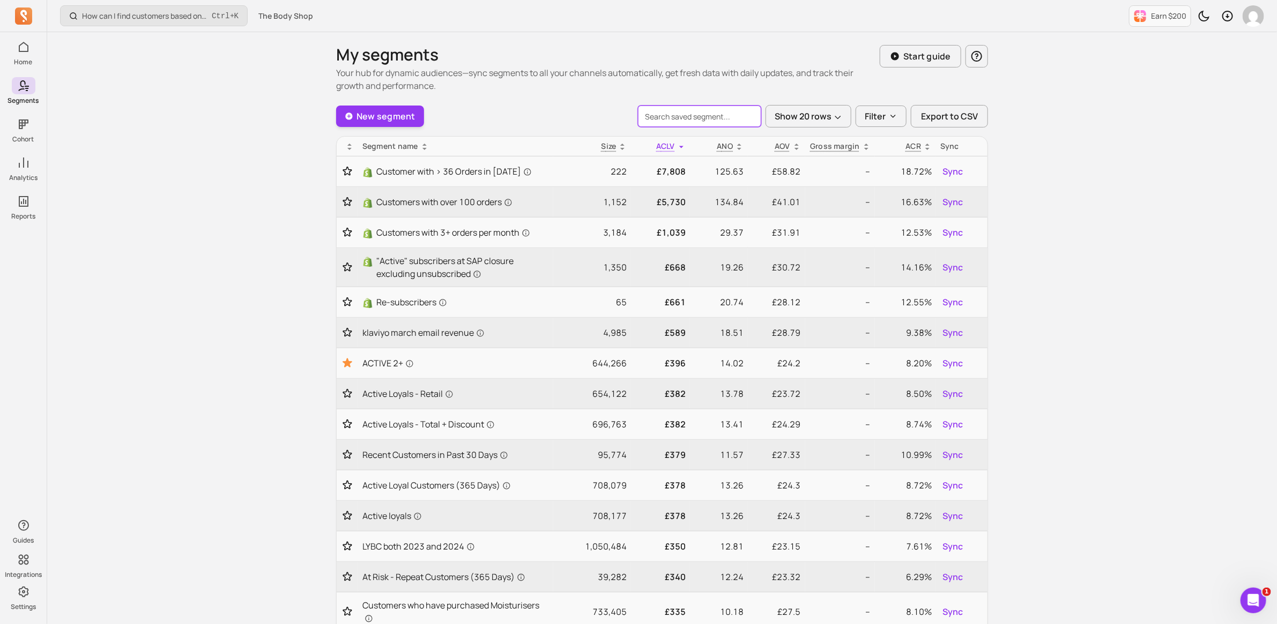
click at [709, 117] on input "search" at bounding box center [699, 116] width 123 height 21
type input "lybc"
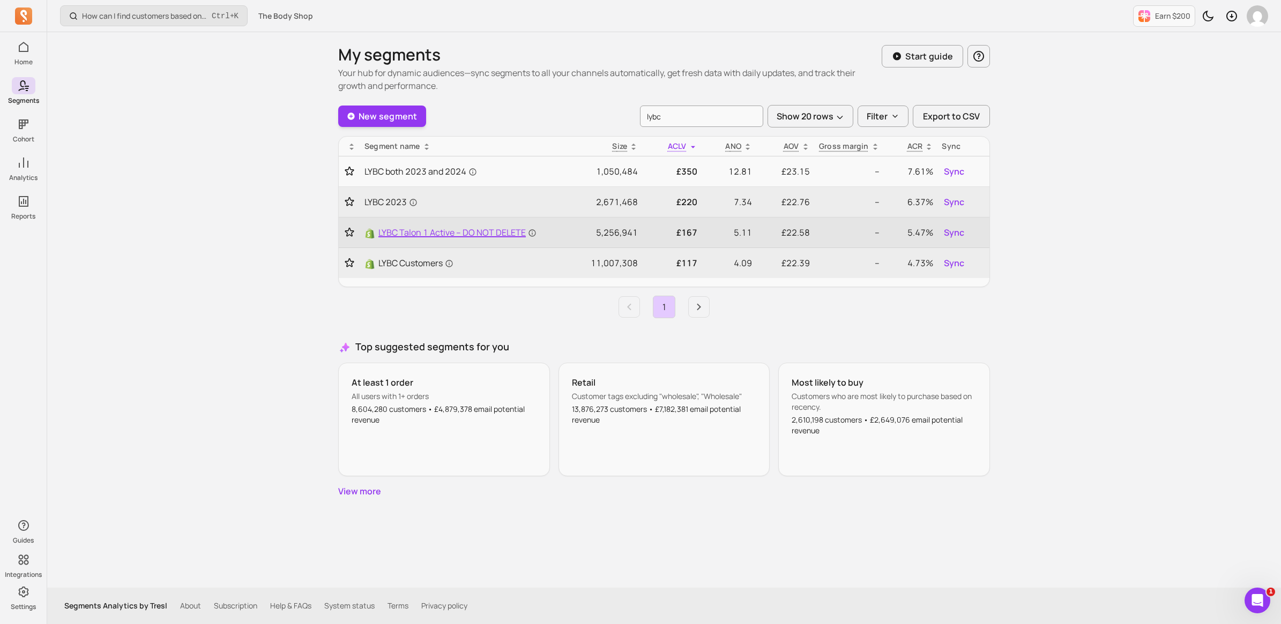
click at [461, 229] on span "LYBC Talon 1 Active – DO NOT DELETE" at bounding box center [457, 232] width 158 height 13
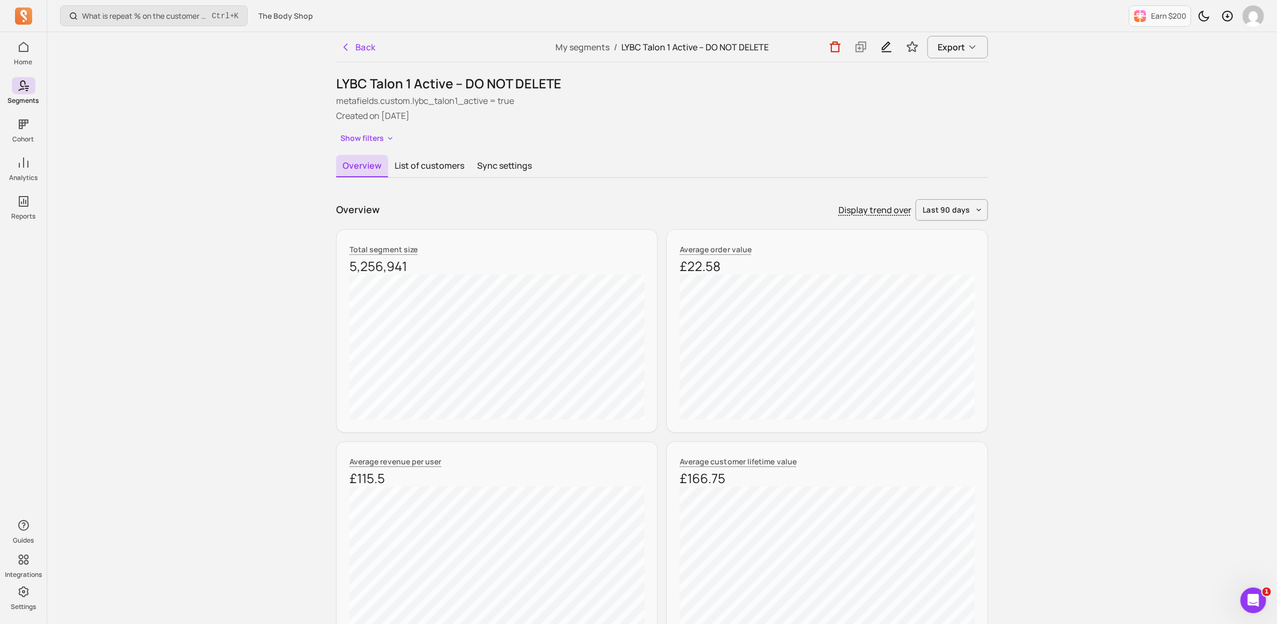
click at [485, 93] on div "LYBC Talon 1 Active – DO NOT DELETE metafields.custom.lybc_talon1_active = true…" at bounding box center [662, 110] width 652 height 71
click at [474, 86] on h1 "LYBC Talon 1 Active – DO NOT DELETE" at bounding box center [662, 83] width 652 height 17
drag, startPoint x: 474, startPoint y: 86, endPoint x: 423, endPoint y: 100, distance: 52.8
click at [421, 102] on p "metafields.custom.lybc_talon1_active = true" at bounding box center [662, 100] width 652 height 13
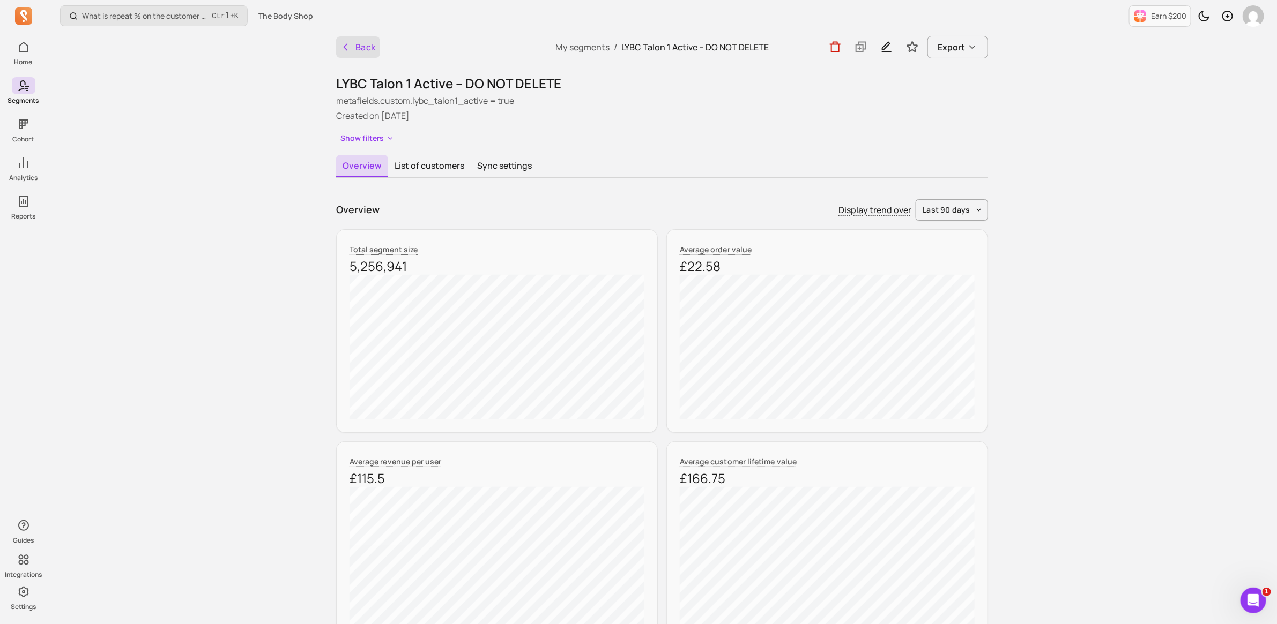
click at [373, 43] on button "Back" at bounding box center [358, 46] width 44 height 21
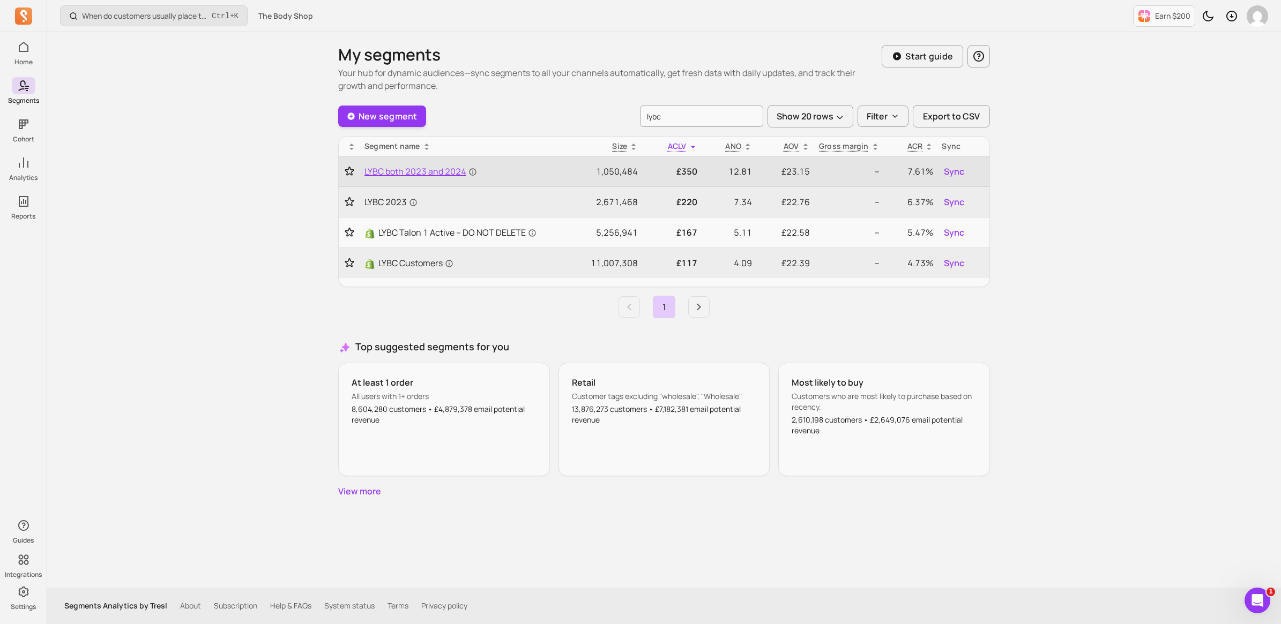
click at [425, 170] on span "LYBC both 2023 and 2024" at bounding box center [420, 171] width 113 height 13
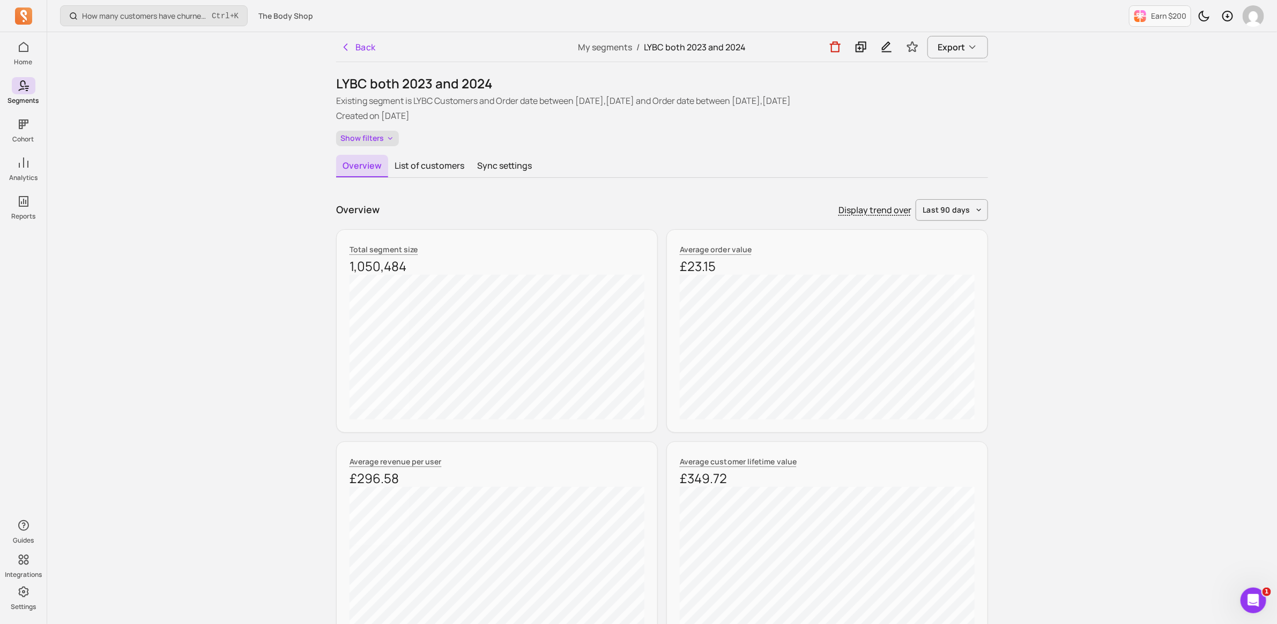
click at [363, 136] on button "Show filters" at bounding box center [367, 139] width 63 height 16
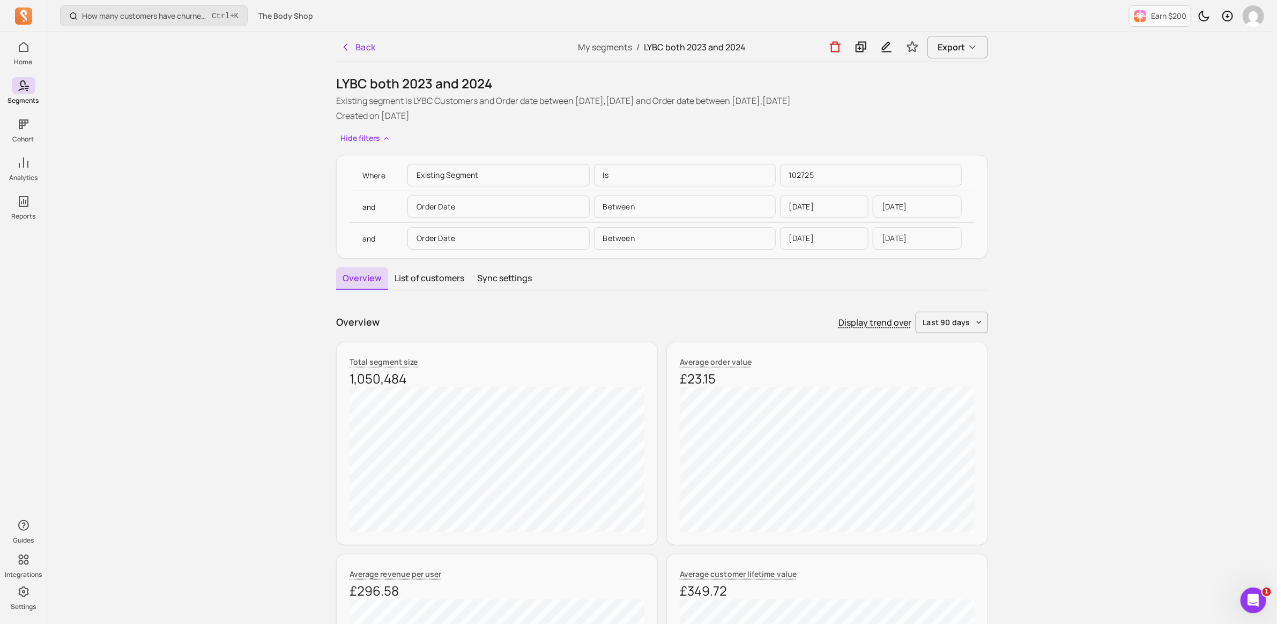
click at [818, 169] on p "102725" at bounding box center [871, 175] width 182 height 23
click at [799, 173] on p "102725" at bounding box center [871, 175] width 182 height 23
click at [814, 174] on p "102725" at bounding box center [871, 175] width 182 height 23
click at [805, 177] on p "102725" at bounding box center [871, 175] width 182 height 23
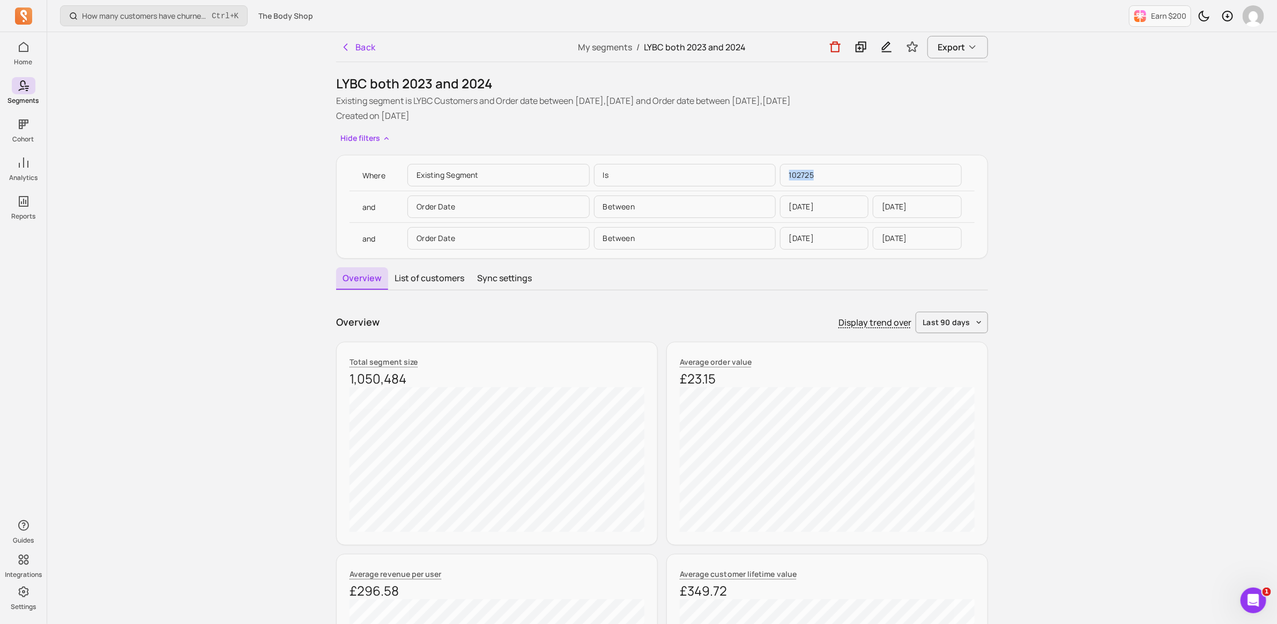
click at [805, 177] on p "102725" at bounding box center [871, 175] width 182 height 23
copy p "102725"
